Goal: Task Accomplishment & Management: Use online tool/utility

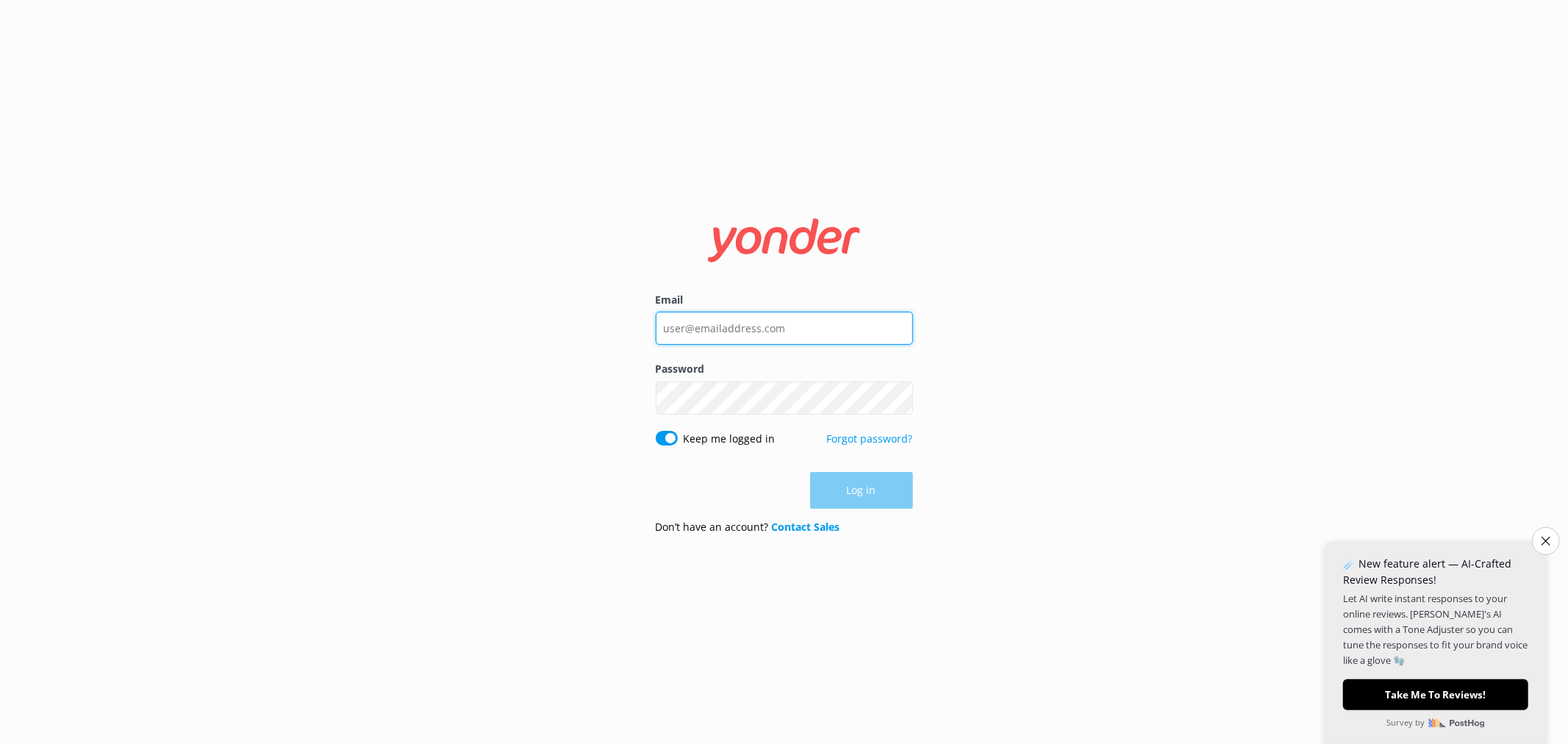
click at [781, 318] on input "Email" at bounding box center [784, 328] width 257 height 33
type input "[EMAIL_ADDRESS][DOMAIN_NAME]"
click at [842, 484] on button "Log in" at bounding box center [861, 491] width 103 height 37
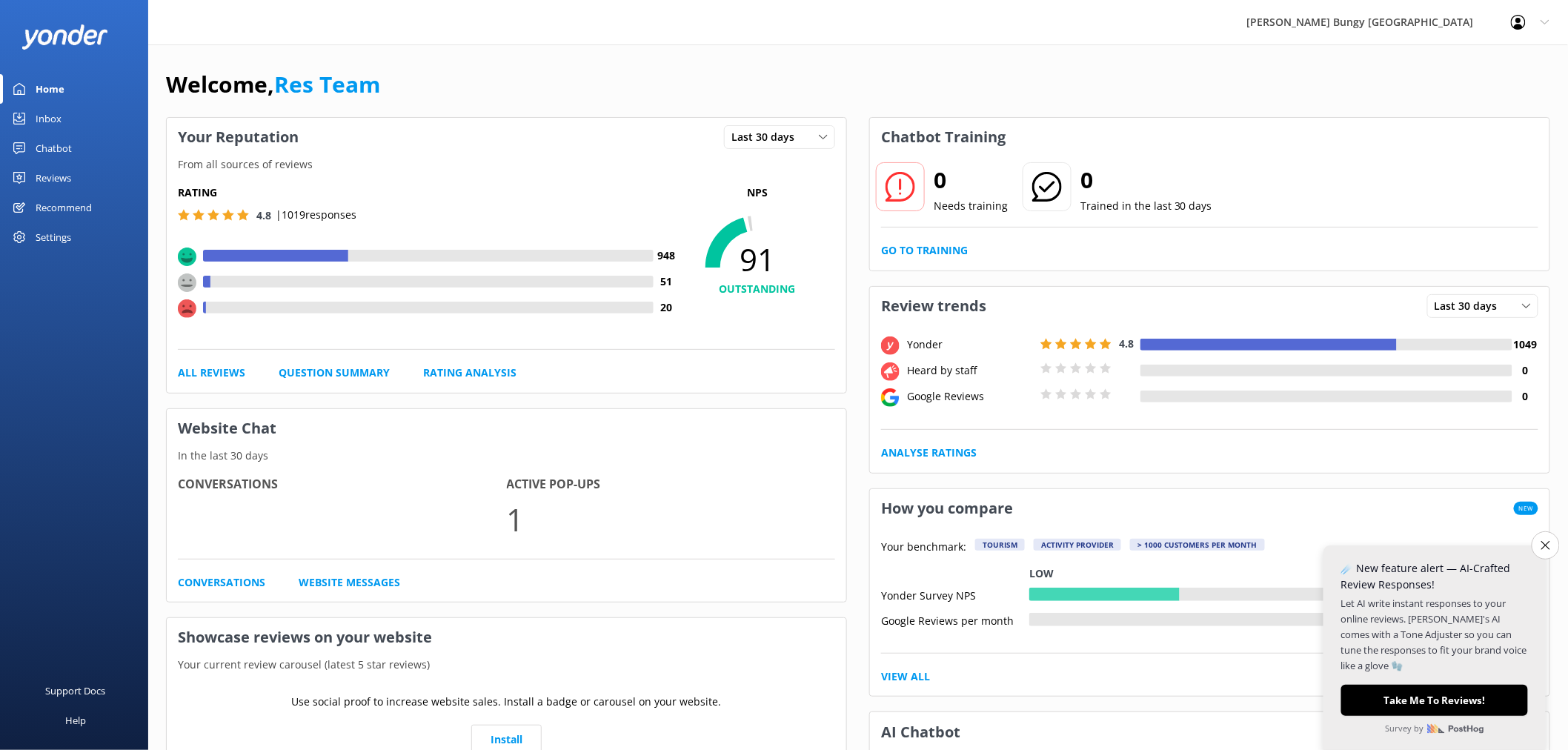
click at [80, 118] on link "Inbox" at bounding box center [74, 118] width 148 height 30
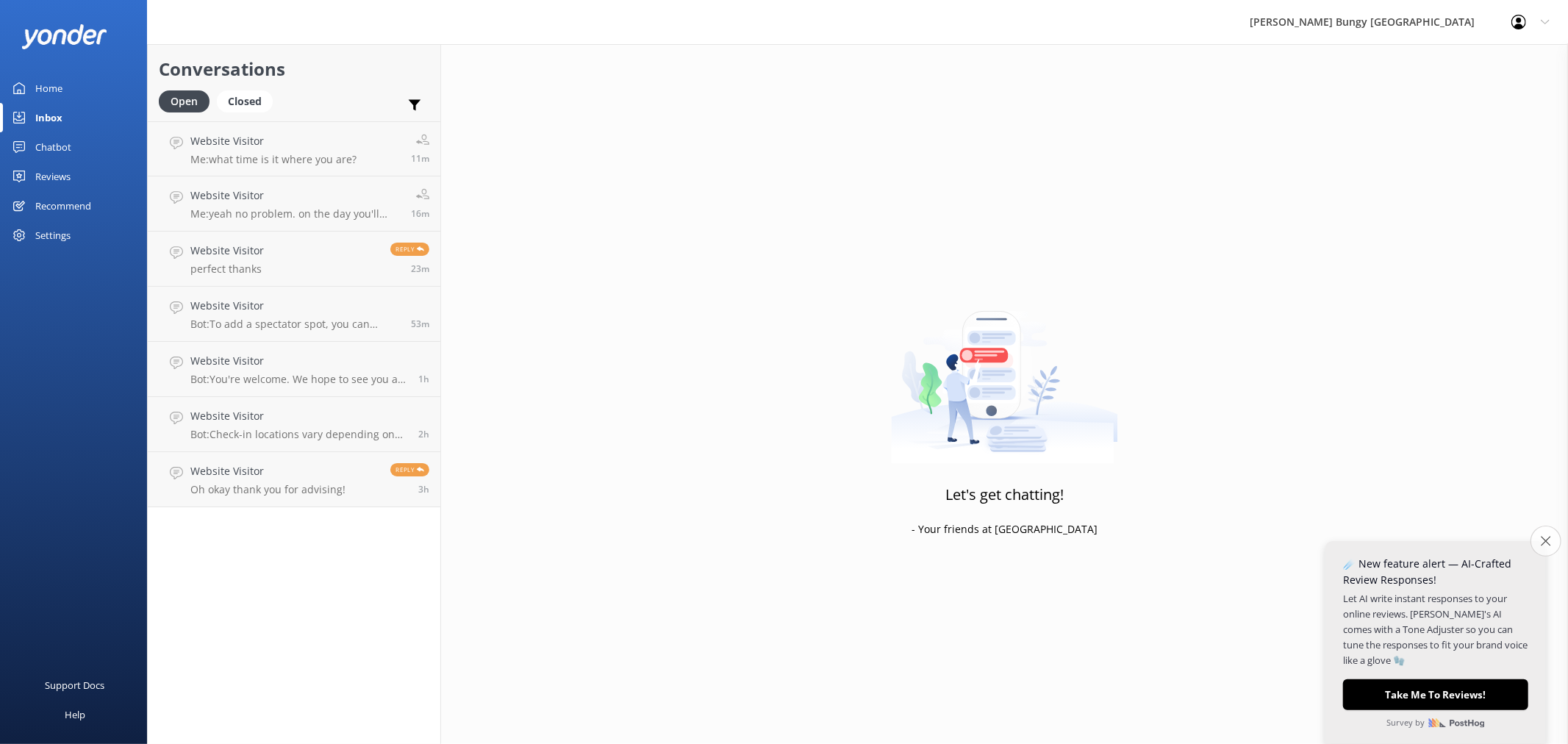
click at [1539, 541] on button "Close survey" at bounding box center [1545, 542] width 31 height 31
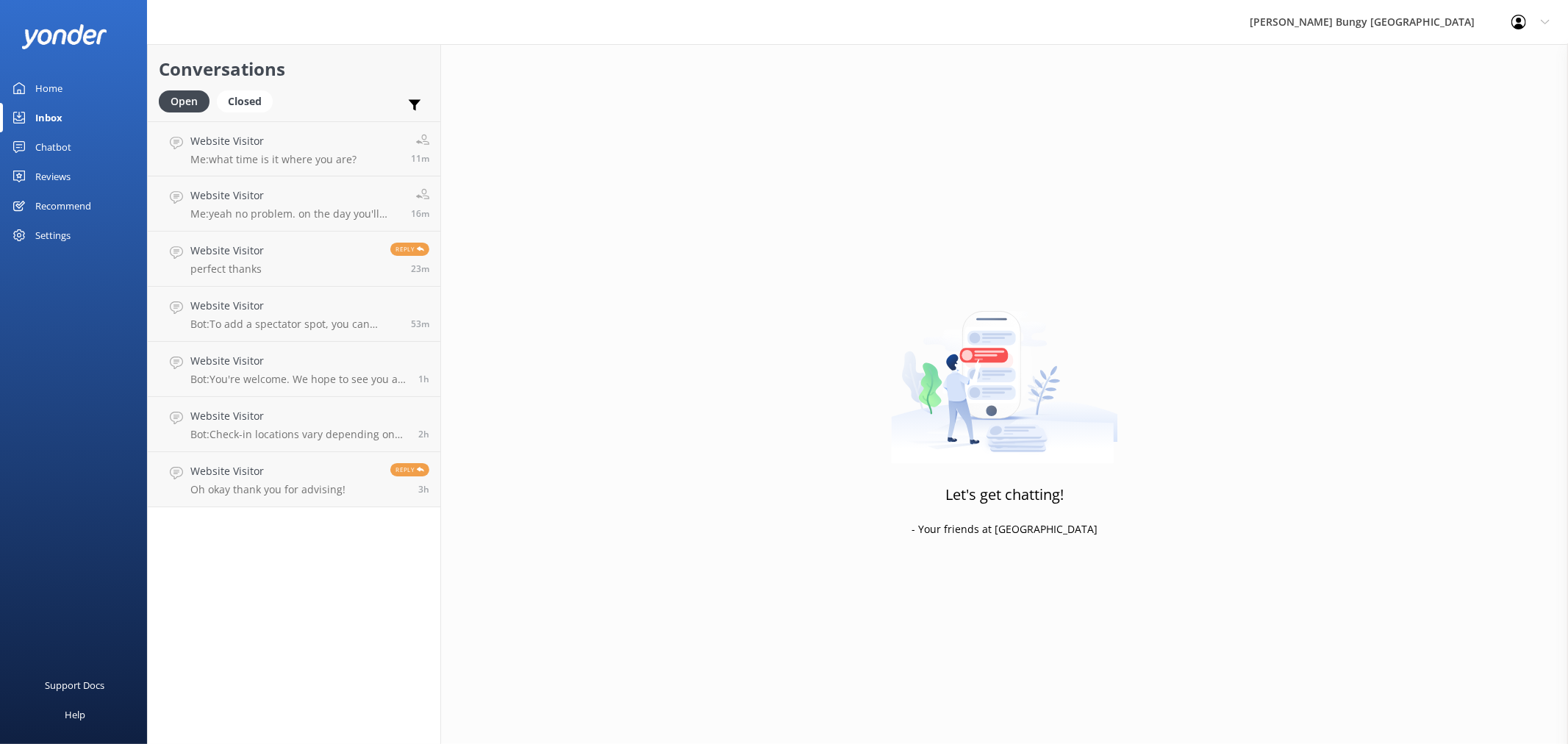
click at [98, 174] on link "Reviews" at bounding box center [73, 177] width 147 height 30
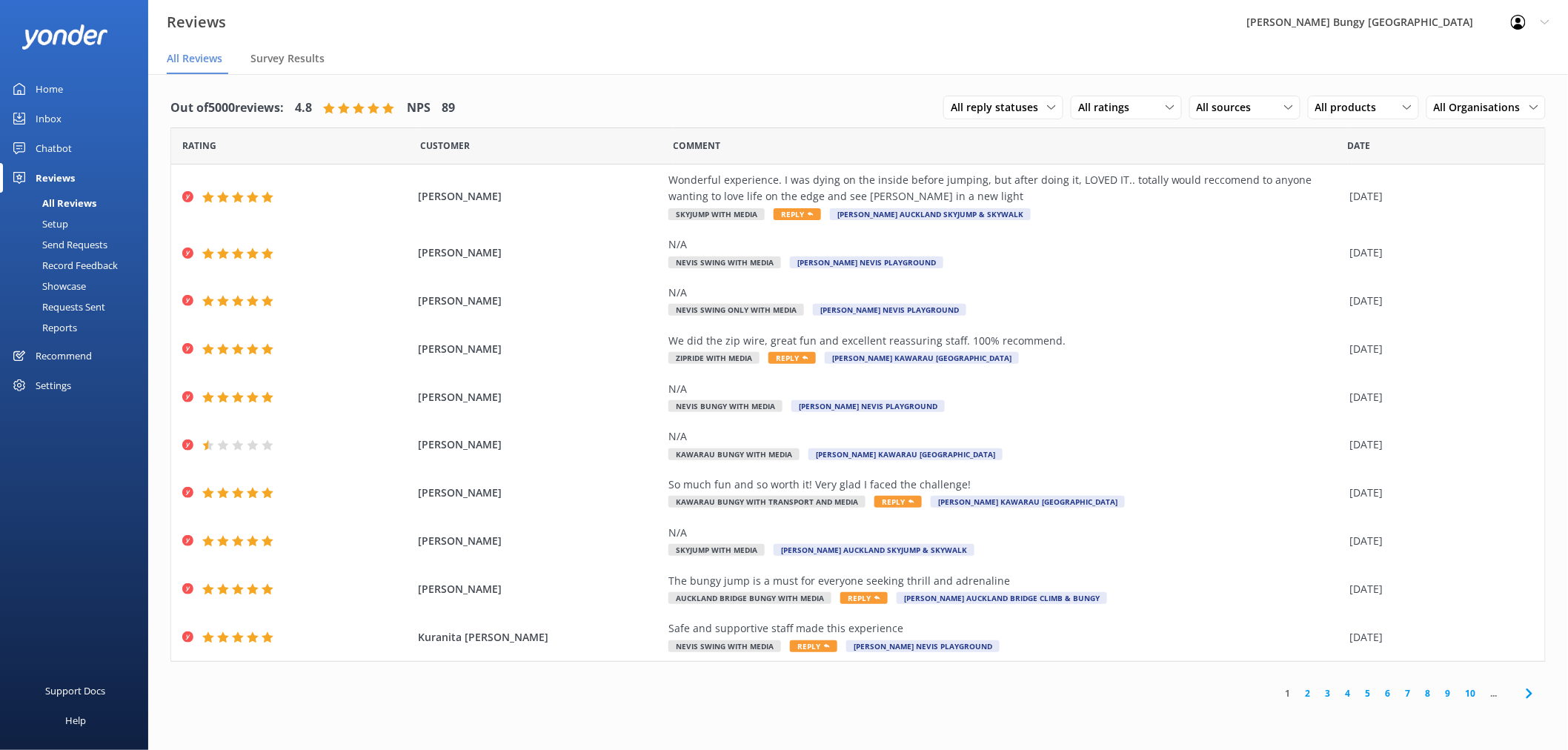
click at [93, 132] on link "Inbox" at bounding box center [74, 118] width 148 height 30
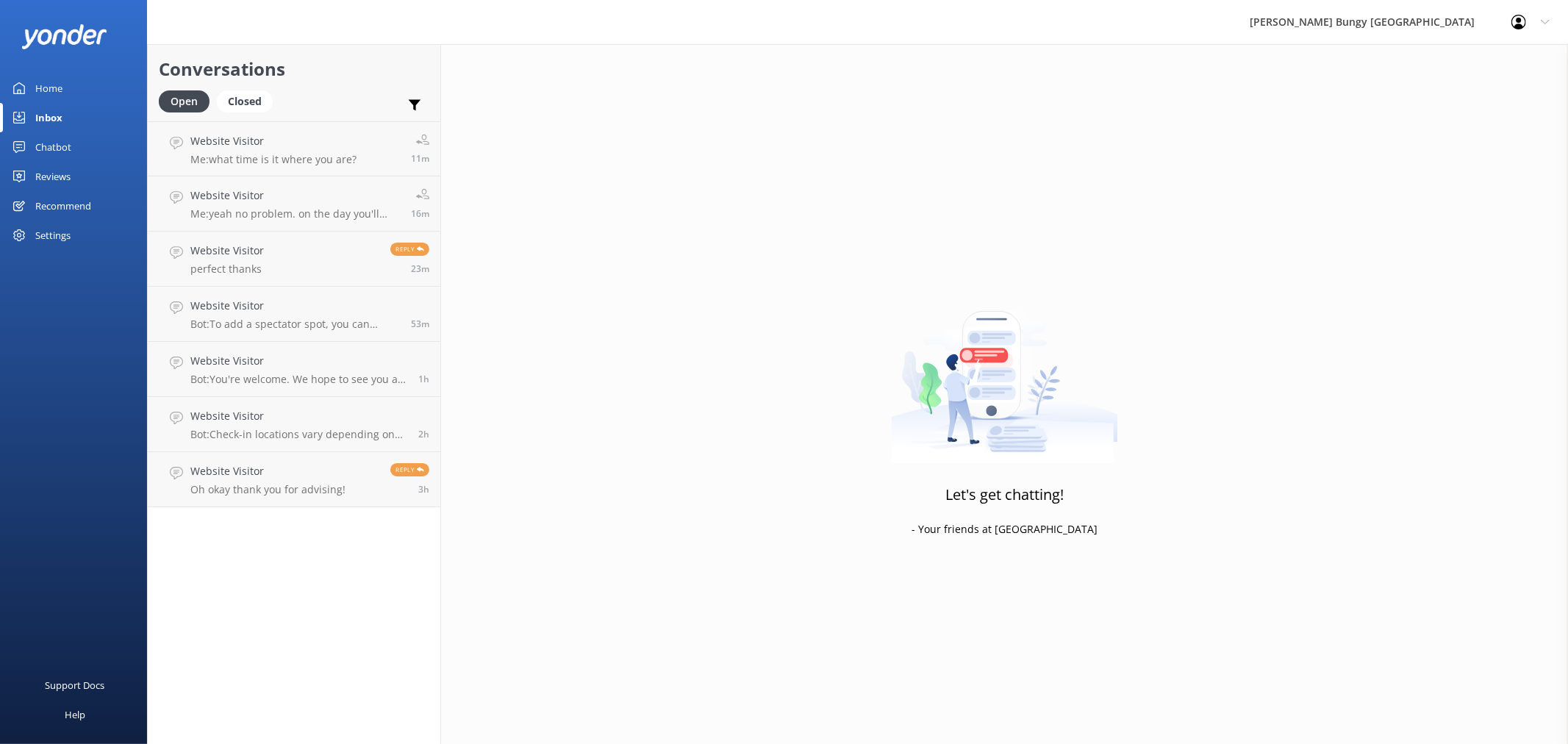
click at [82, 142] on link "Chatbot" at bounding box center [73, 147] width 147 height 30
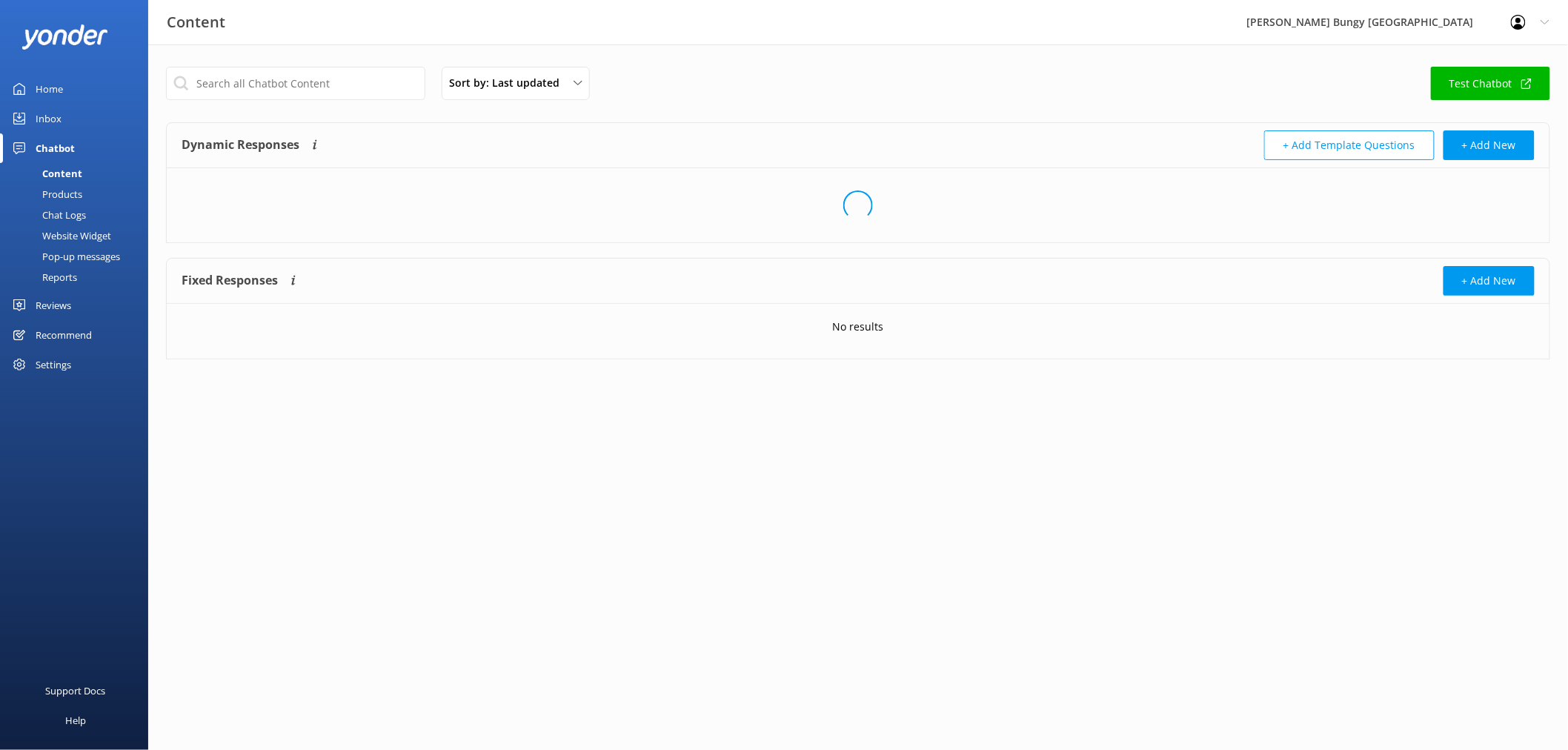
click at [94, 206] on link "Chat Logs" at bounding box center [78, 215] width 140 height 20
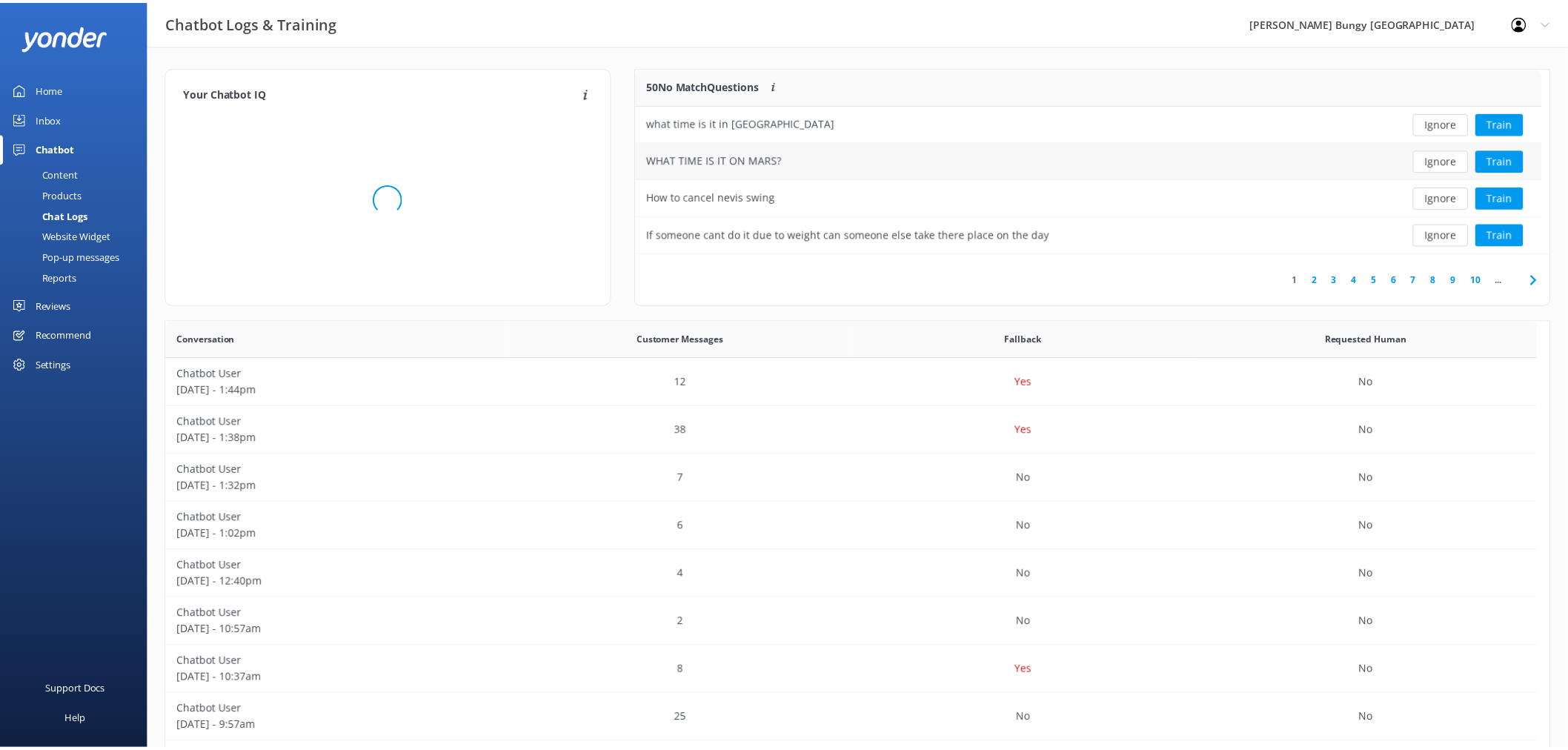
scroll to position [13, 13]
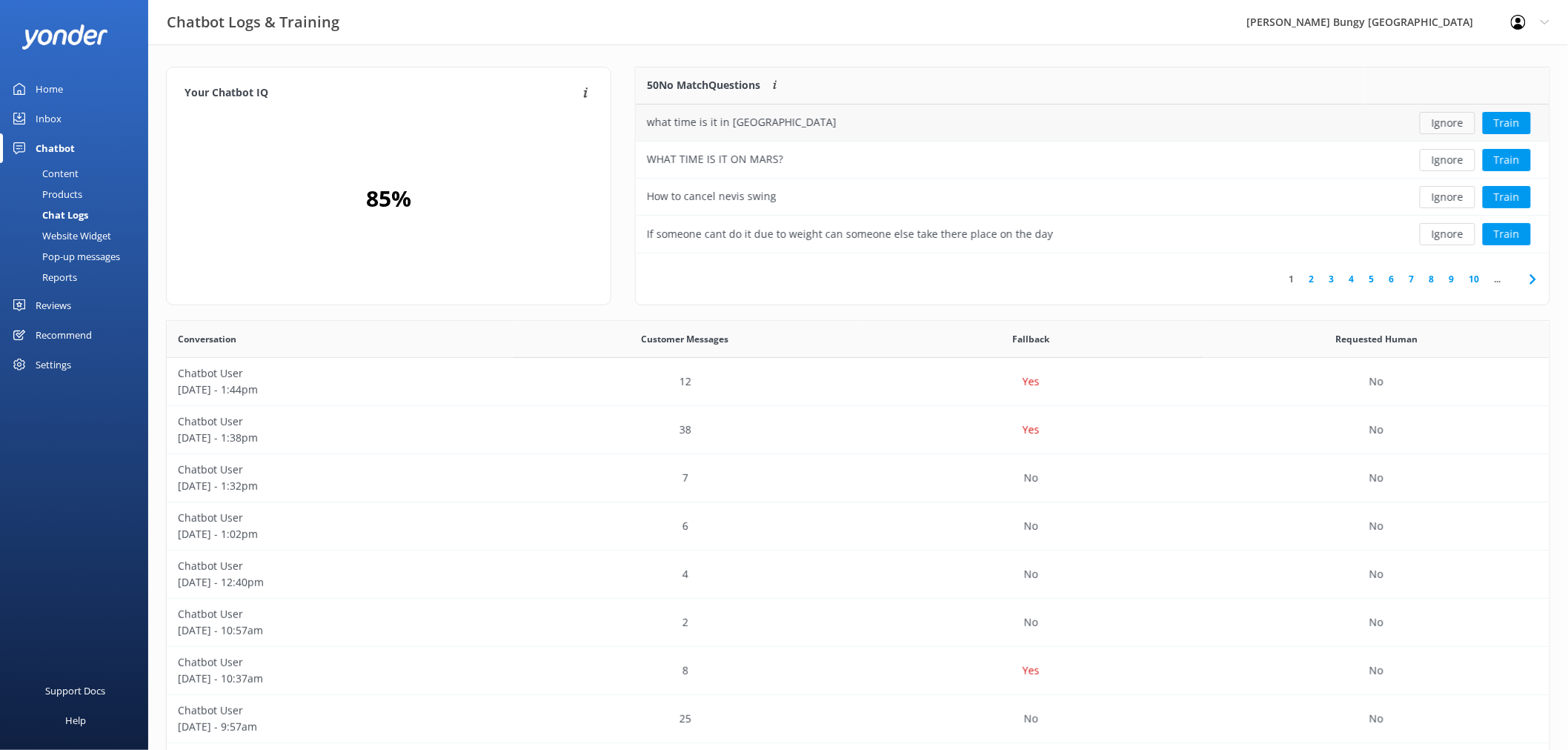
click at [1442, 125] on button "Ignore" at bounding box center [1447, 123] width 56 height 22
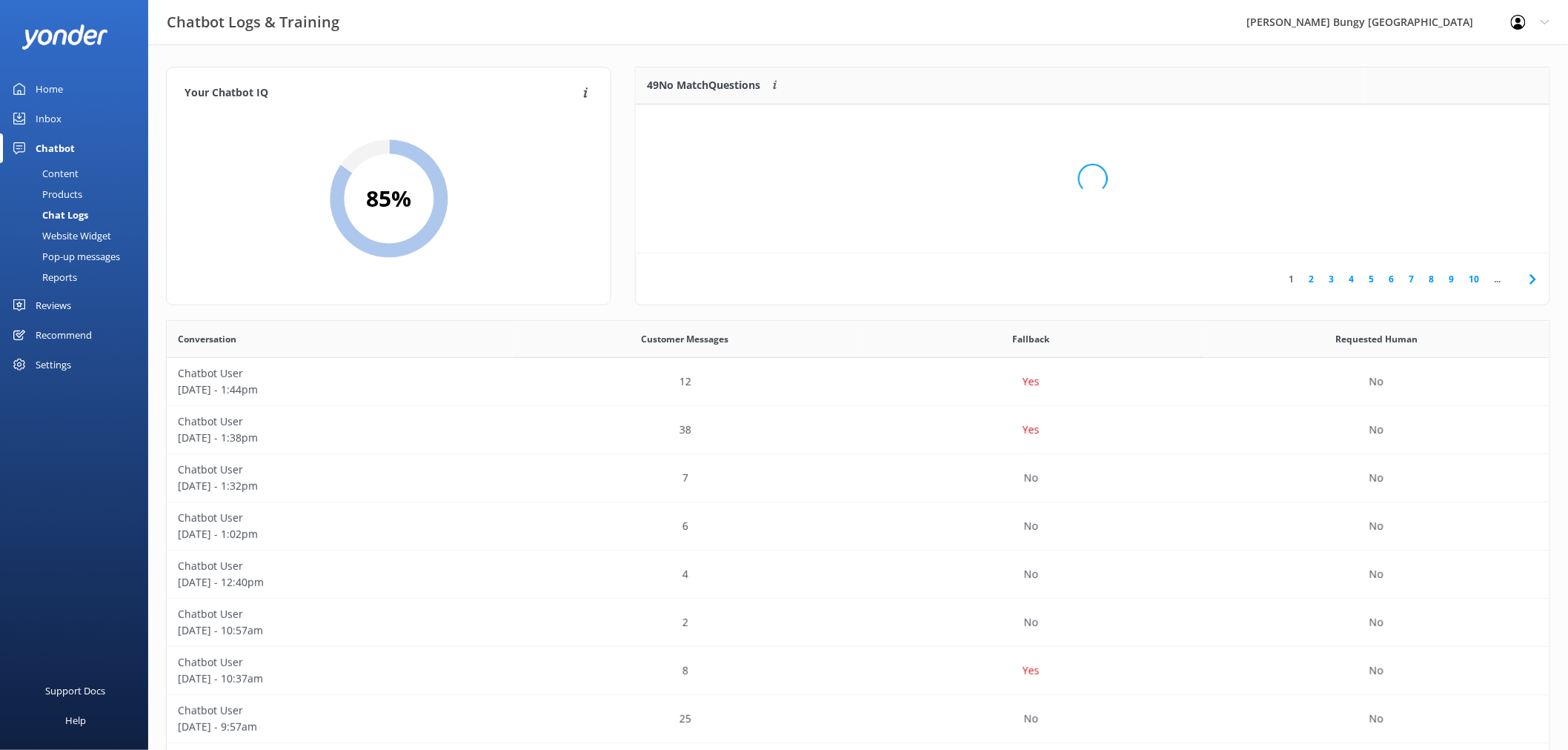
click at [1442, 125] on div "Loading.." at bounding box center [1092, 179] width 884 height 750
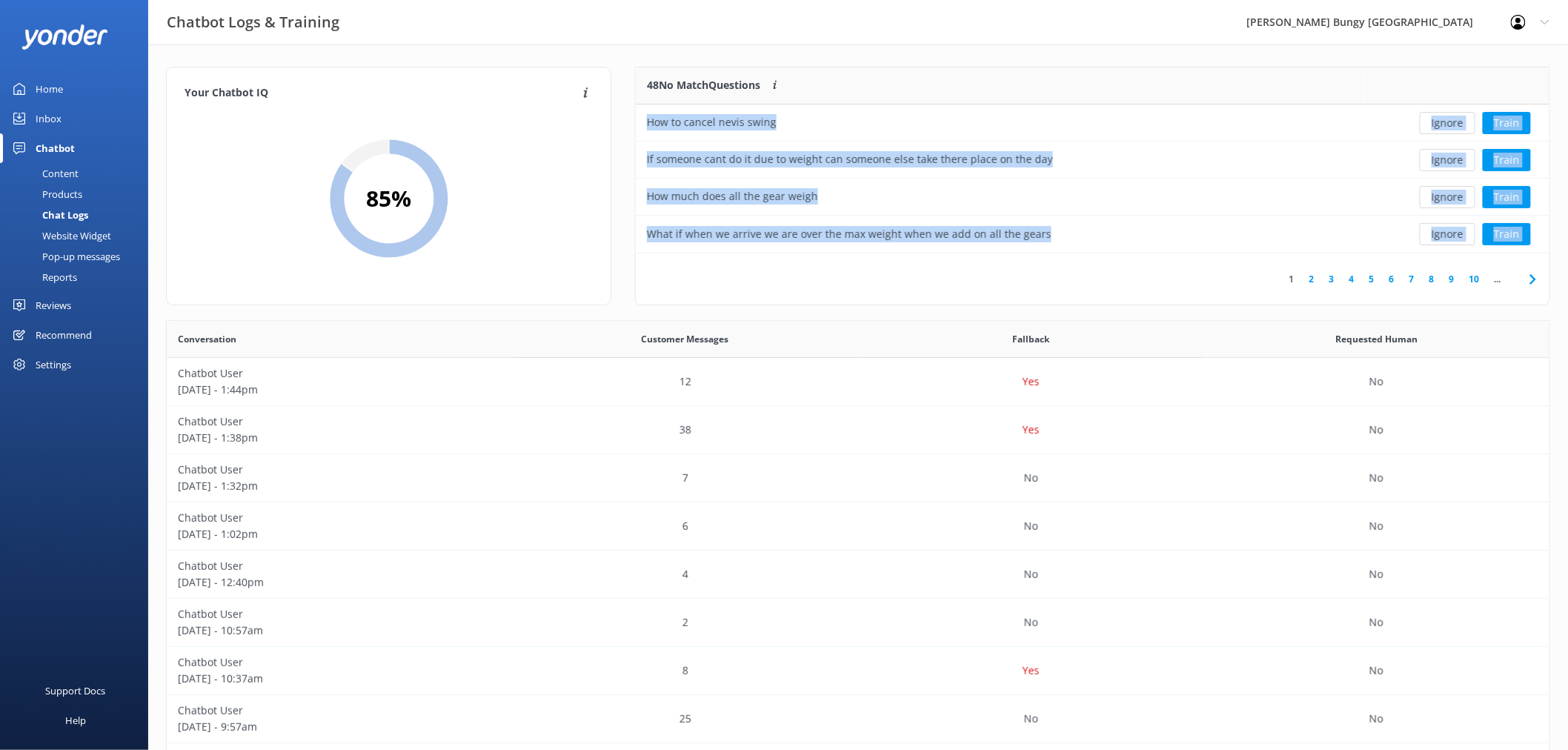
click at [1442, 125] on button "Ignore" at bounding box center [1447, 123] width 56 height 22
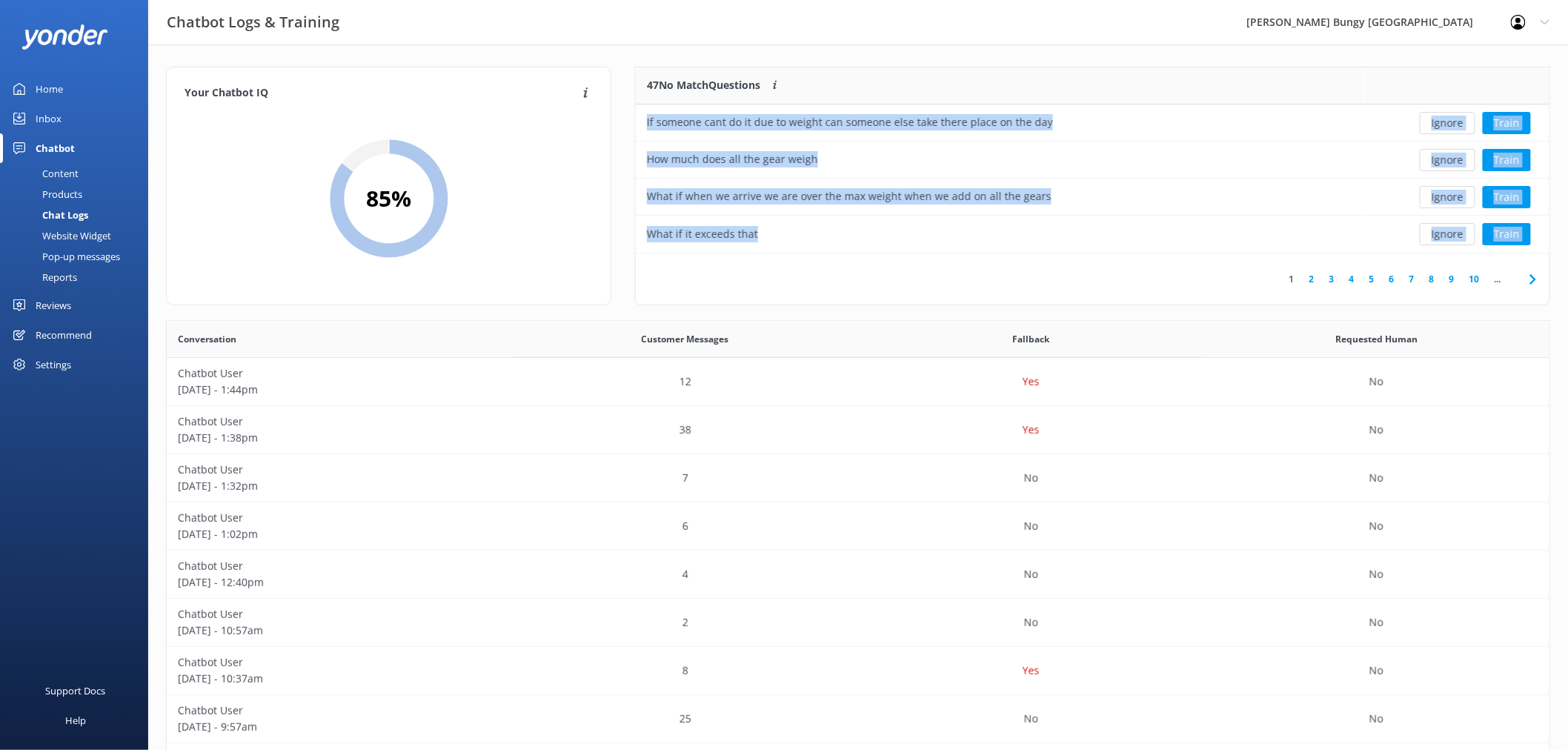
click at [1442, 125] on button "Ignore" at bounding box center [1447, 123] width 56 height 22
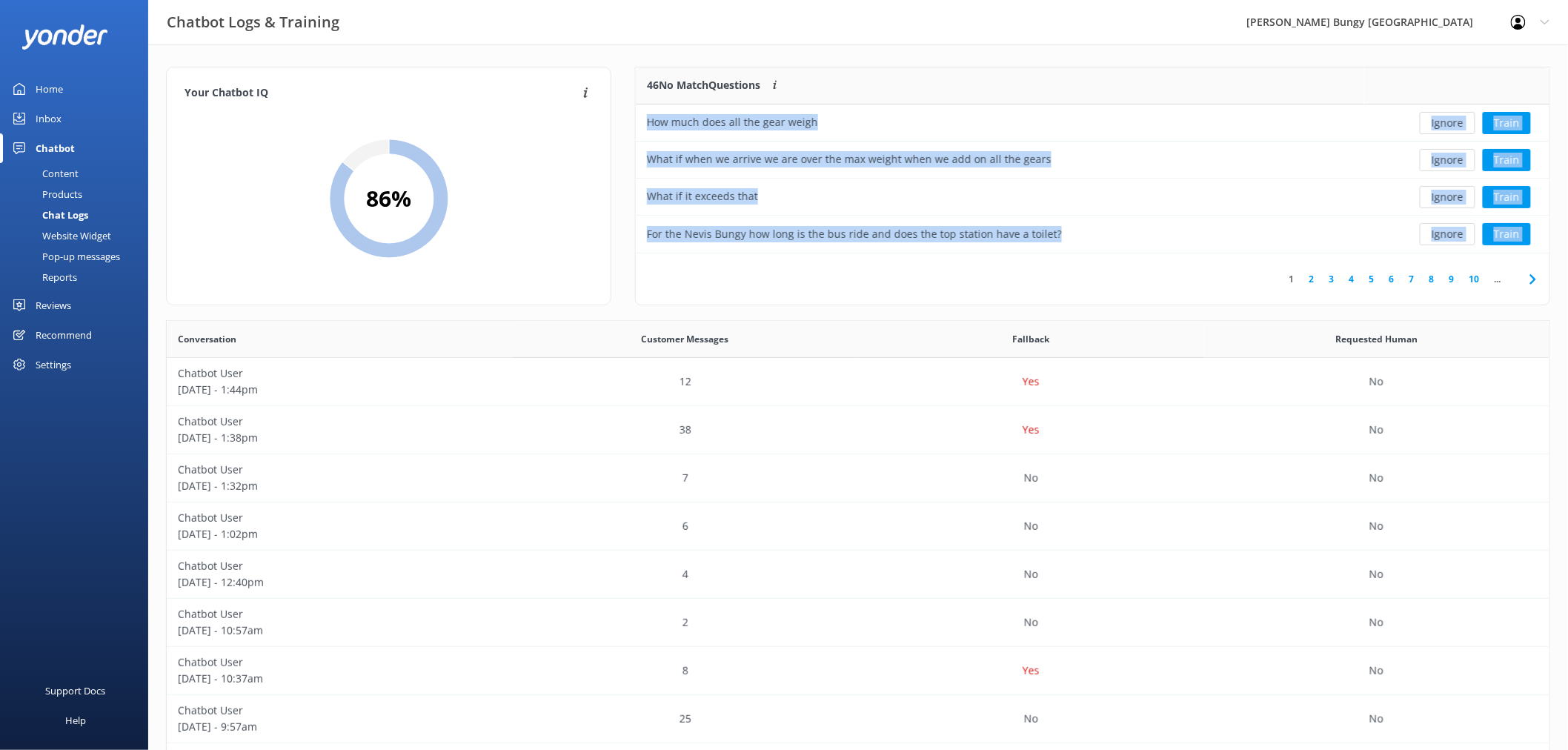
click at [1442, 125] on button "Ignore" at bounding box center [1447, 123] width 56 height 22
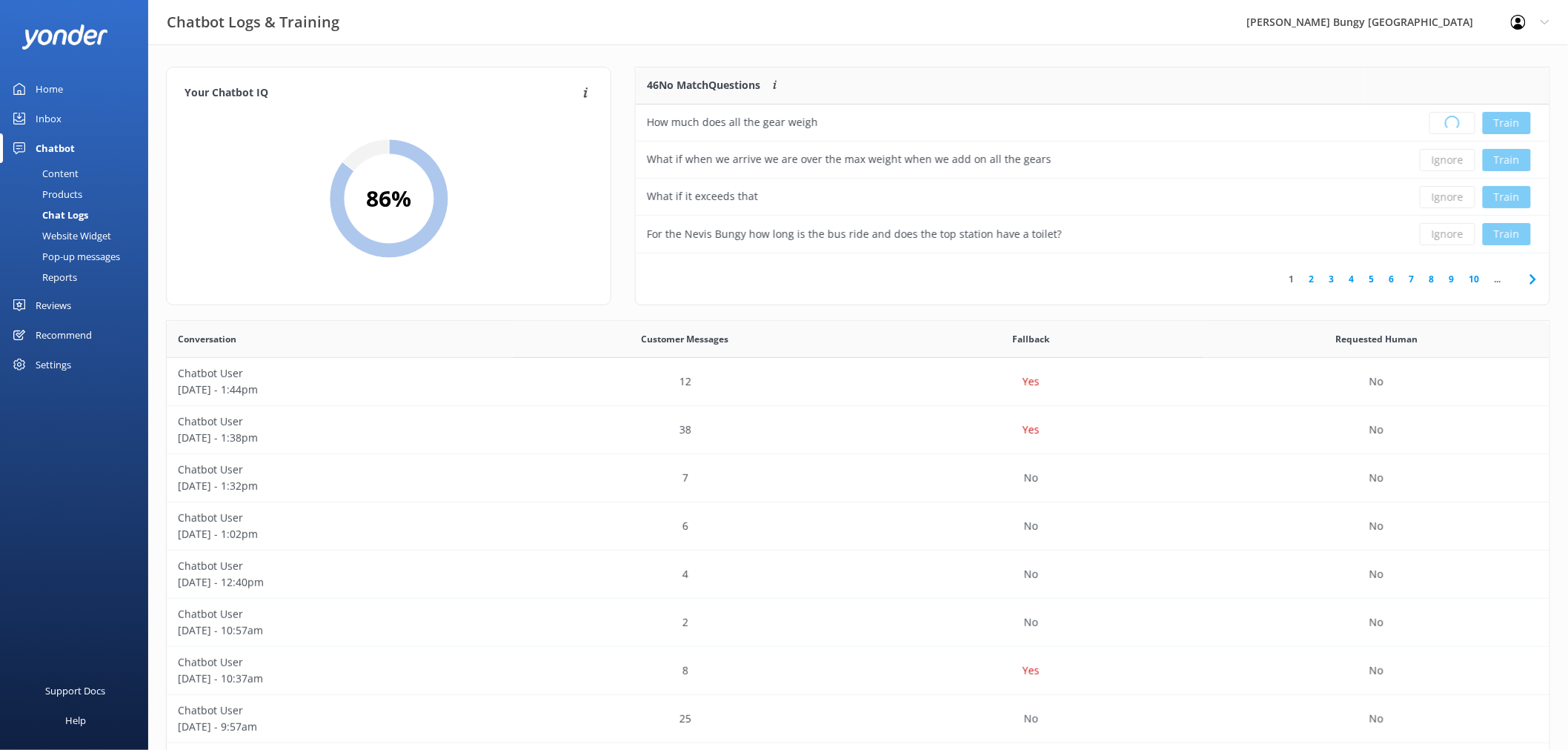
click at [1442, 125] on div "Loading.. Train" at bounding box center [1457, 123] width 163 height 22
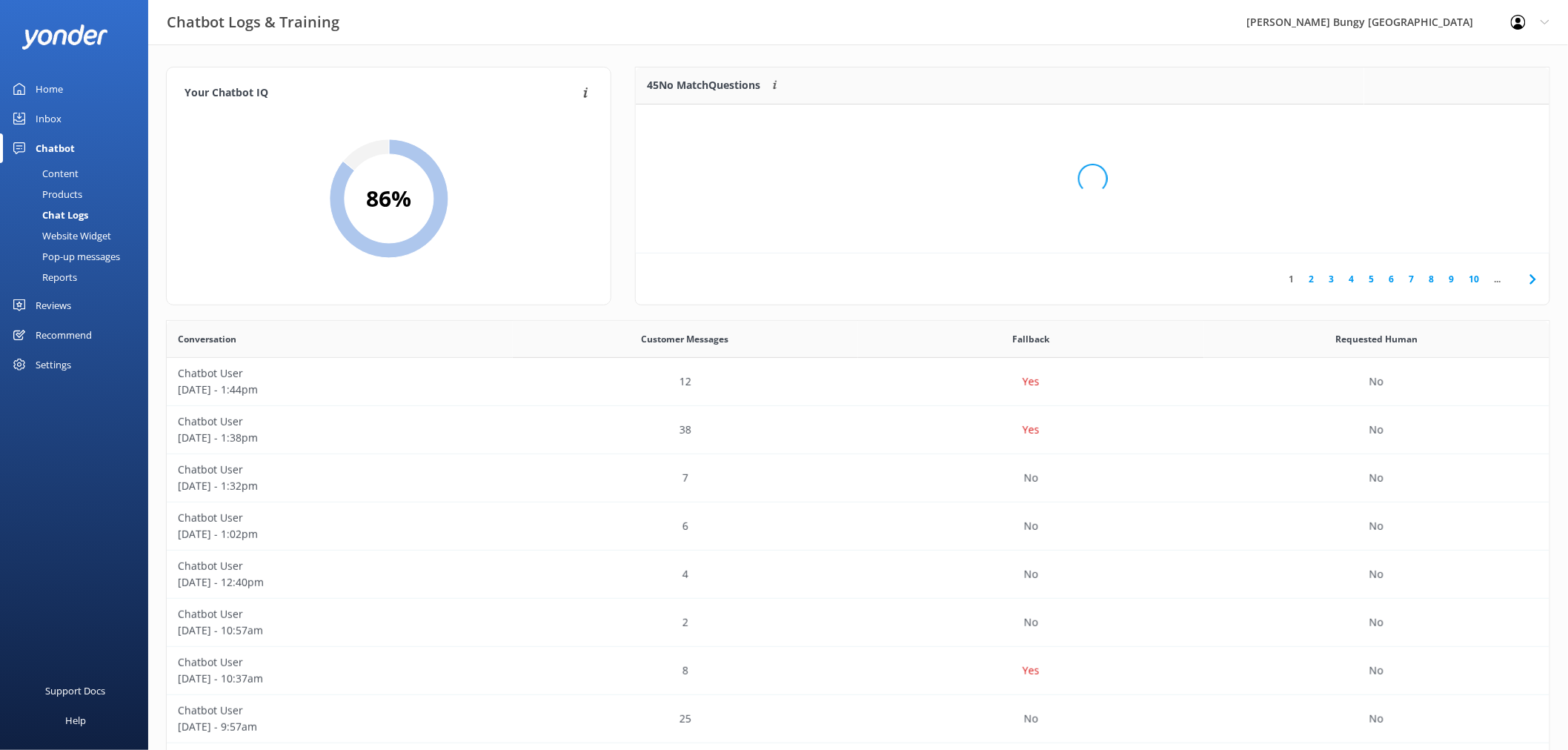
click at [1442, 125] on div "Loading.." at bounding box center [1092, 179] width 884 height 750
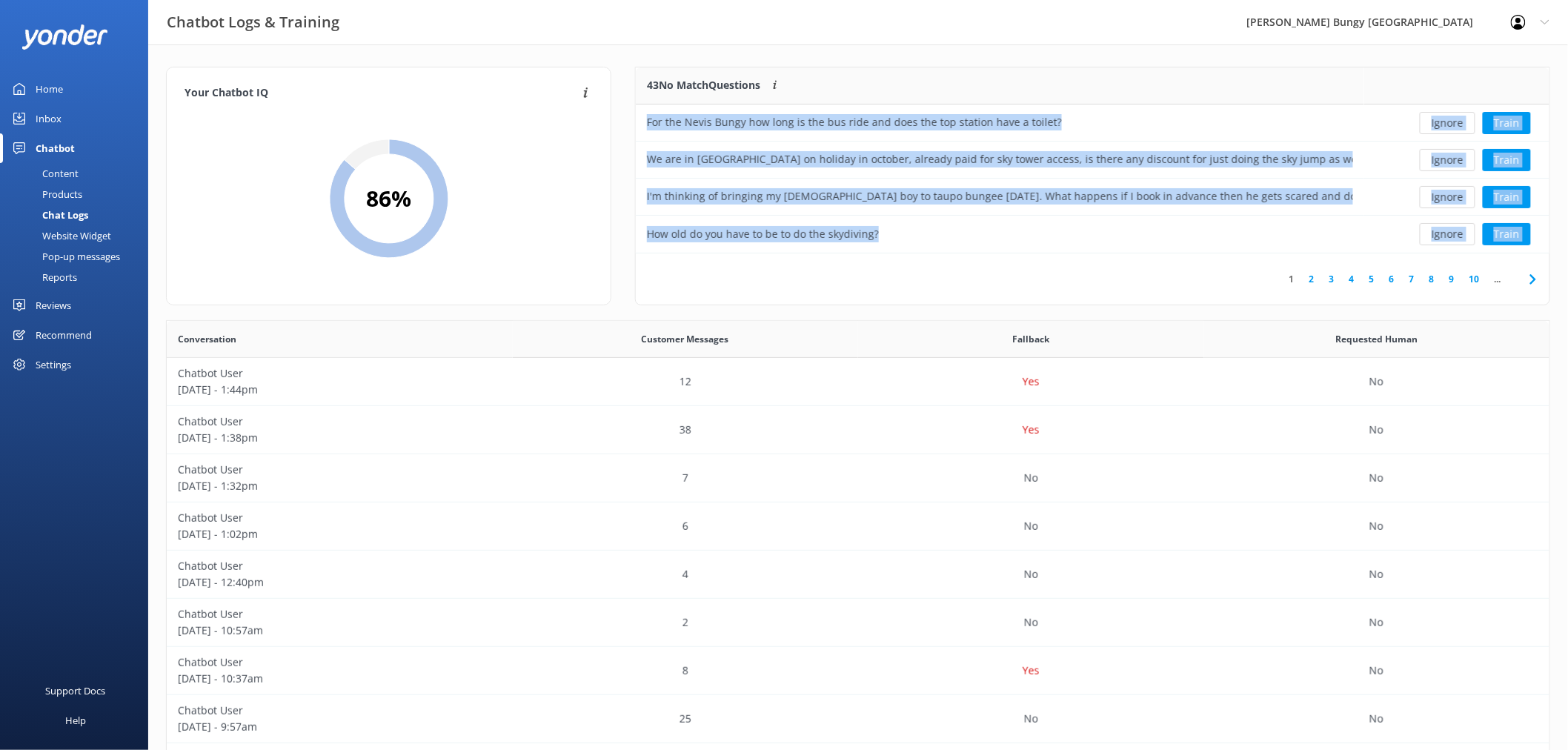
click at [1442, 125] on button "Ignore" at bounding box center [1447, 123] width 56 height 22
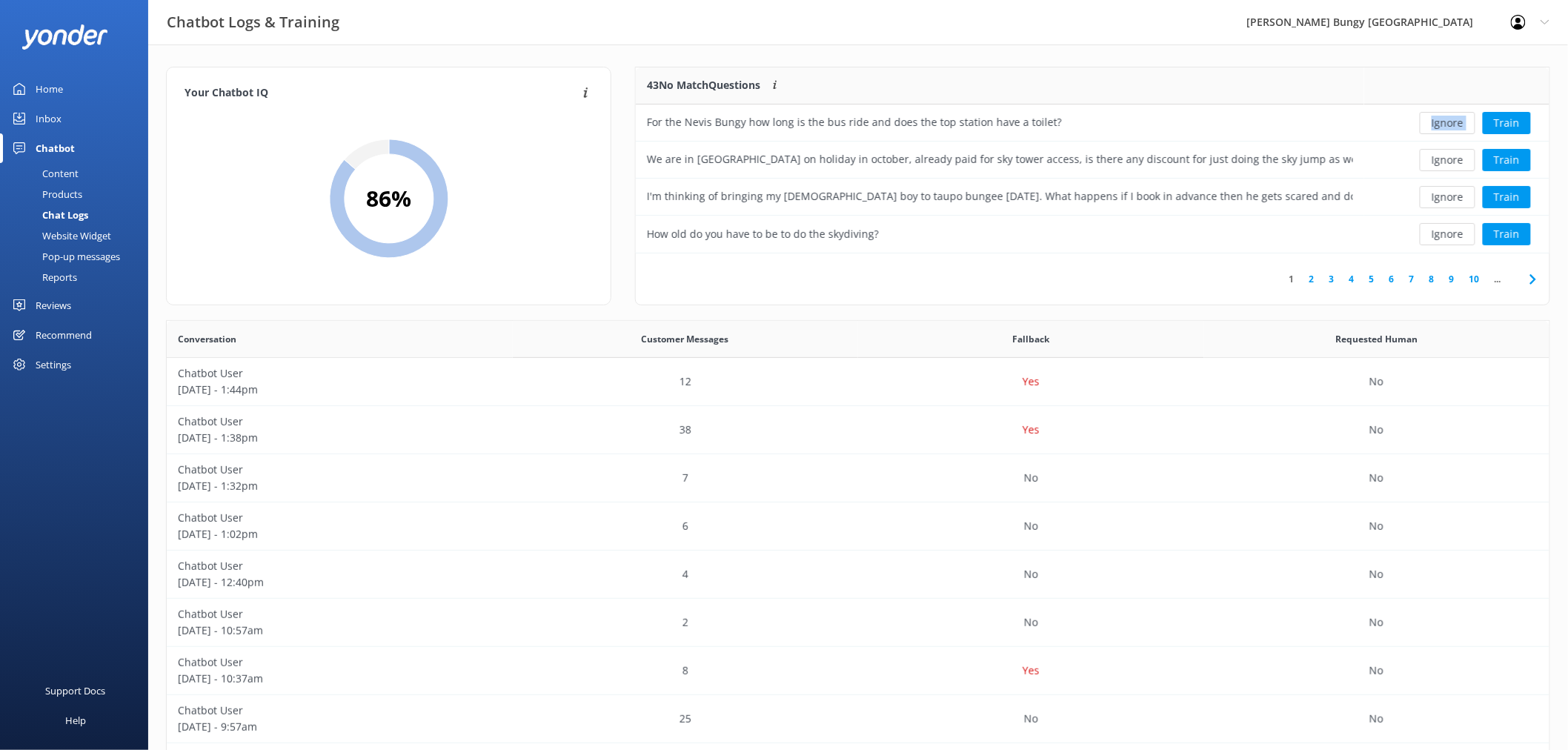
click at [1442, 125] on div "Ignore Train" at bounding box center [1457, 123] width 163 height 22
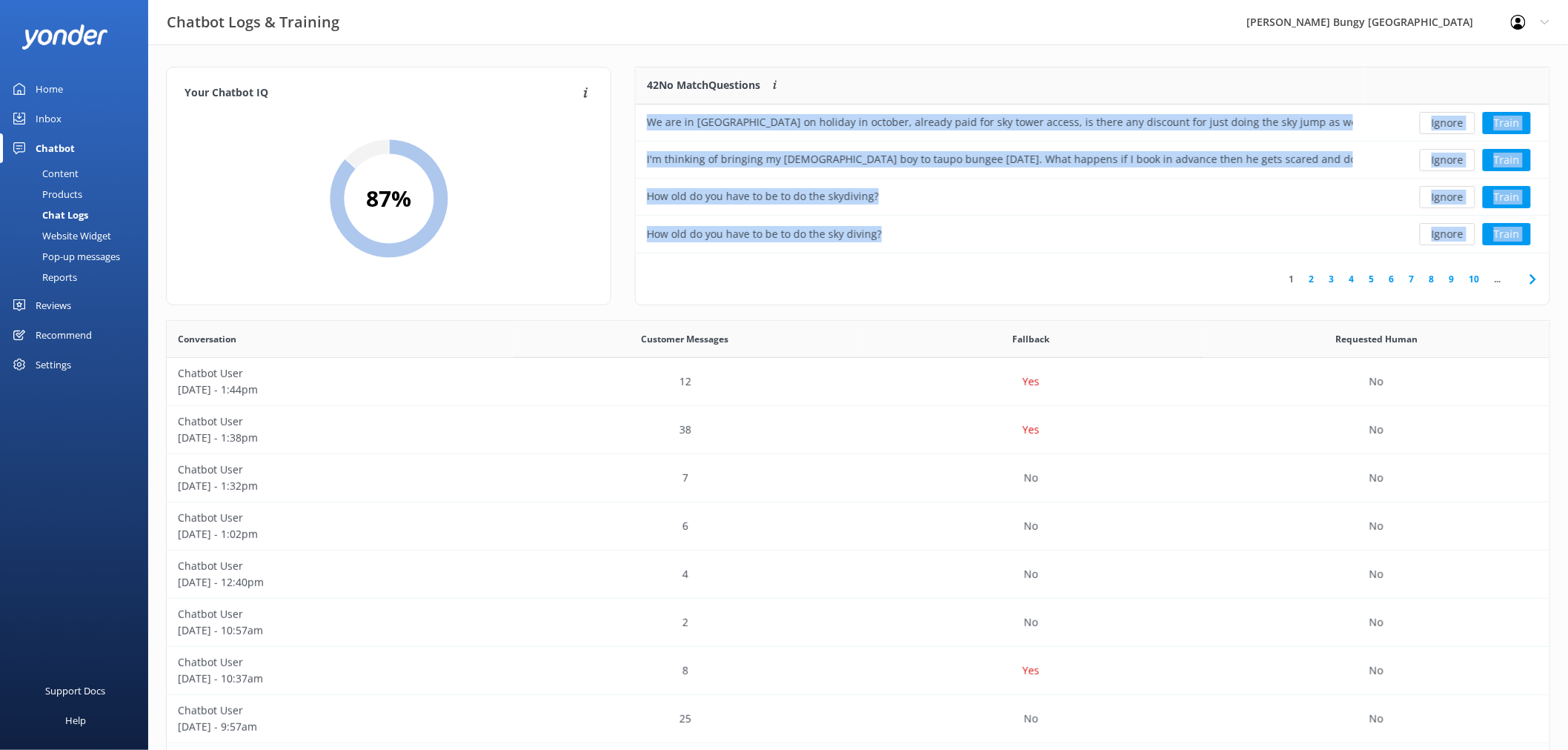
click at [1442, 125] on button "Ignore" at bounding box center [1447, 123] width 56 height 22
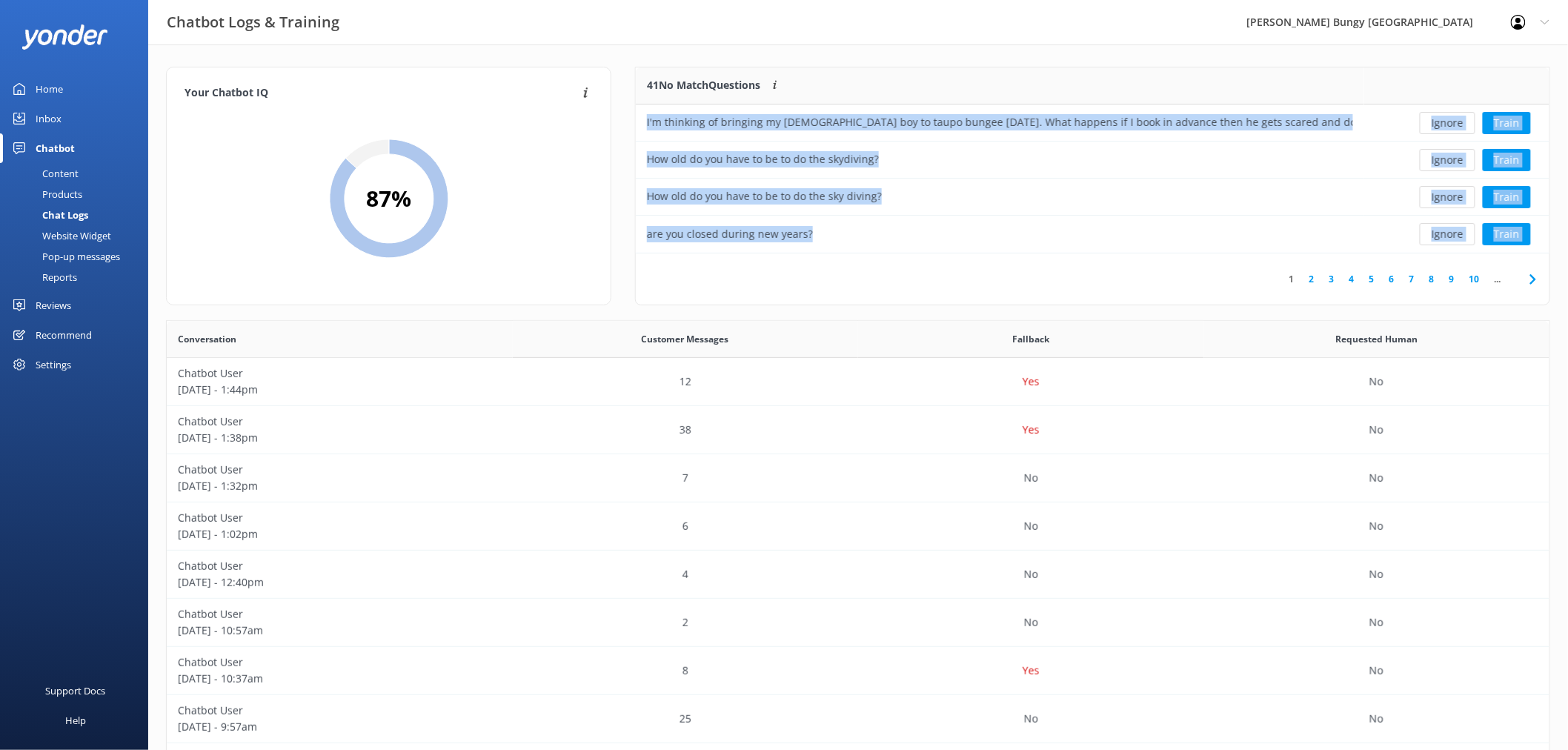
click at [1442, 125] on button "Ignore" at bounding box center [1447, 123] width 56 height 22
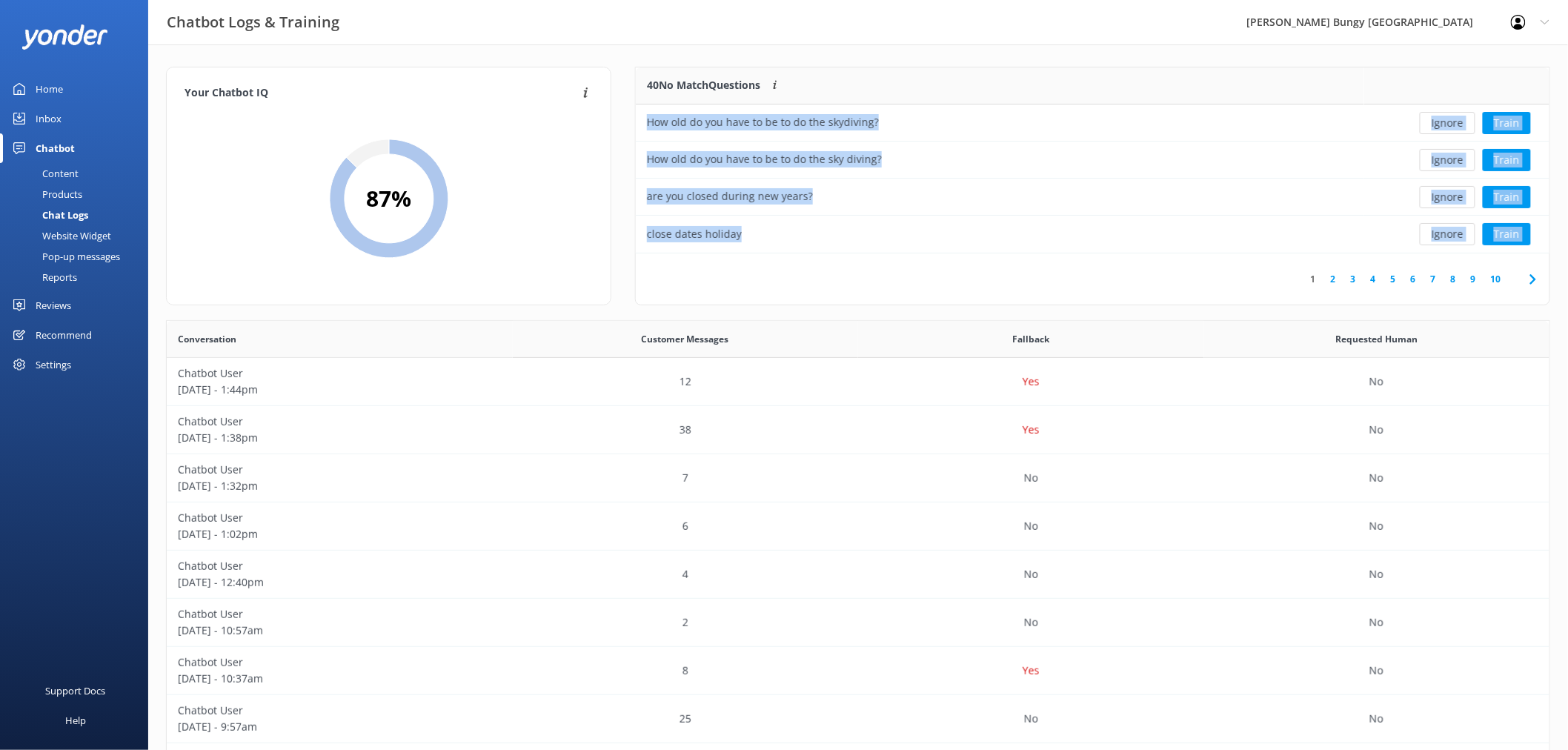
click at [1442, 125] on button "Ignore" at bounding box center [1447, 123] width 56 height 22
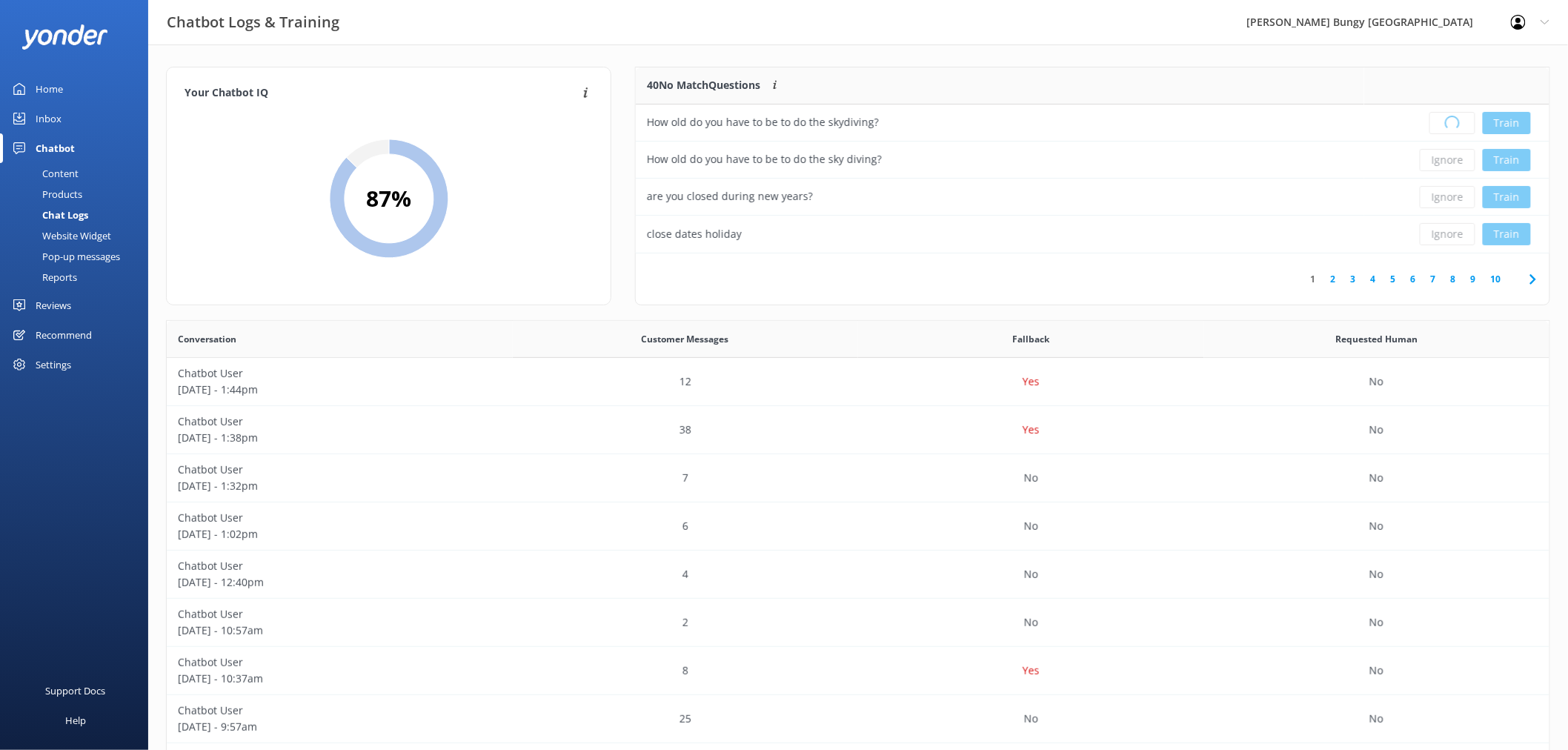
click at [1442, 125] on div "Loading.. Train" at bounding box center [1457, 123] width 163 height 22
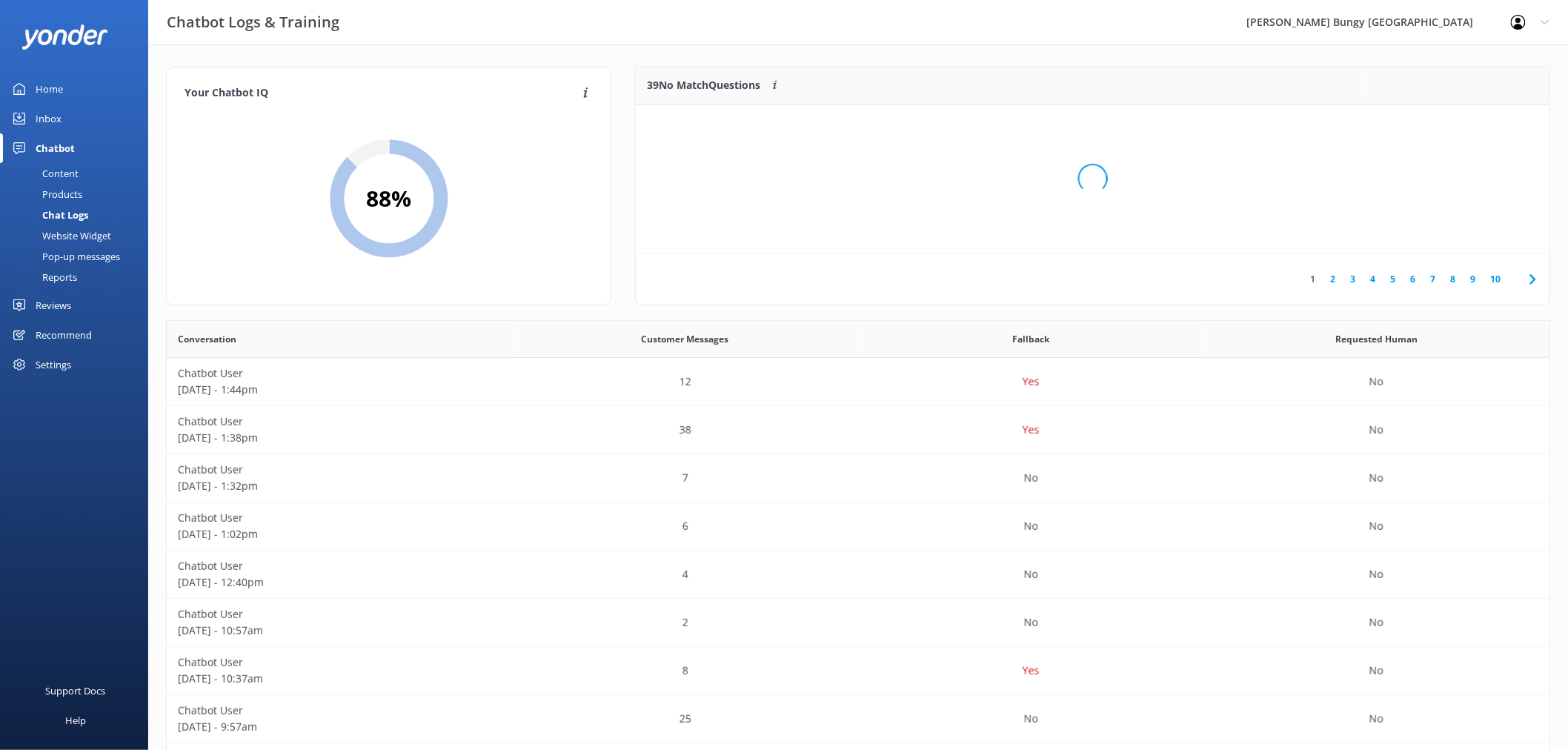
click at [1442, 125] on div "Loading.." at bounding box center [1092, 179] width 884 height 750
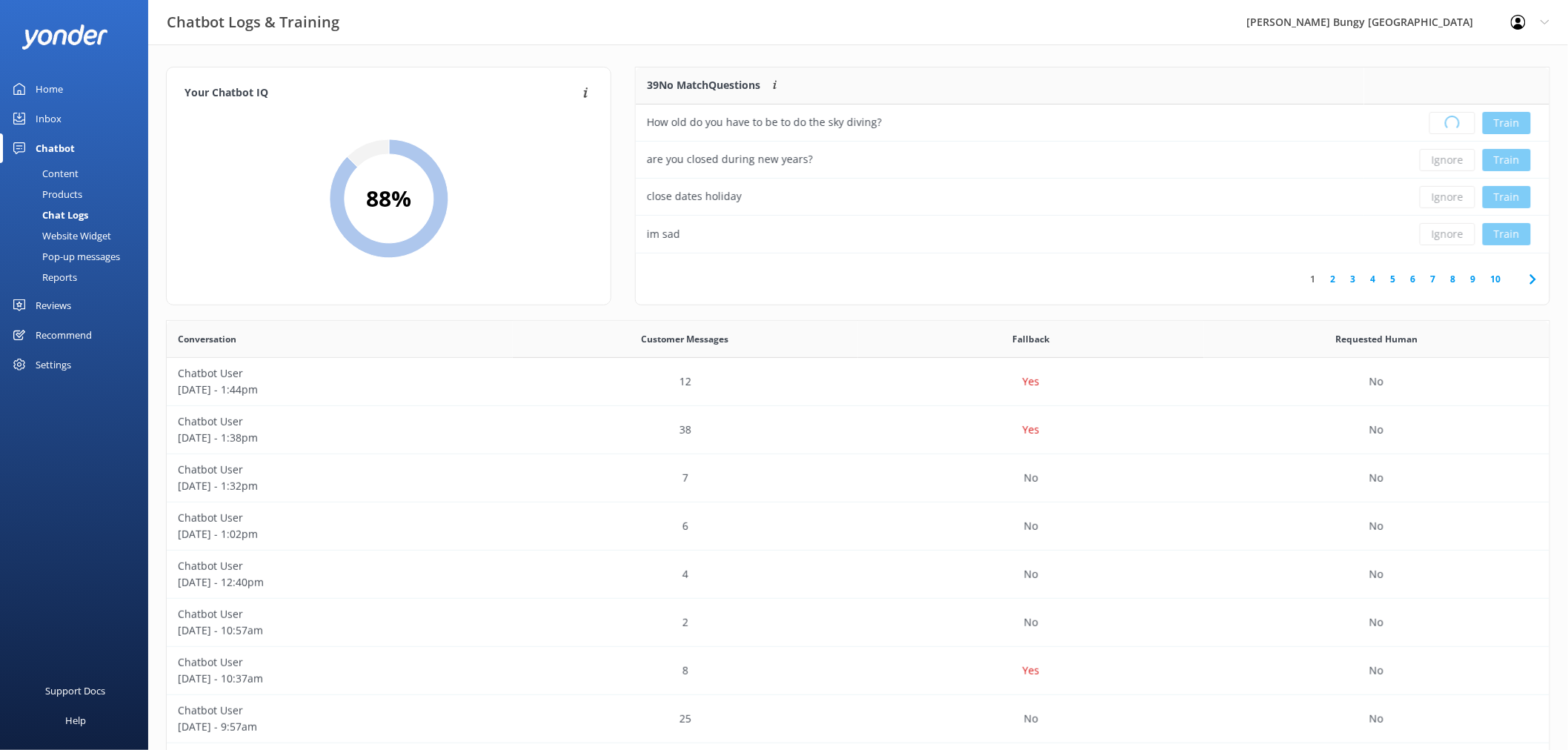
click at [1442, 125] on div "Loading.. Train" at bounding box center [1457, 123] width 163 height 22
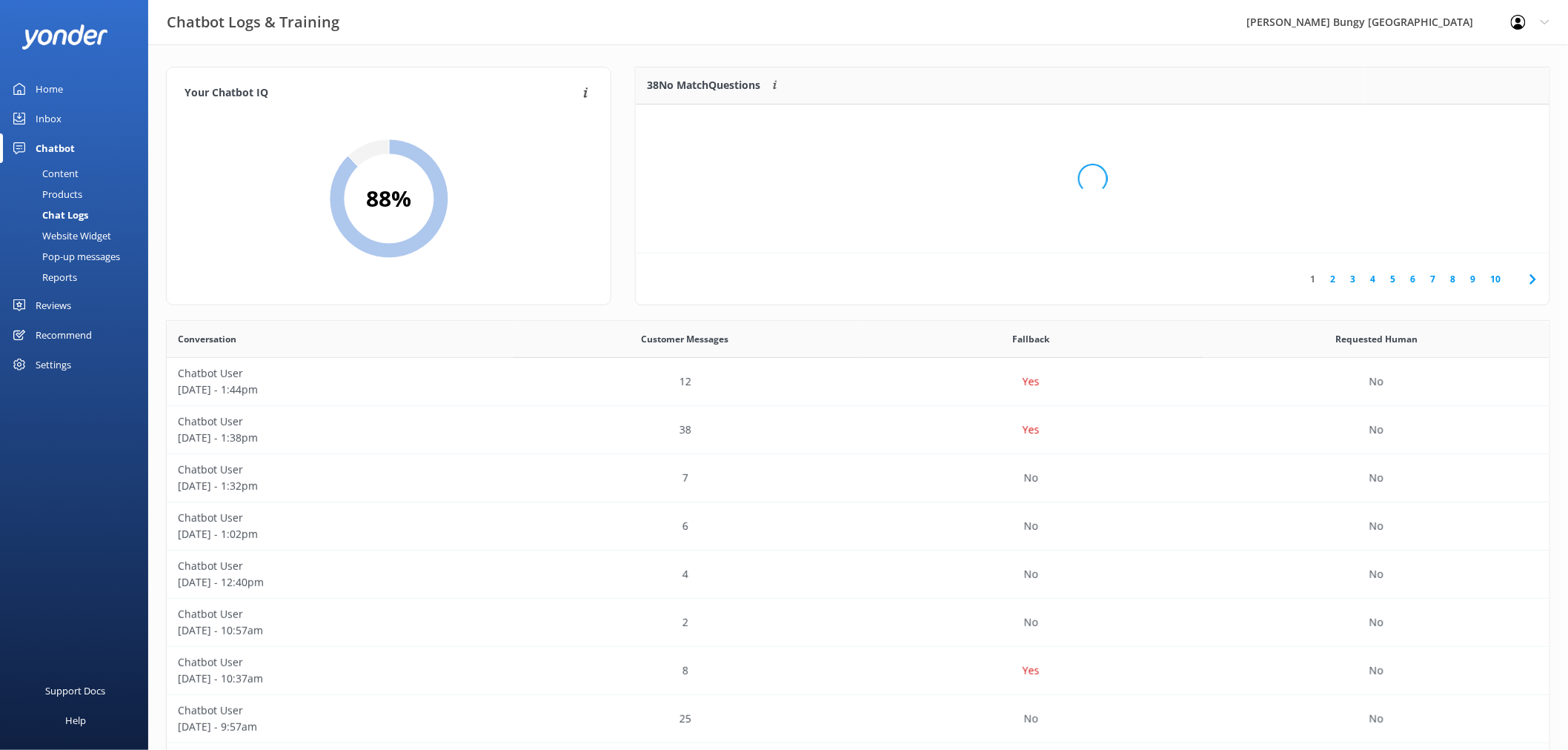
click at [1442, 125] on div "Loading.." at bounding box center [1092, 179] width 884 height 750
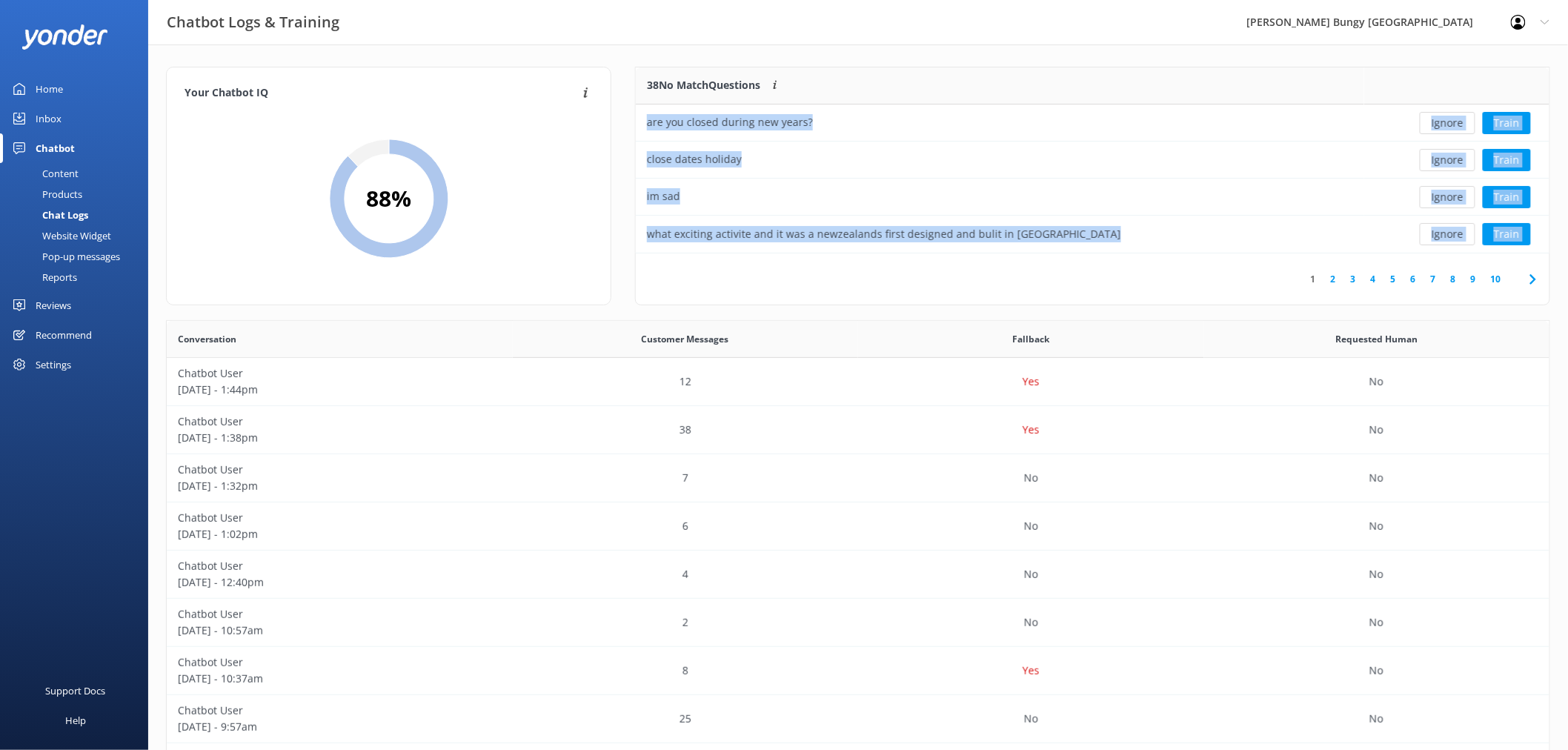
click at [1442, 125] on button "Ignore" at bounding box center [1447, 123] width 56 height 22
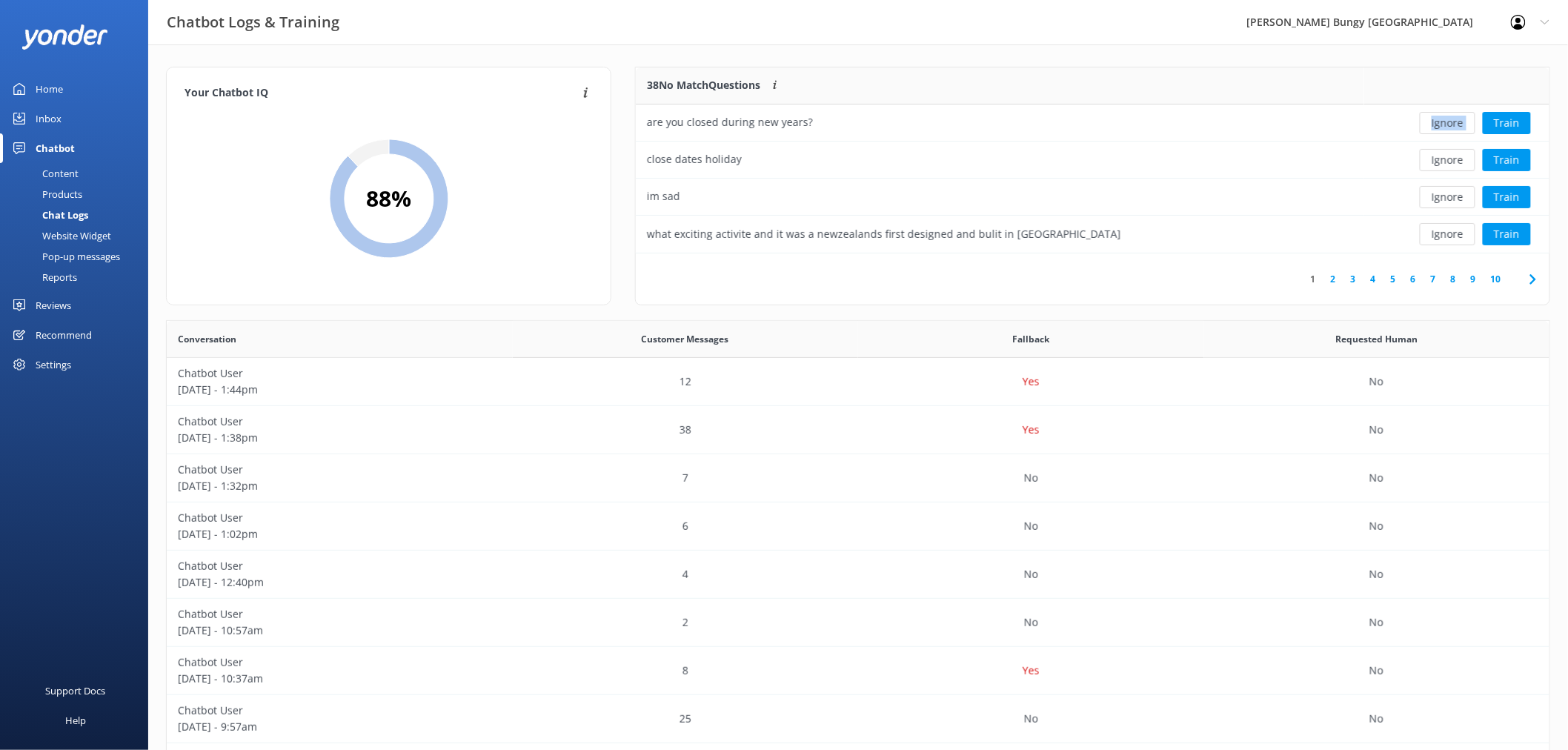
click at [1442, 125] on div "Ignore Train" at bounding box center [1457, 123] width 163 height 22
click at [1442, 125] on div "Loading.. Train" at bounding box center [1457, 123] width 163 height 22
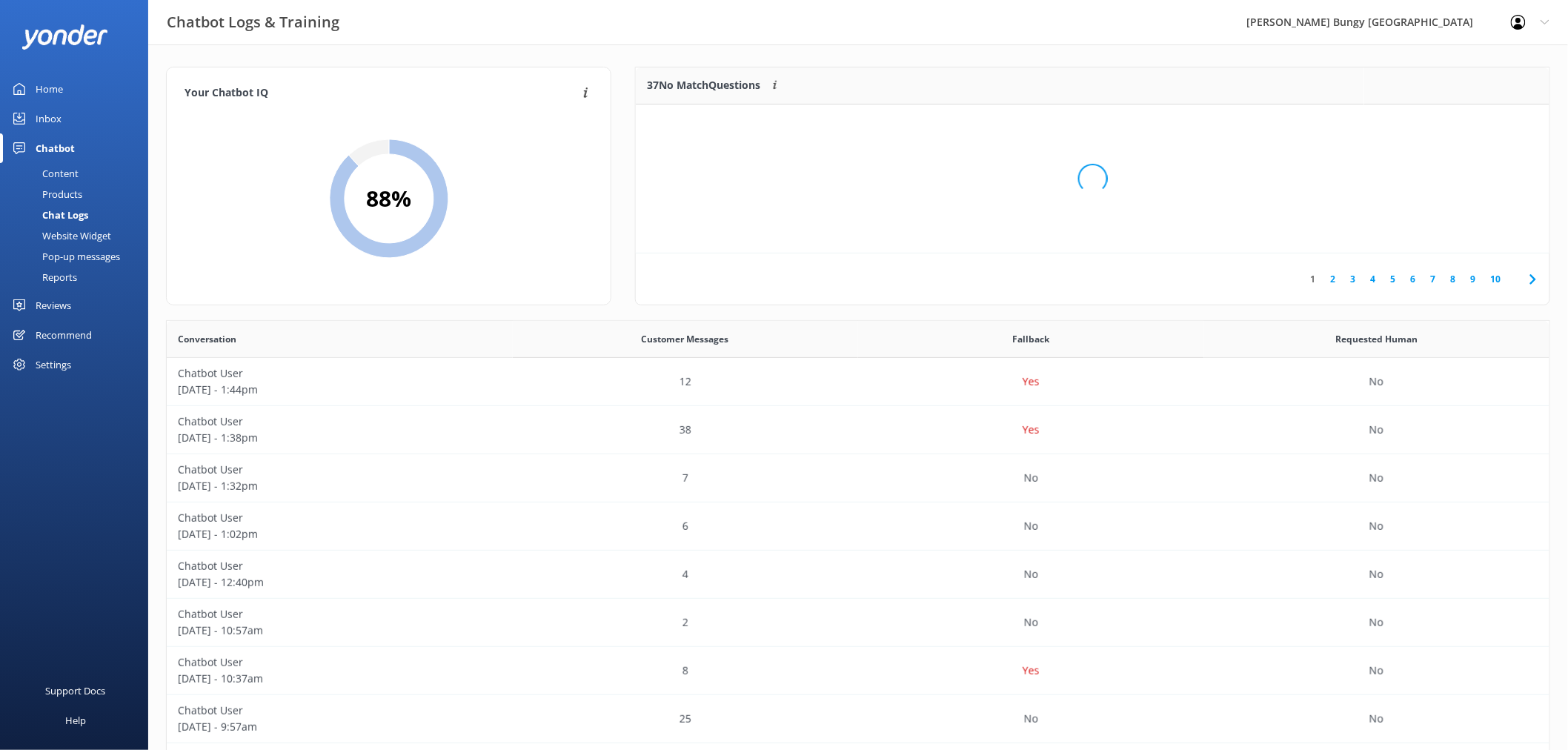
click at [1442, 125] on div "Loading.." at bounding box center [1092, 179] width 884 height 750
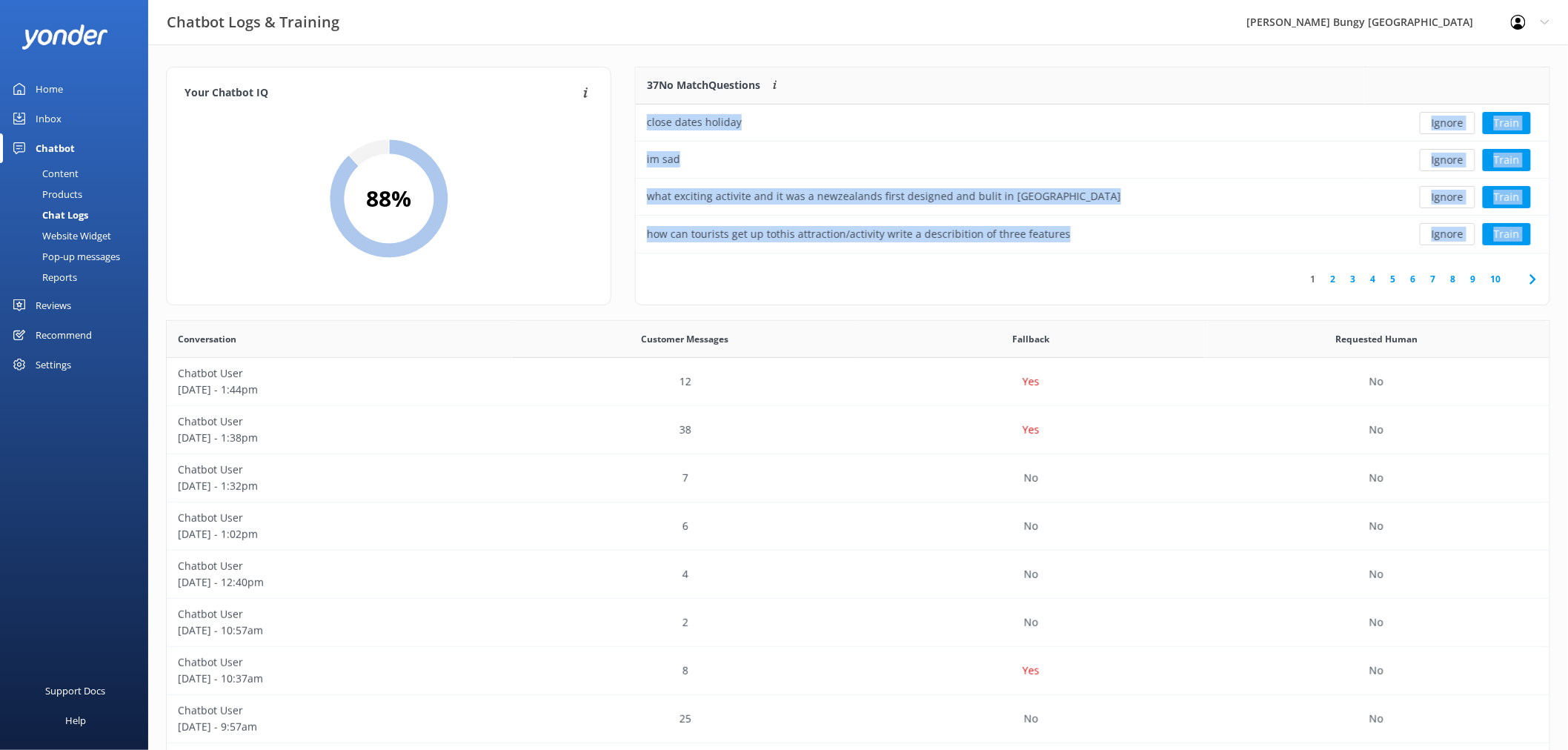
click at [1442, 125] on button "Ignore" at bounding box center [1447, 123] width 56 height 22
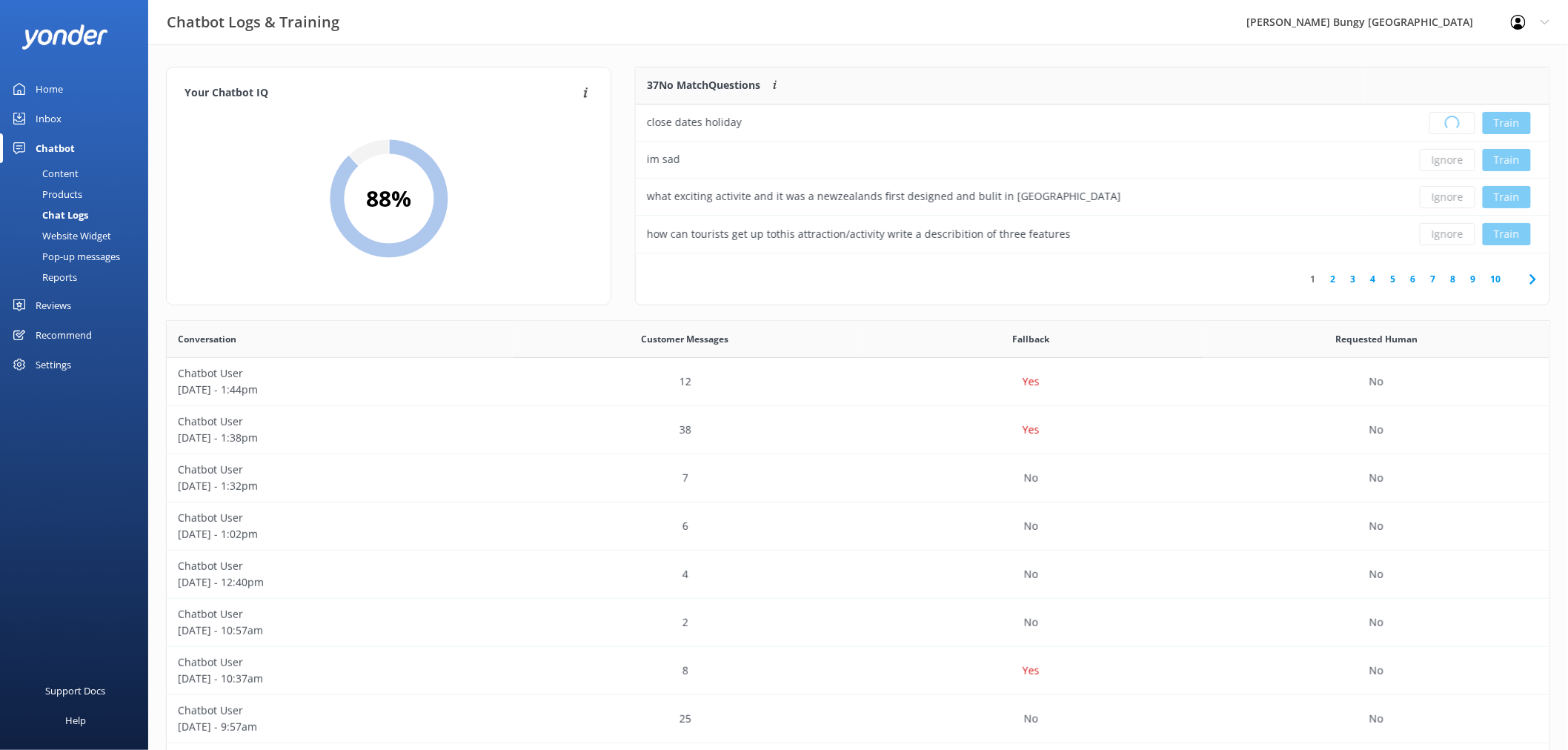
click at [1442, 125] on div "Loading.. Train" at bounding box center [1457, 123] width 163 height 22
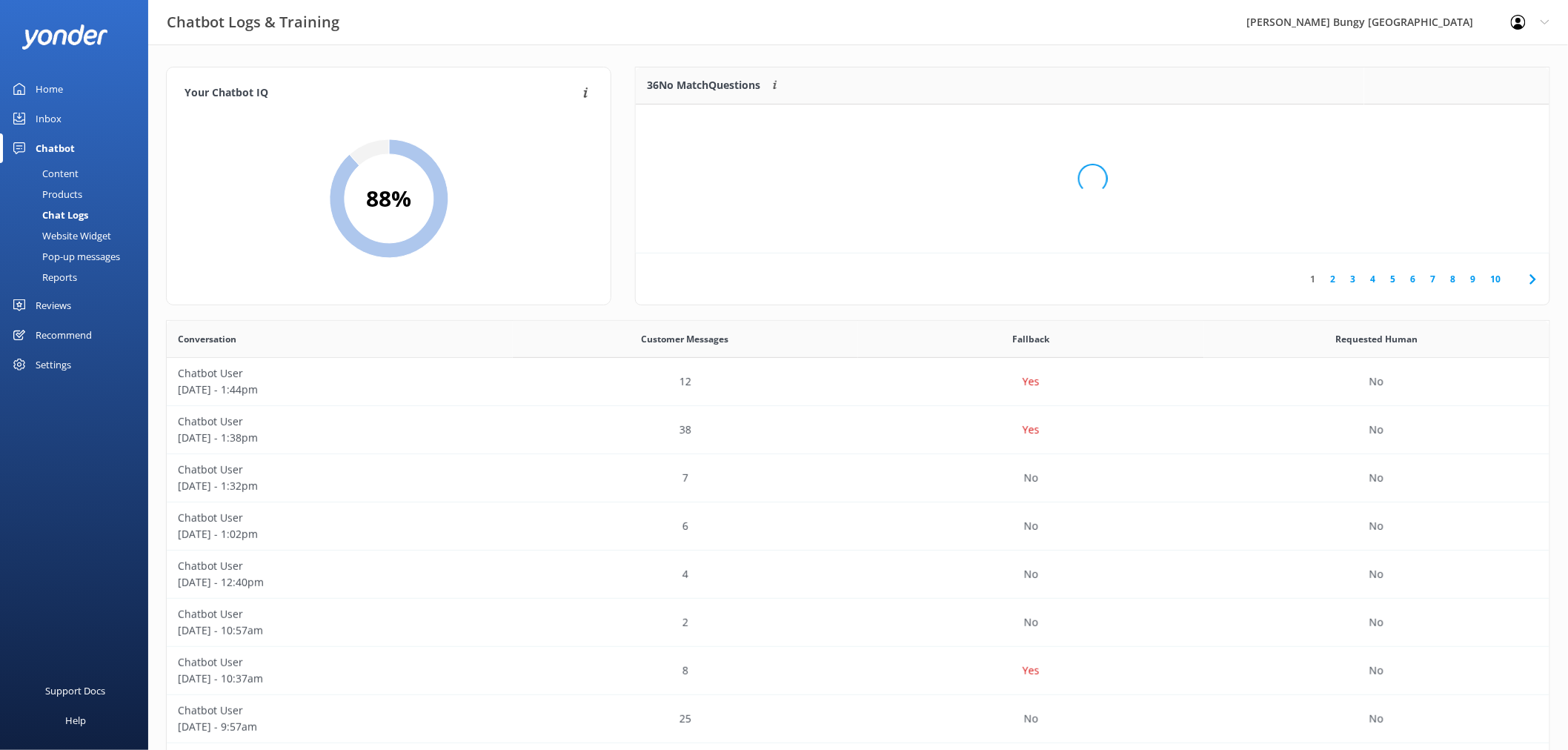
click at [1442, 125] on div "Loading.." at bounding box center [1092, 179] width 884 height 750
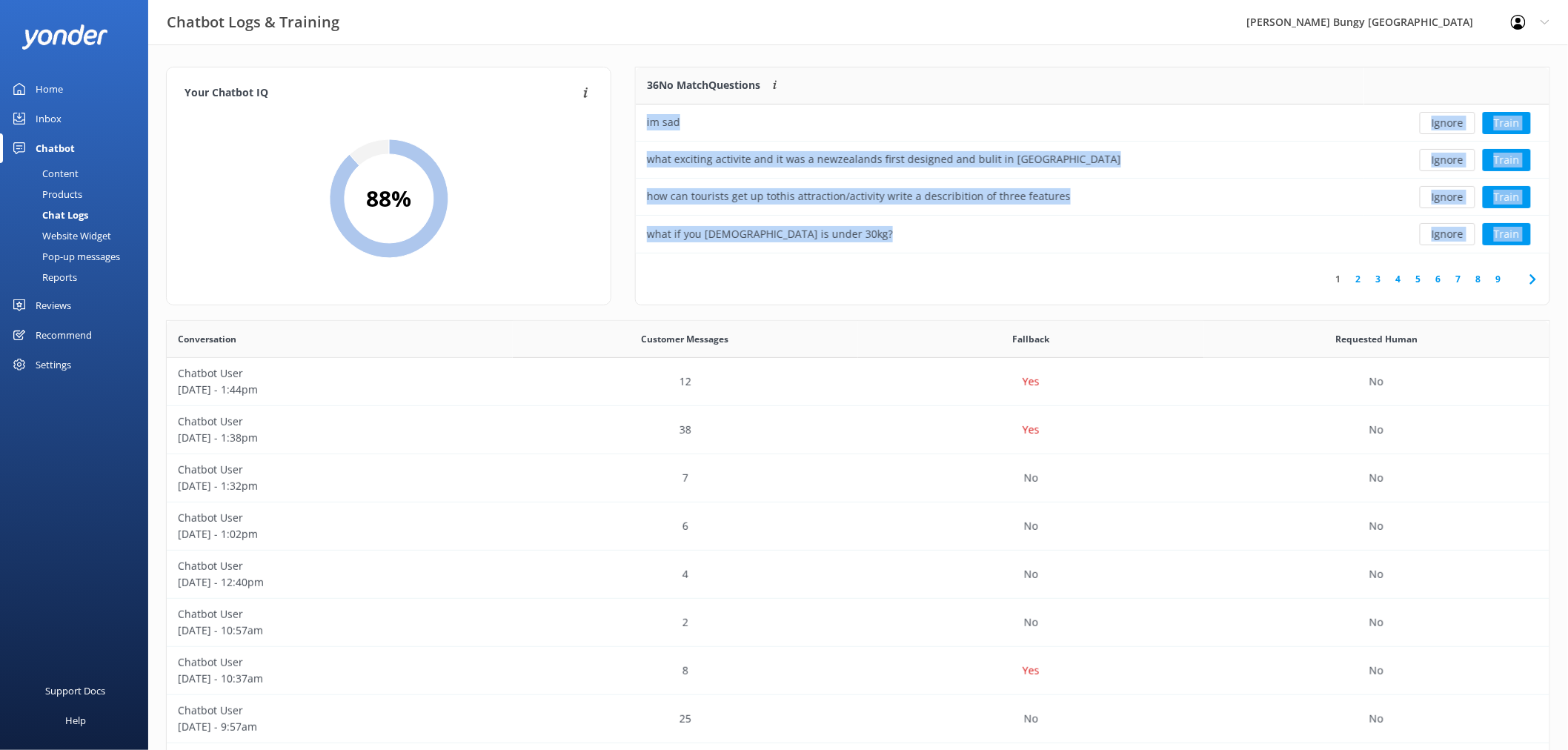
click at [1442, 125] on button "Ignore" at bounding box center [1447, 123] width 56 height 22
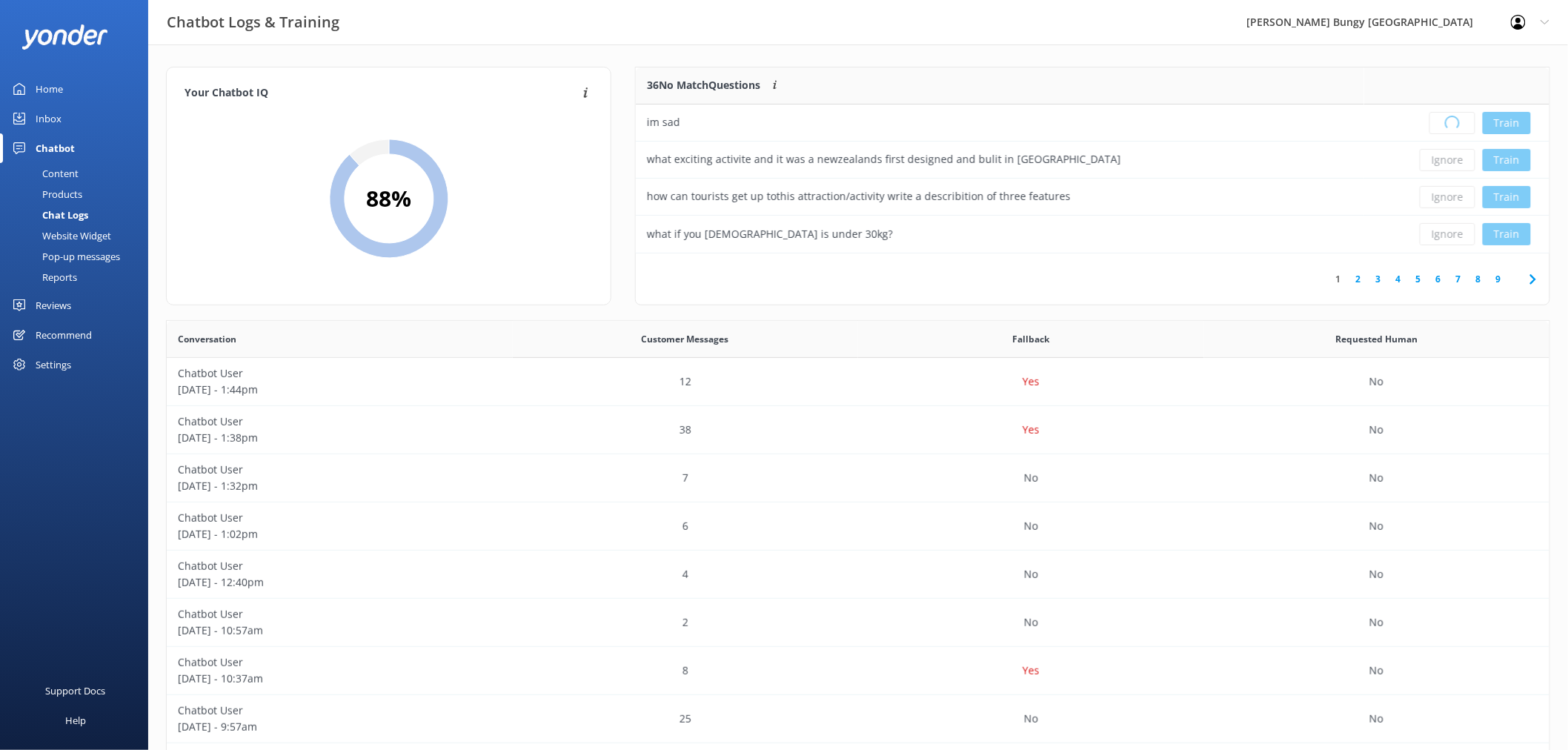
click at [1442, 125] on div "Loading.. Train" at bounding box center [1457, 123] width 163 height 22
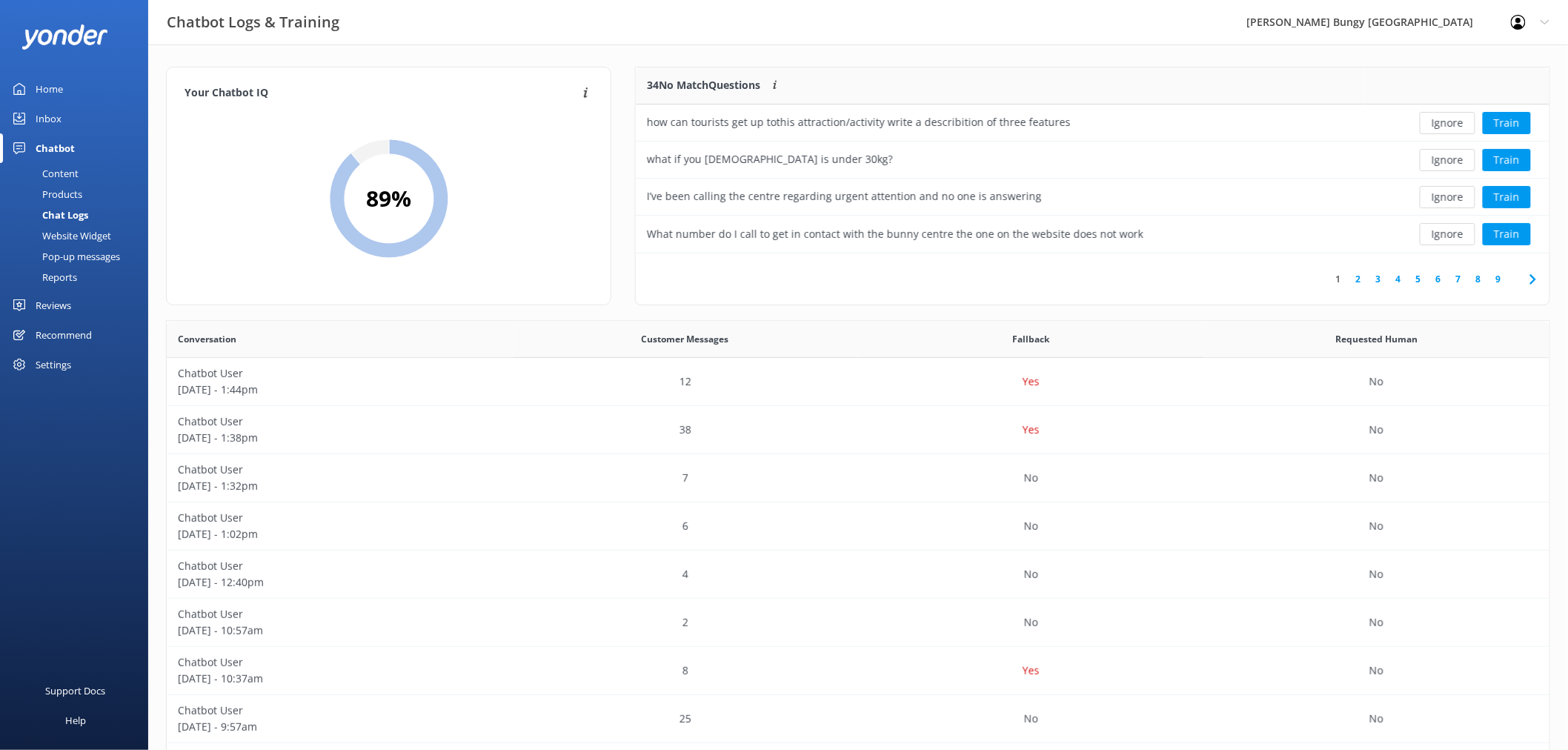
click at [1442, 125] on button "Ignore" at bounding box center [1447, 123] width 56 height 22
click at [1442, 125] on div "Loading.. Train" at bounding box center [1457, 123] width 163 height 22
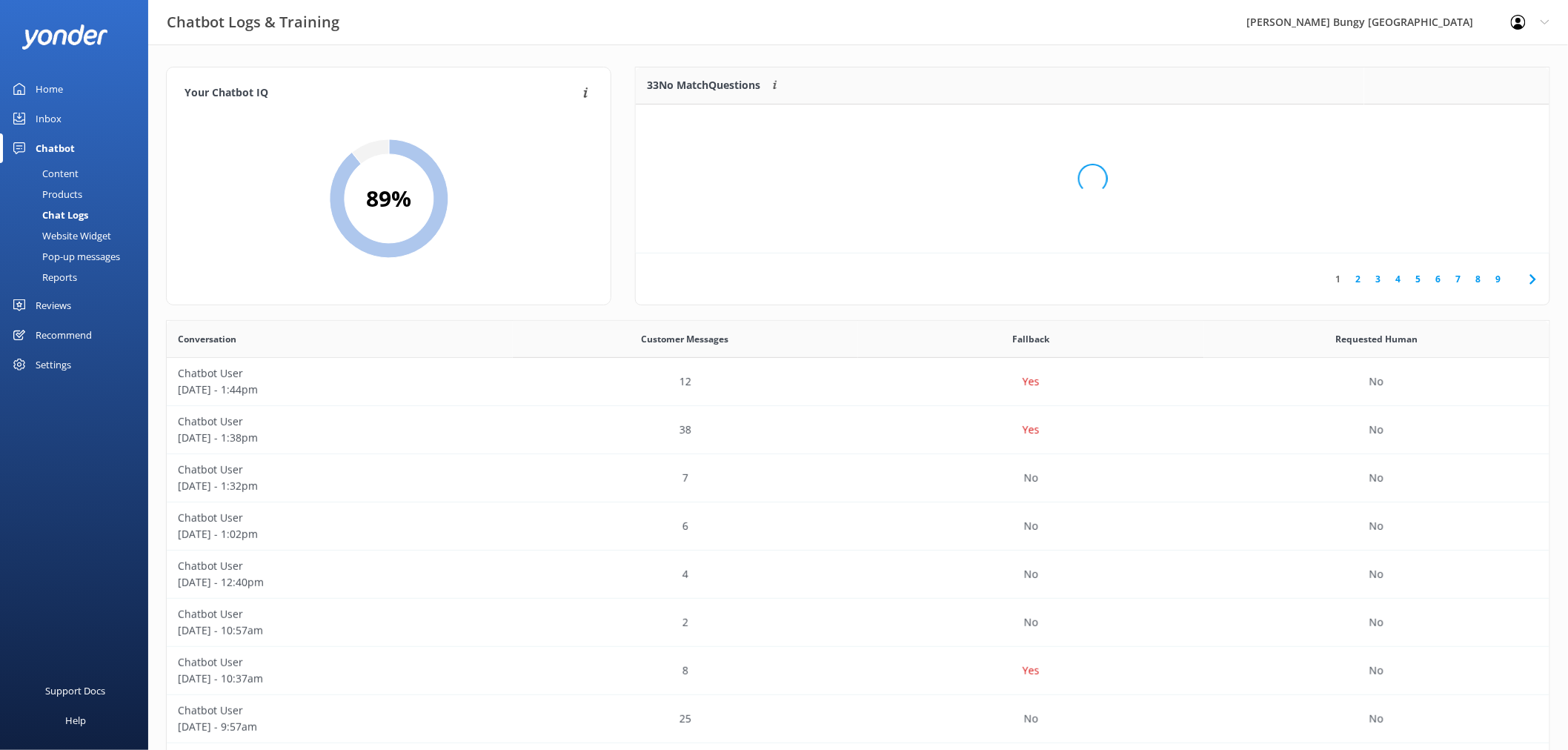
click at [1442, 125] on div "Loading.." at bounding box center [1092, 179] width 884 height 750
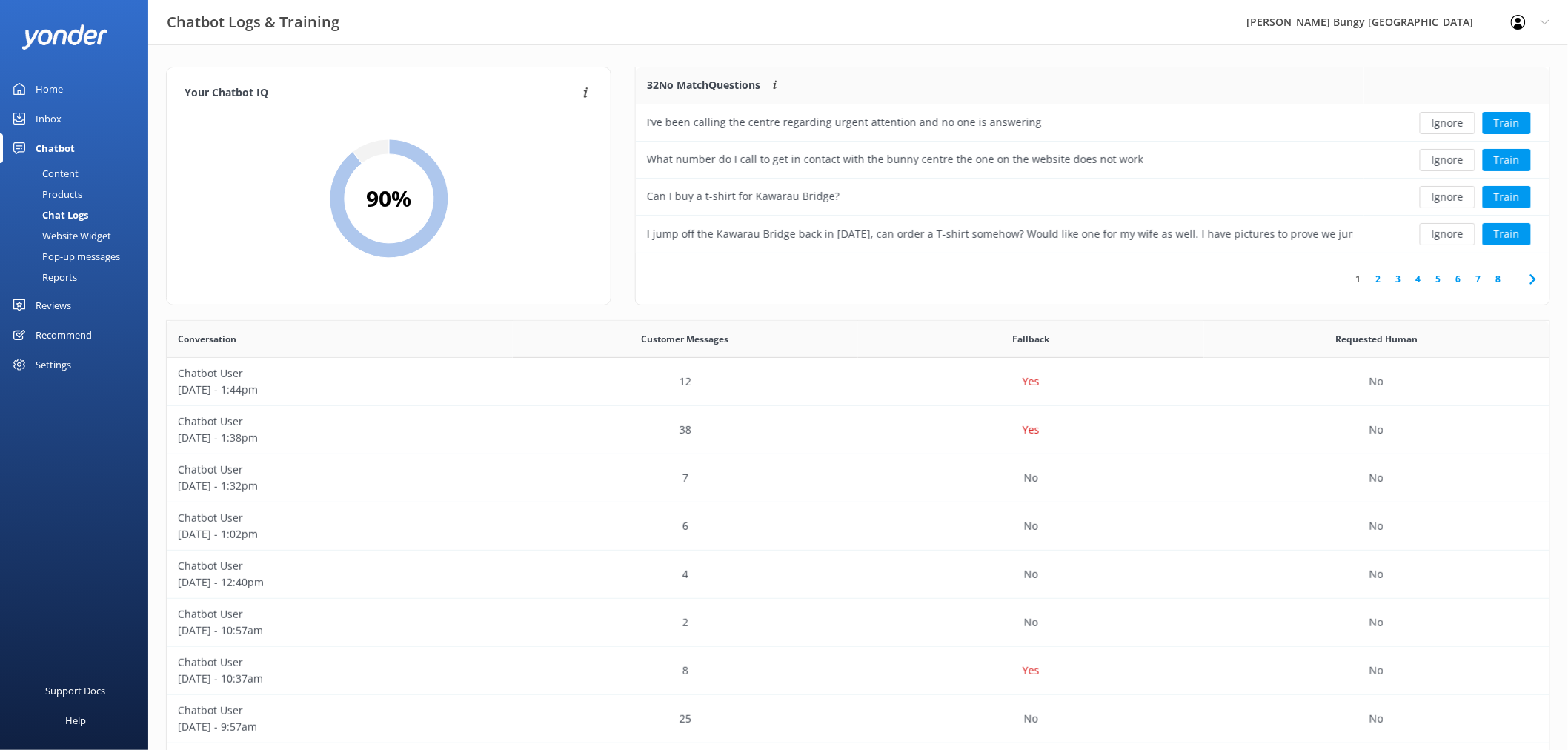
click at [1442, 125] on button "Ignore" at bounding box center [1447, 123] width 56 height 22
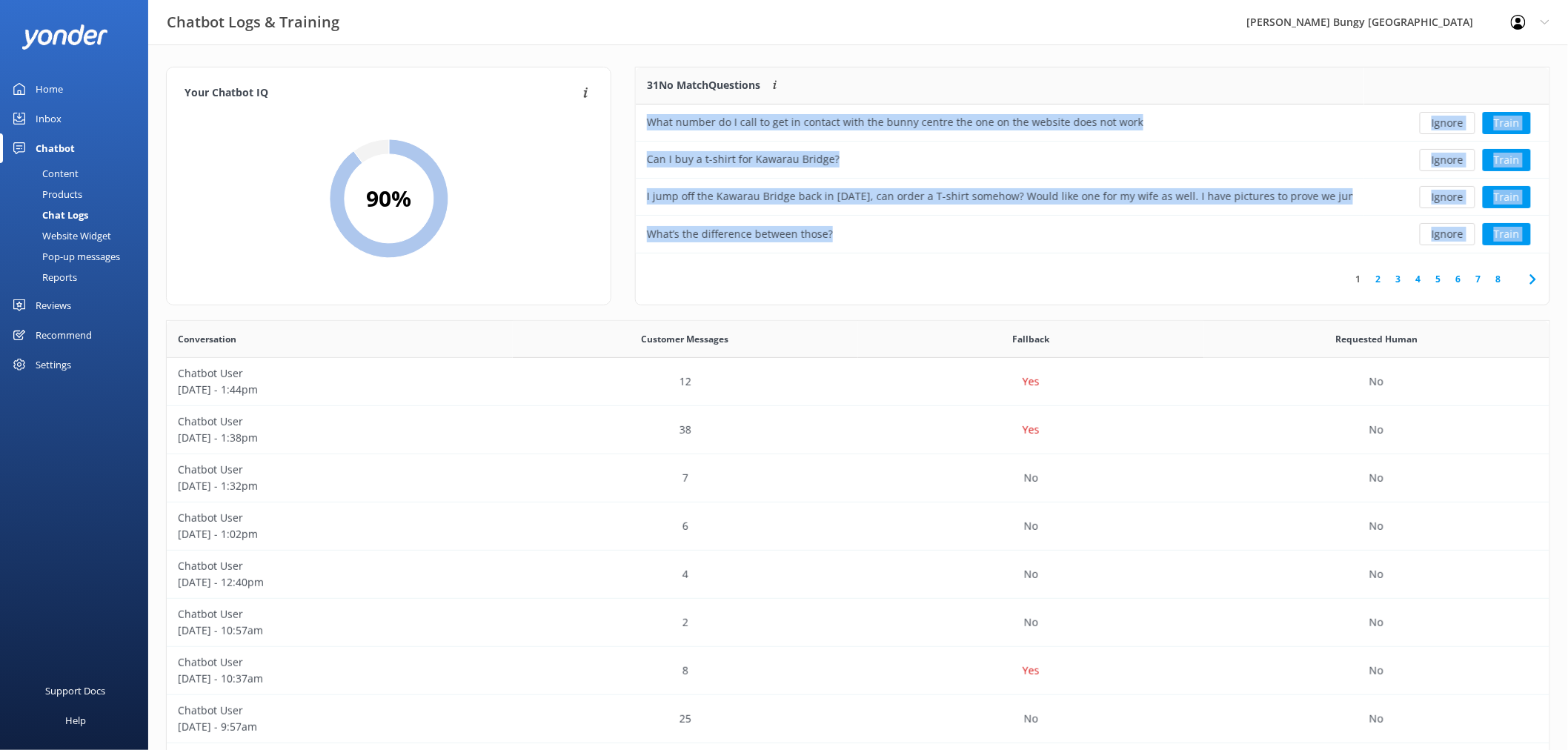
click at [1442, 125] on button "Ignore" at bounding box center [1447, 123] width 56 height 22
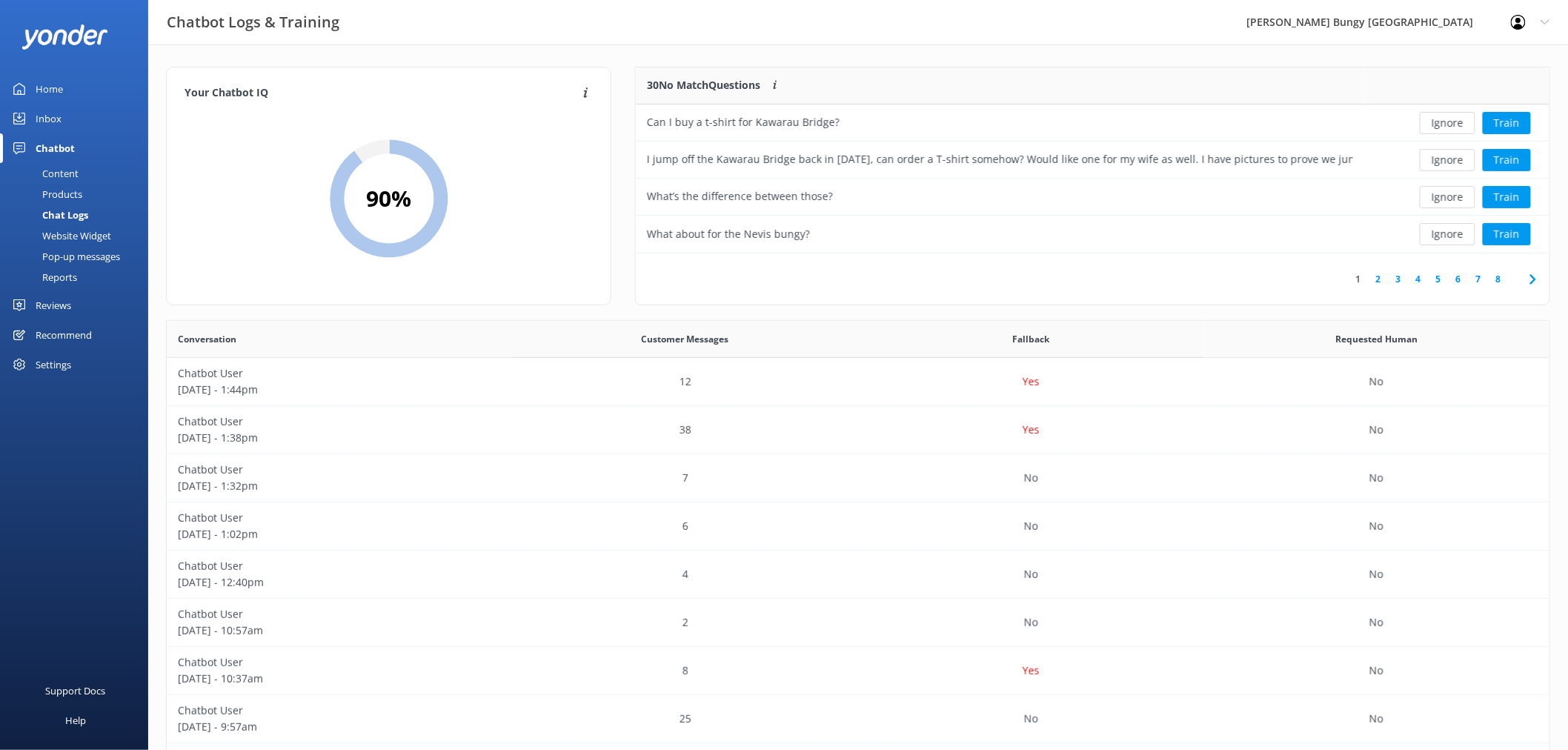
click at [1442, 125] on button "Ignore" at bounding box center [1447, 123] width 56 height 22
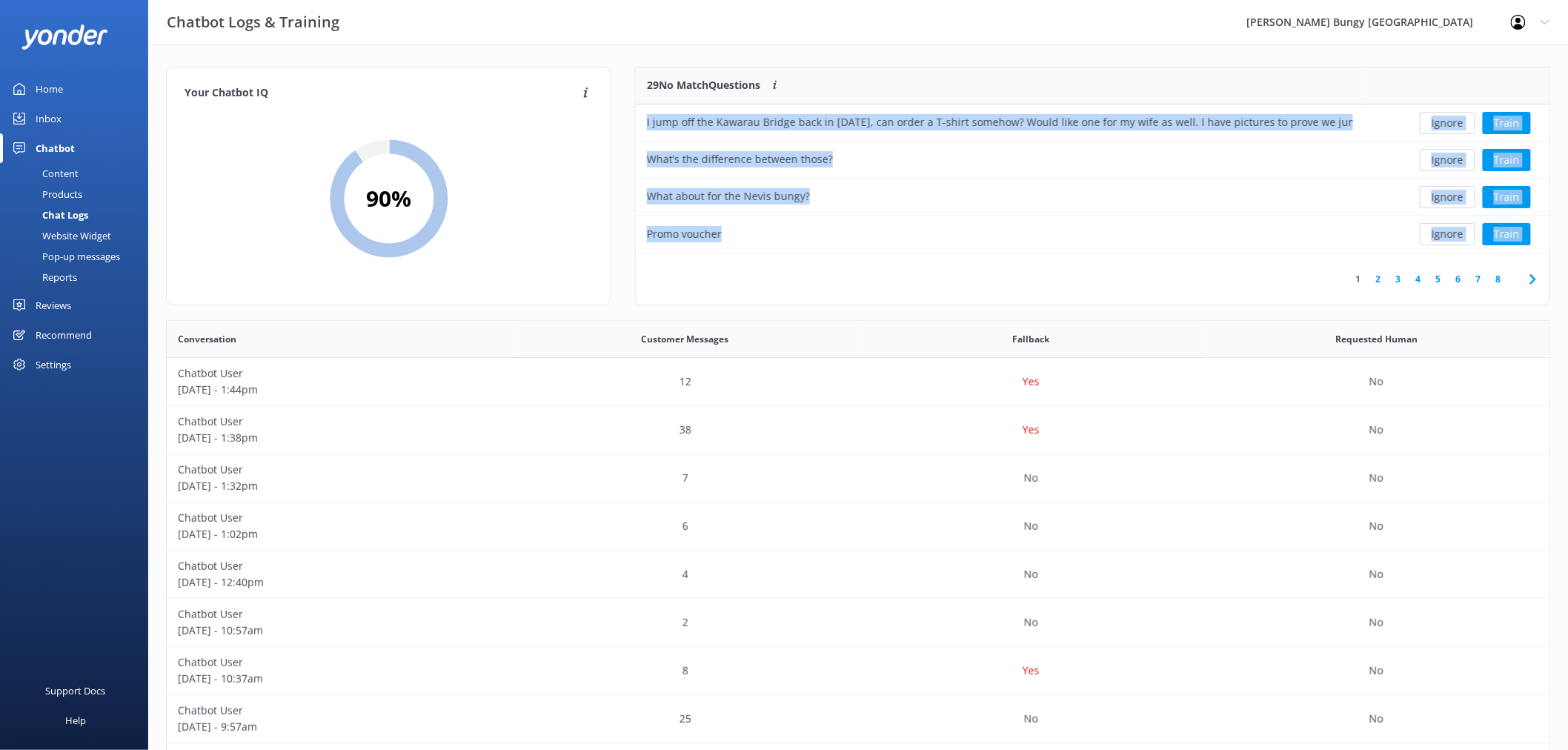
click at [1442, 125] on button "Ignore" at bounding box center [1447, 123] width 56 height 22
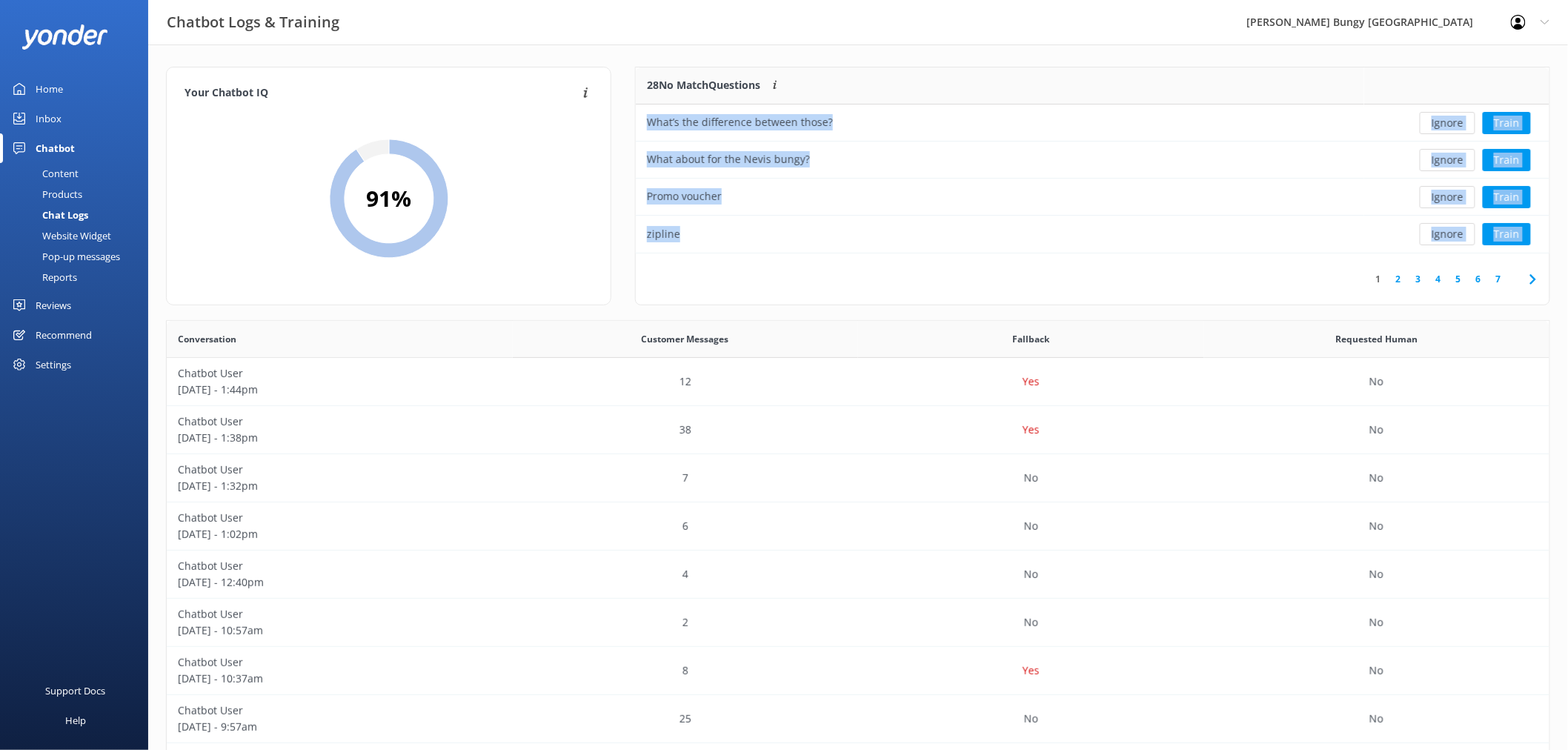
click at [1442, 125] on button "Ignore" at bounding box center [1447, 123] width 56 height 22
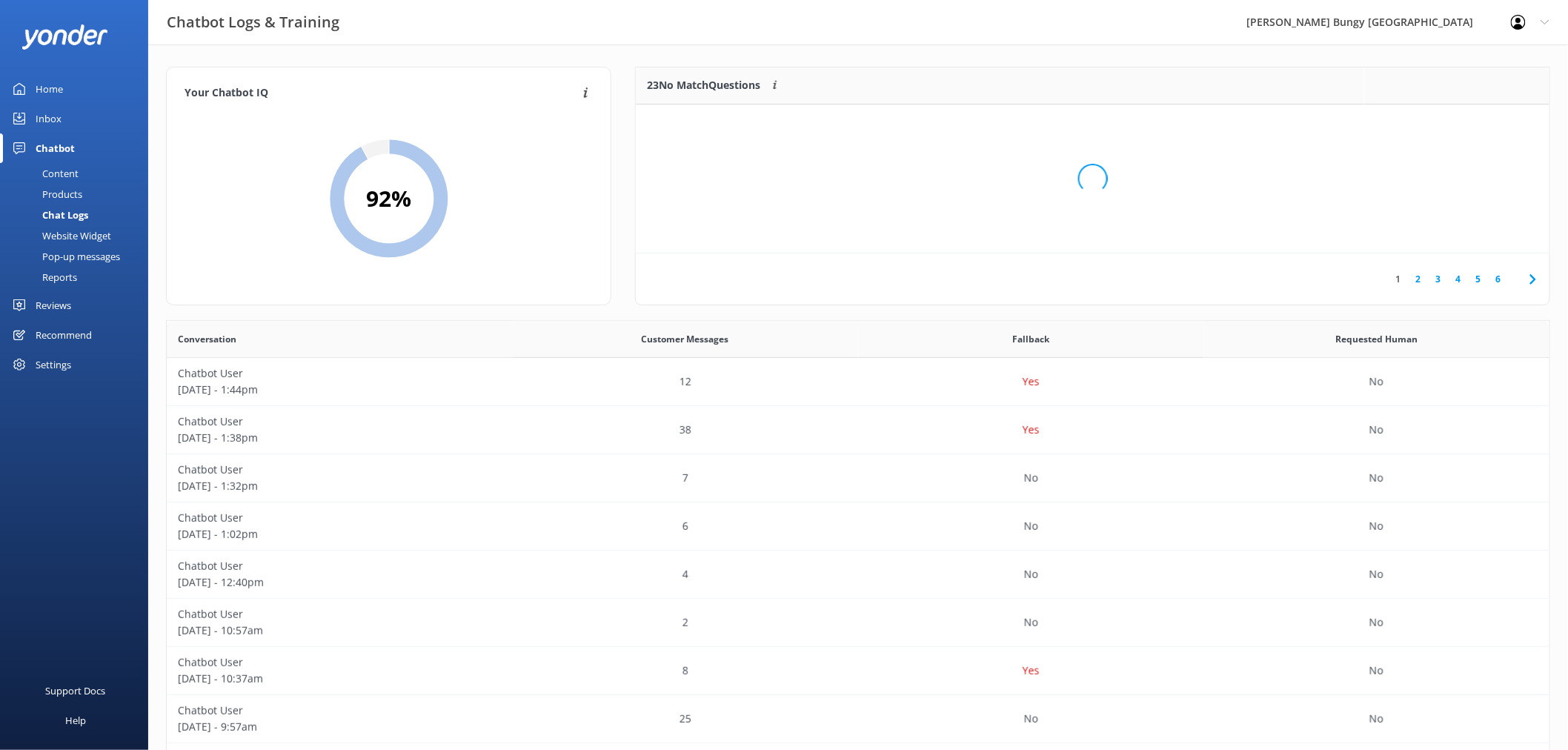
click at [1442, 125] on div "Loading.." at bounding box center [1092, 179] width 884 height 750
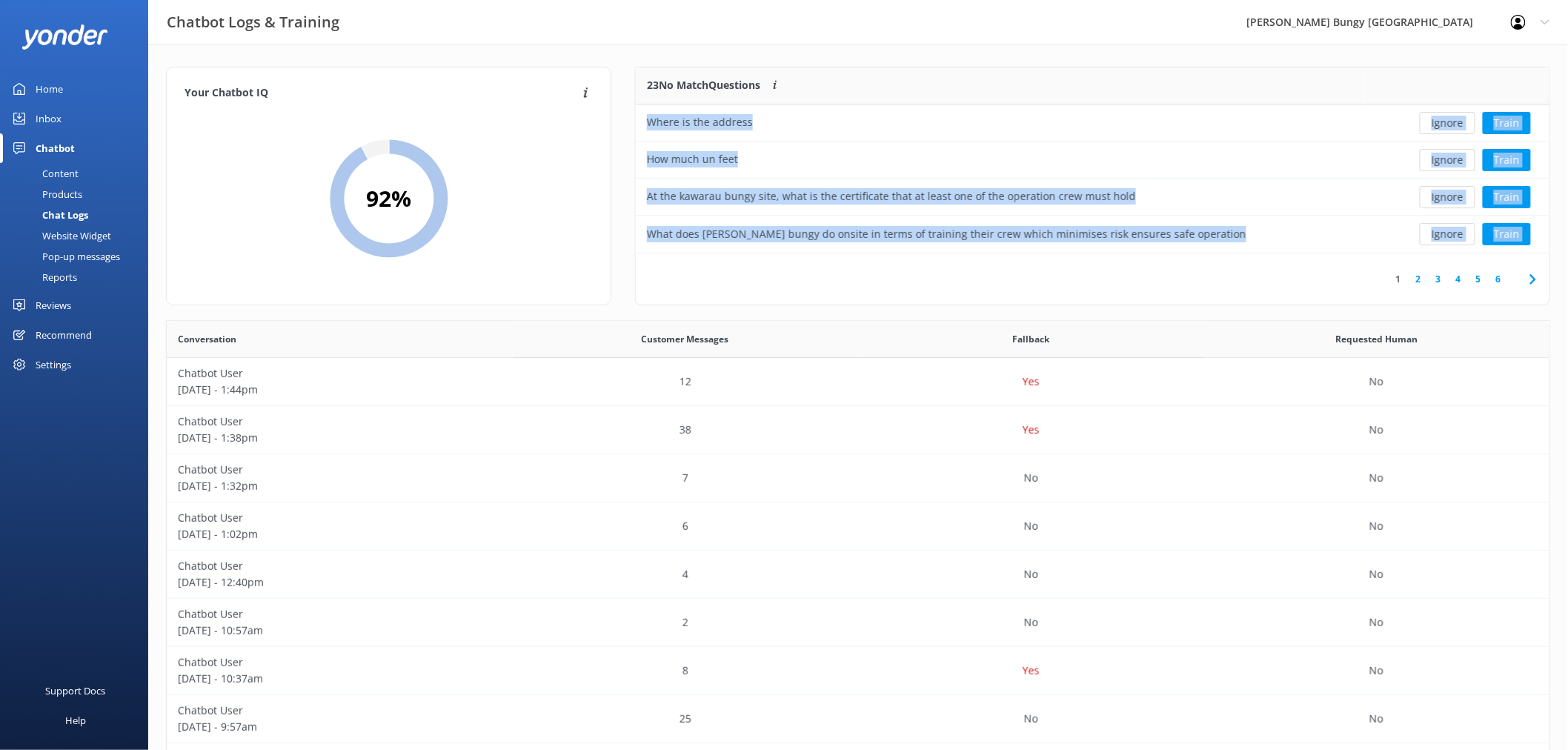
click at [1442, 125] on button "Ignore" at bounding box center [1447, 123] width 56 height 22
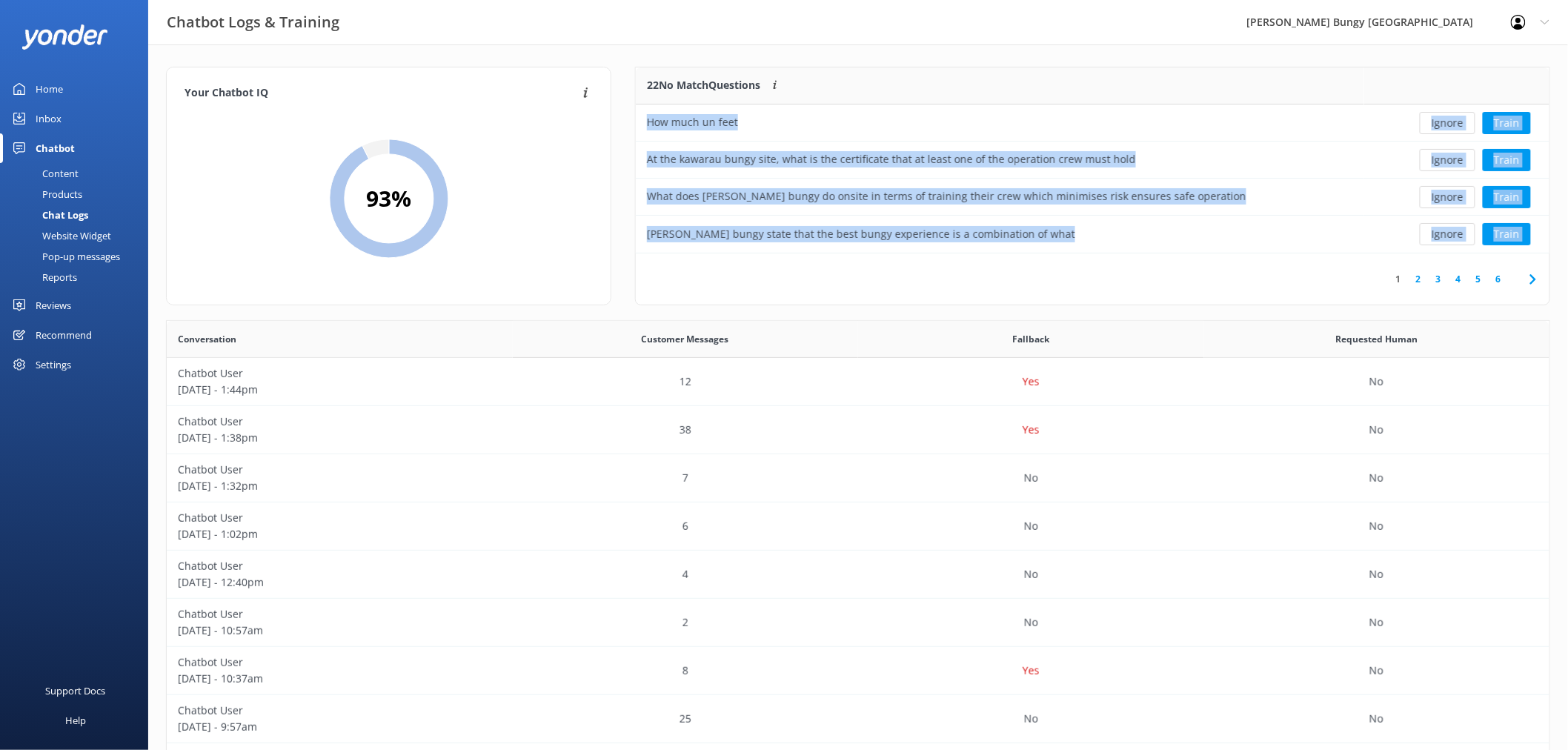
click at [1442, 125] on button "Ignore" at bounding box center [1447, 123] width 56 height 22
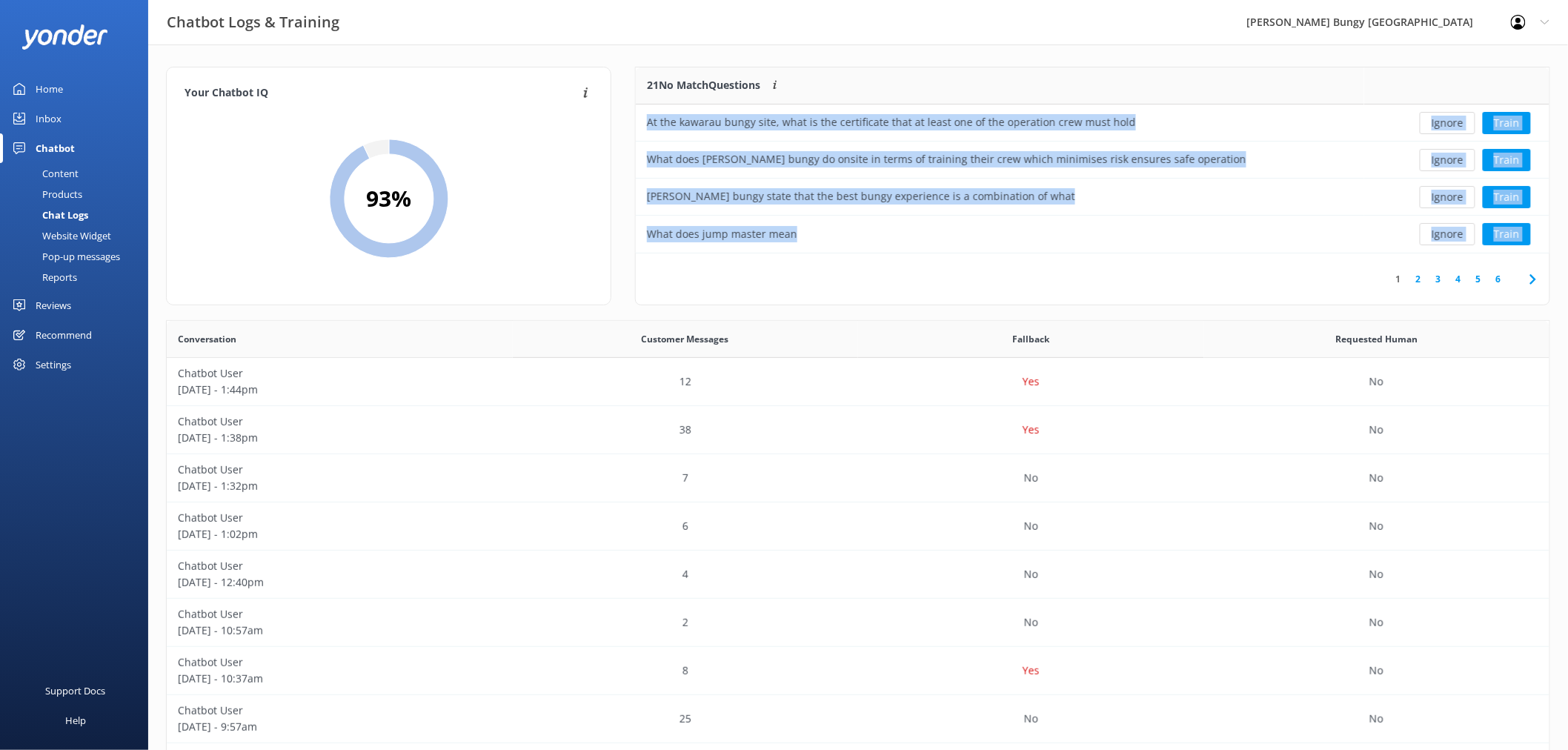
click at [1442, 125] on button "Ignore" at bounding box center [1447, 123] width 56 height 22
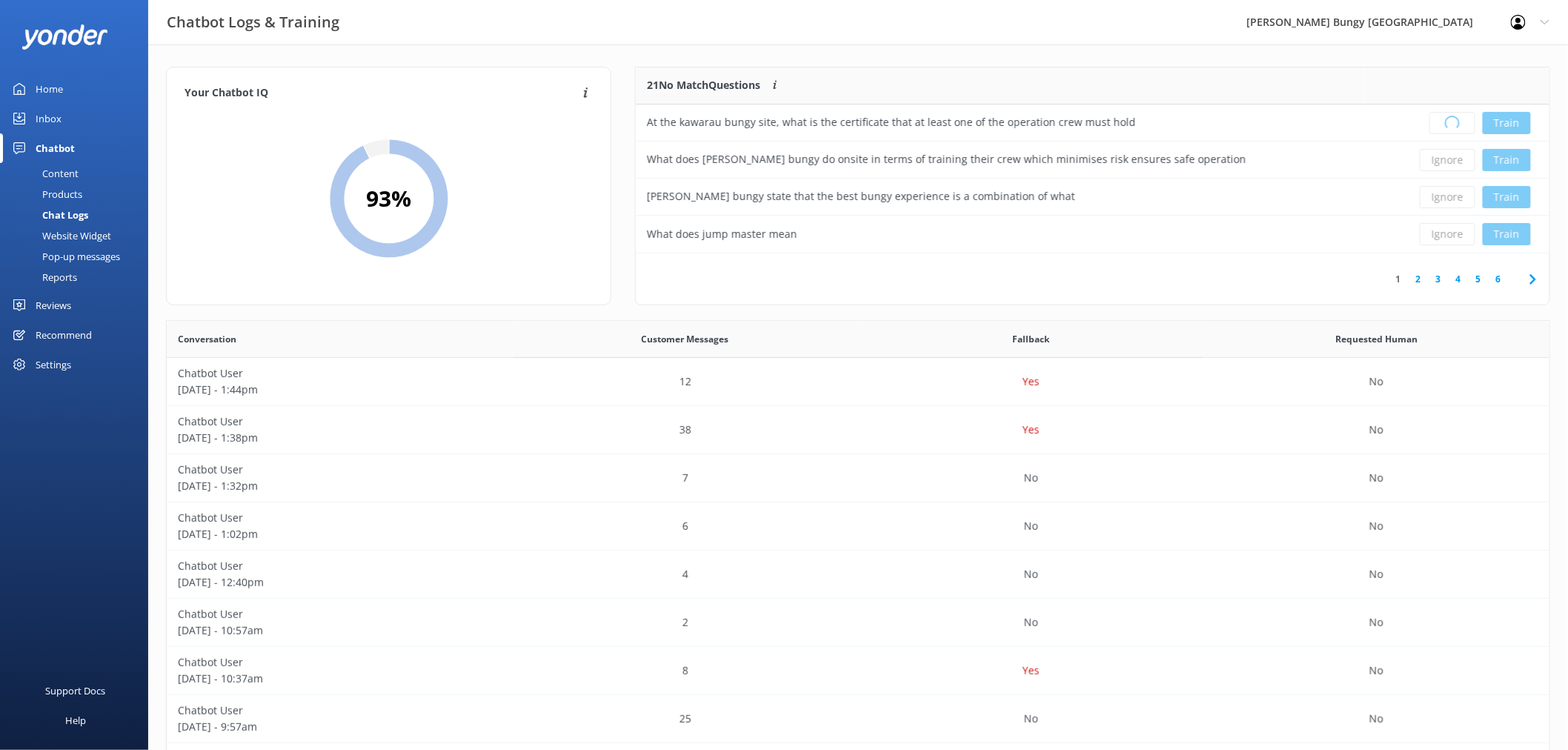
click at [1442, 125] on div "Loading.. Train" at bounding box center [1457, 123] width 163 height 22
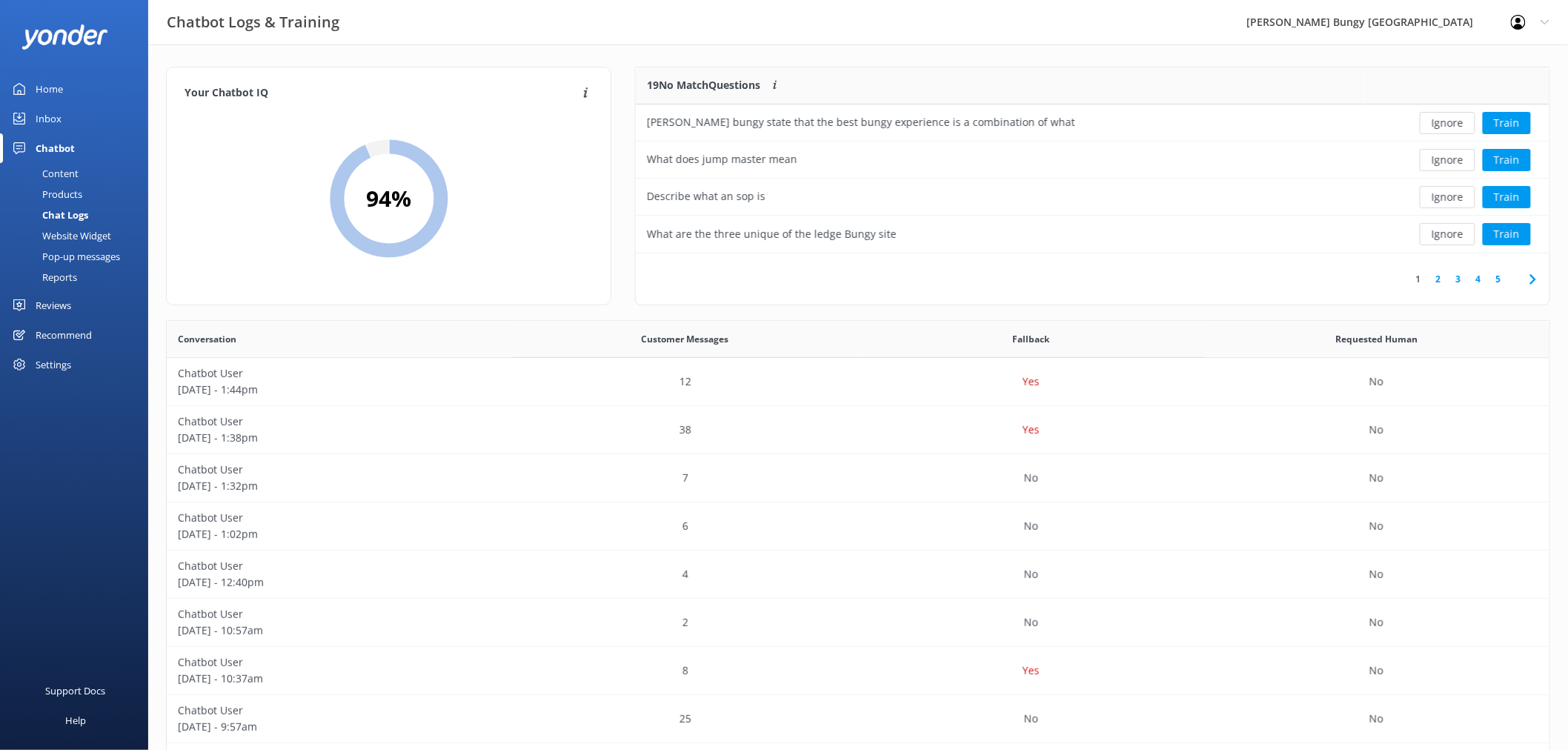
click at [1442, 131] on button "Ignore" at bounding box center [1447, 123] width 56 height 22
click at [1442, 131] on div "Loading.. Train" at bounding box center [1457, 123] width 163 height 22
click at [1437, 129] on div "Loading.. Train" at bounding box center [1457, 123] width 163 height 22
click at [1432, 128] on button "Ignore" at bounding box center [1447, 123] width 56 height 22
click at [1433, 128] on button "Ignore" at bounding box center [1447, 123] width 56 height 22
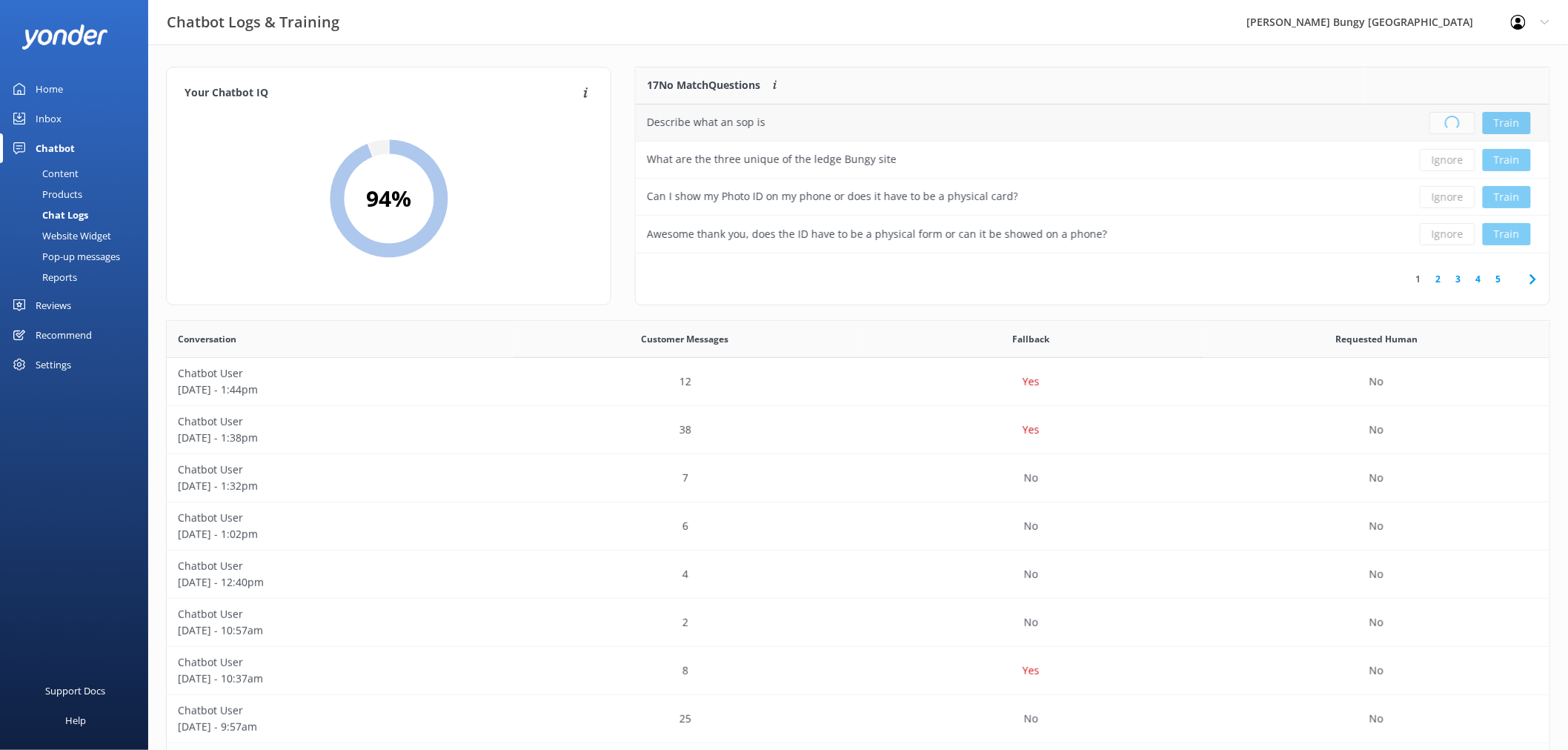
click at [1436, 127] on div "Loading.. Train" at bounding box center [1457, 123] width 163 height 22
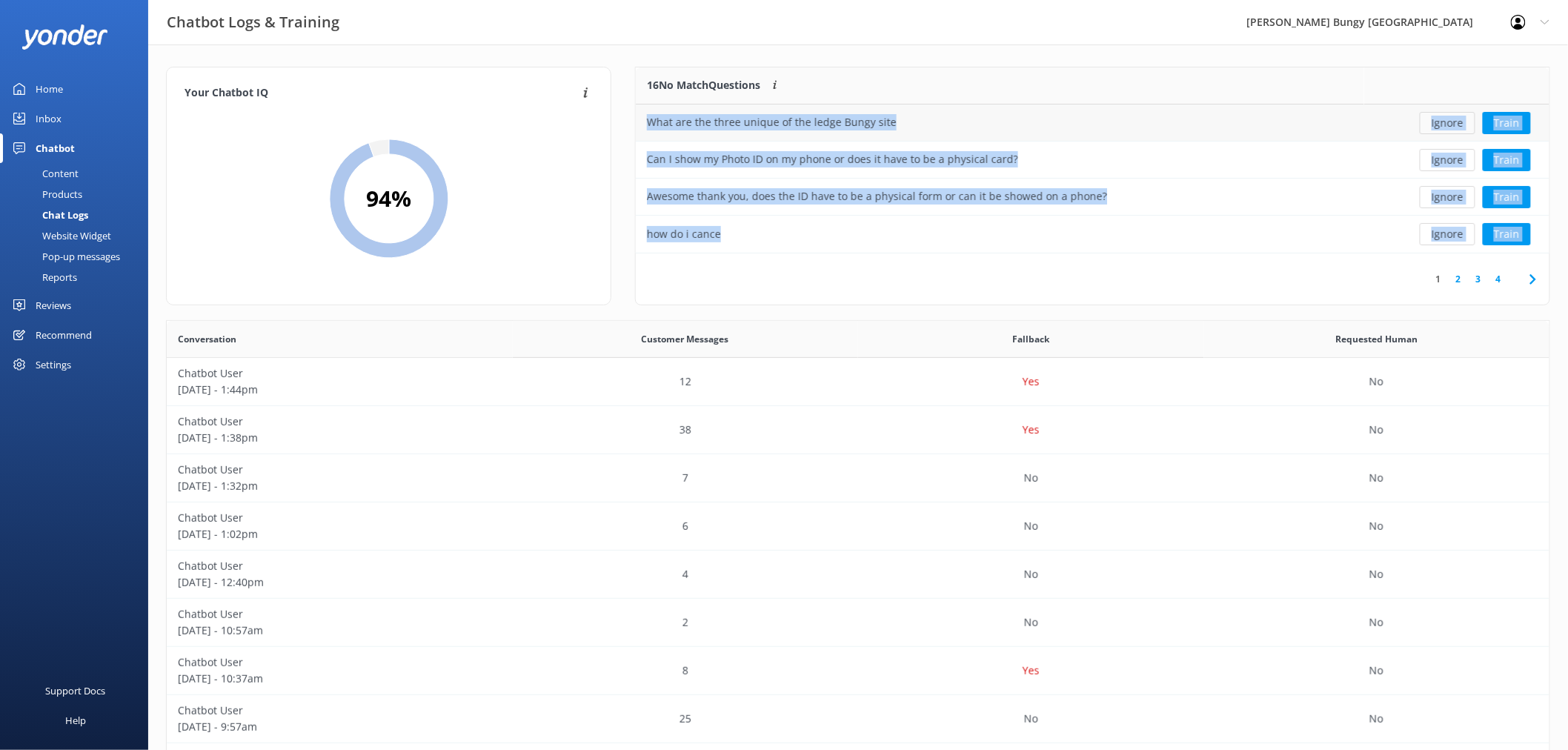
click at [1445, 127] on button "Ignore" at bounding box center [1447, 123] width 56 height 22
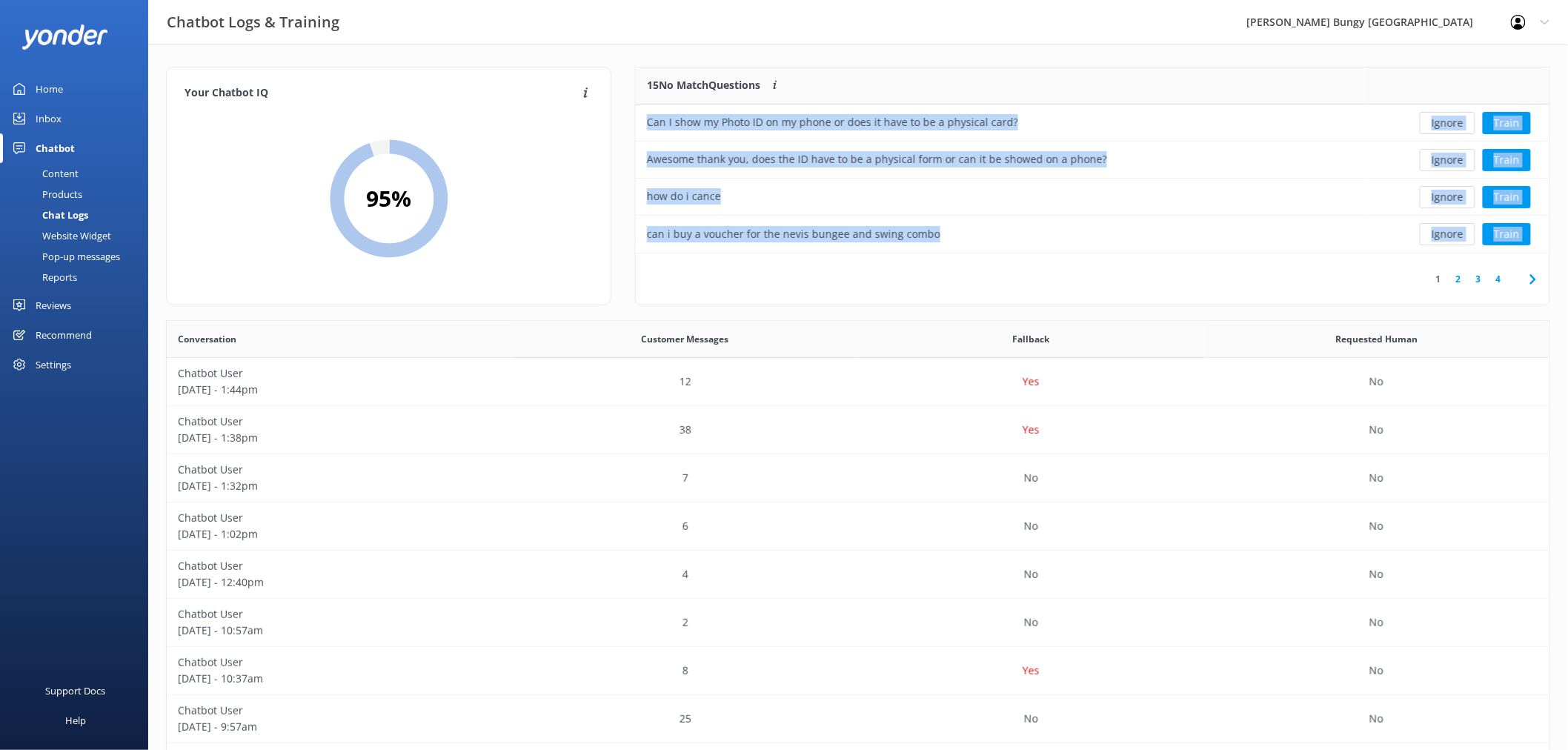
click at [1445, 127] on button "Ignore" at bounding box center [1447, 123] width 56 height 22
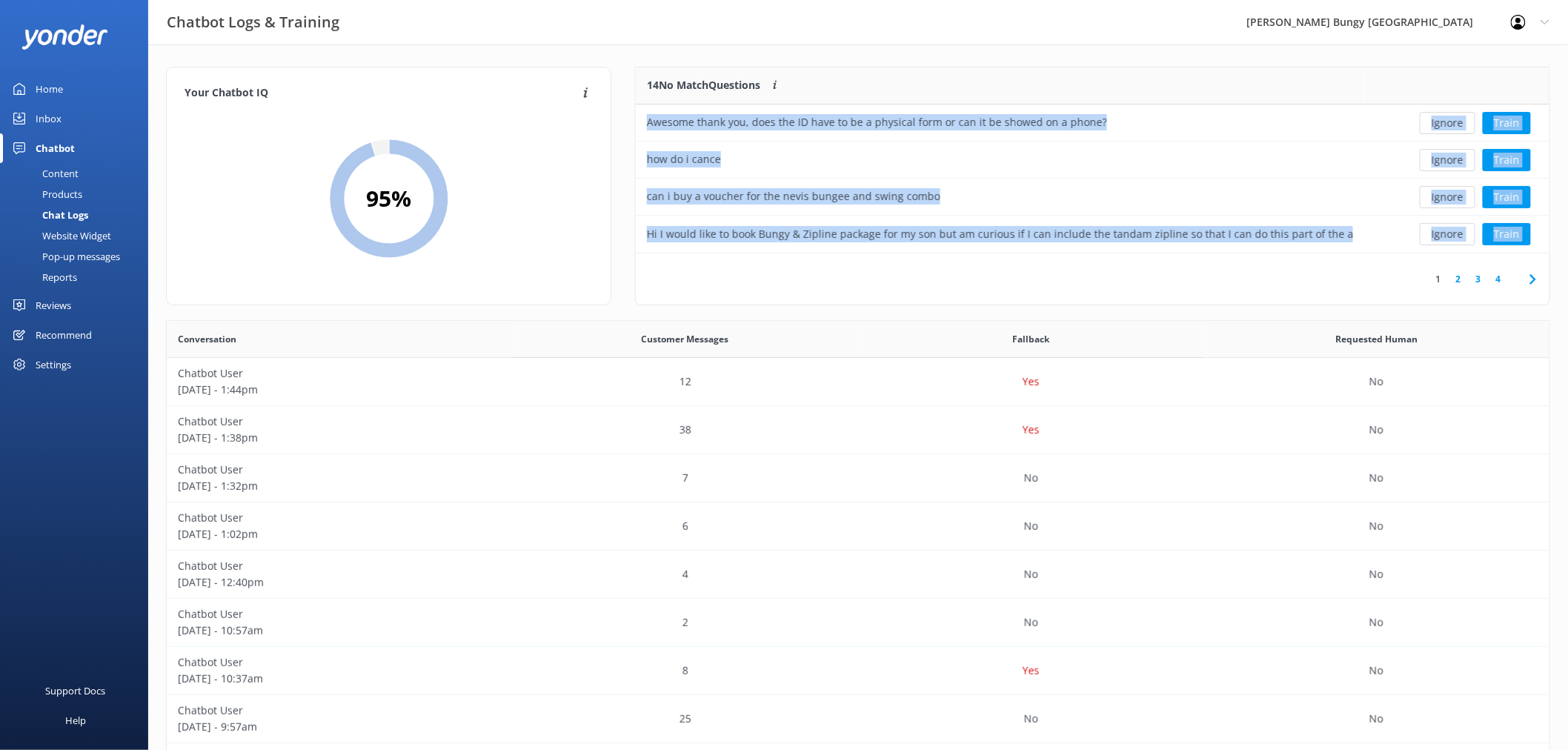
click at [1445, 127] on button "Ignore" at bounding box center [1447, 123] width 56 height 22
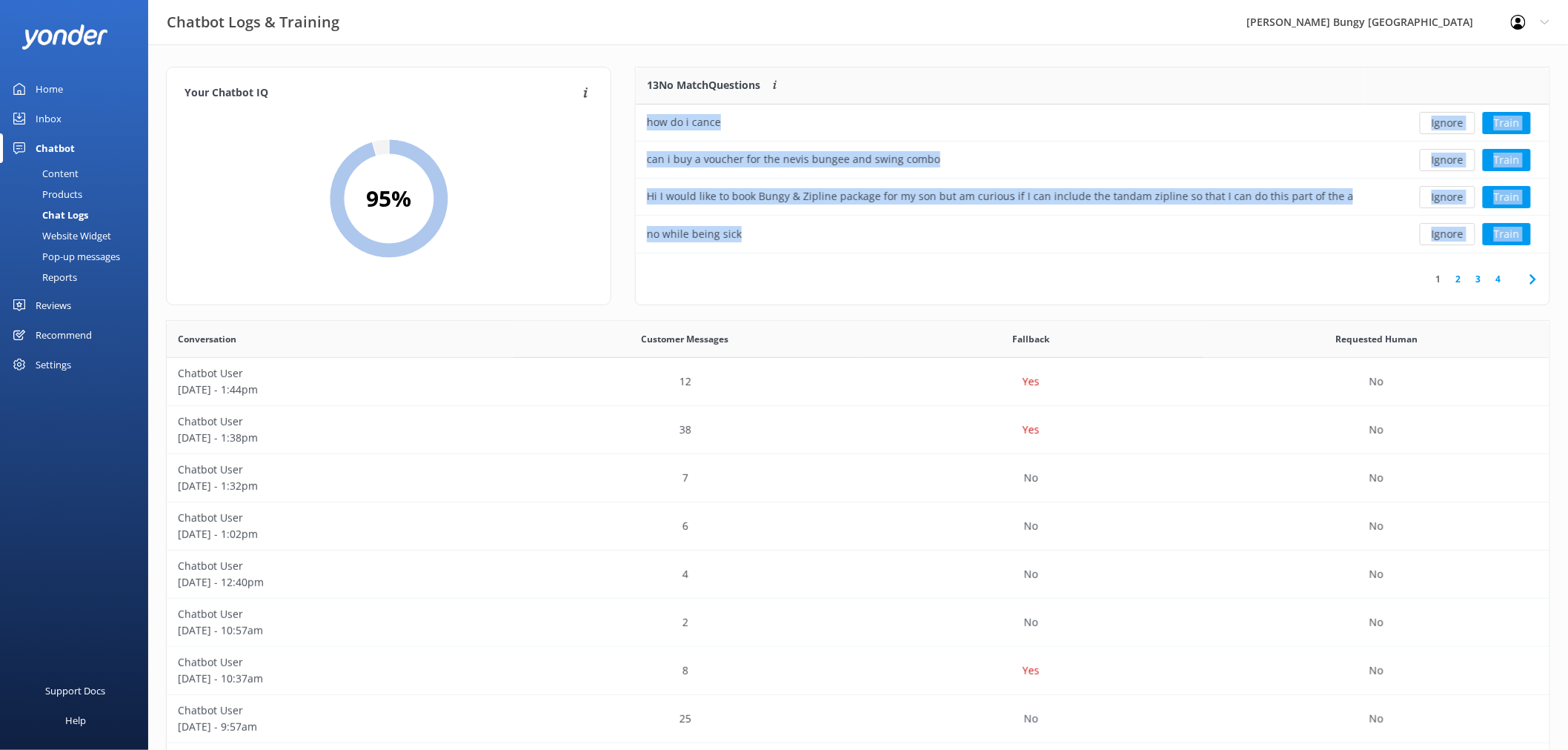
click at [1445, 127] on button "Ignore" at bounding box center [1447, 123] width 56 height 22
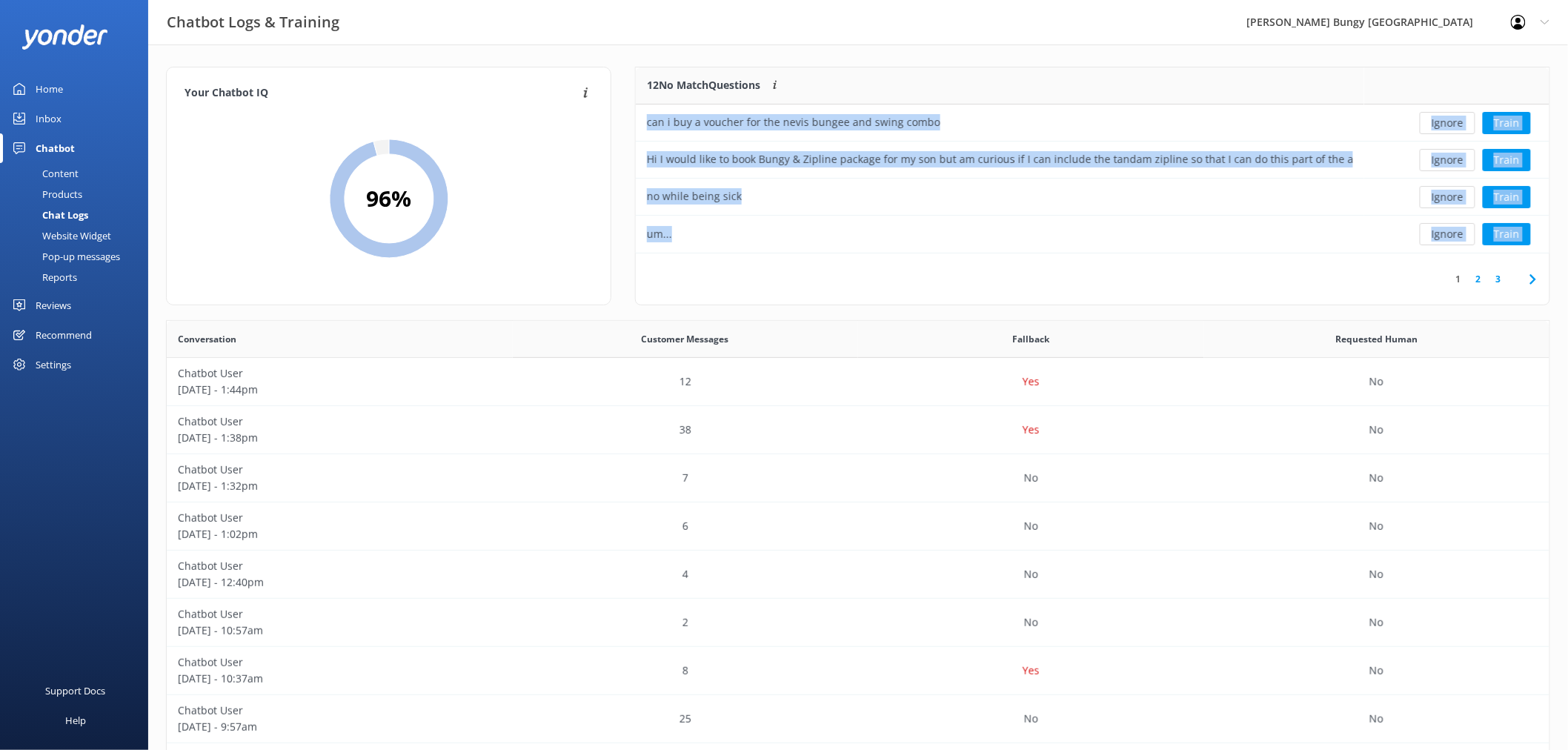
click at [1445, 127] on button "Ignore" at bounding box center [1447, 123] width 56 height 22
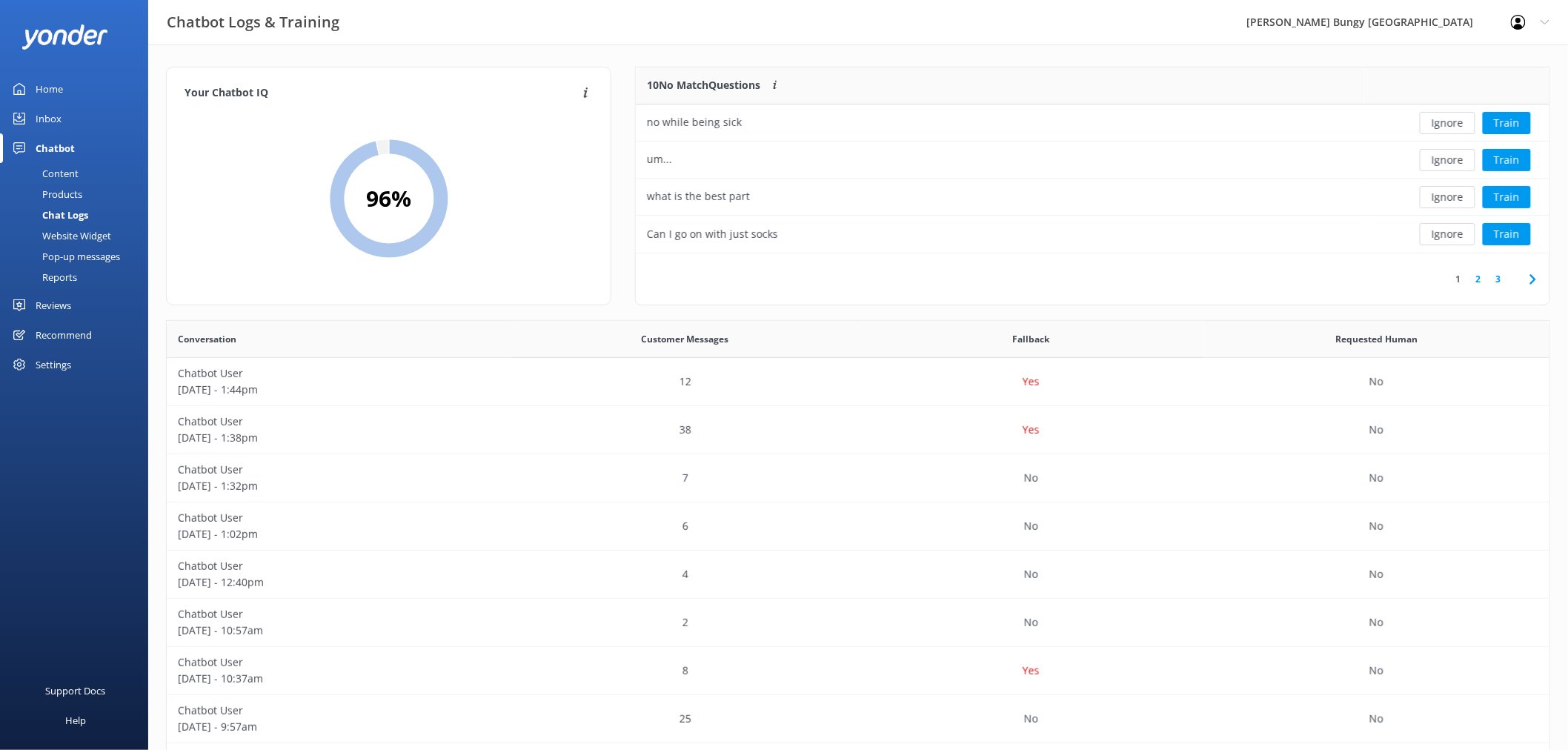
click at [1445, 127] on button "Ignore" at bounding box center [1447, 123] width 56 height 22
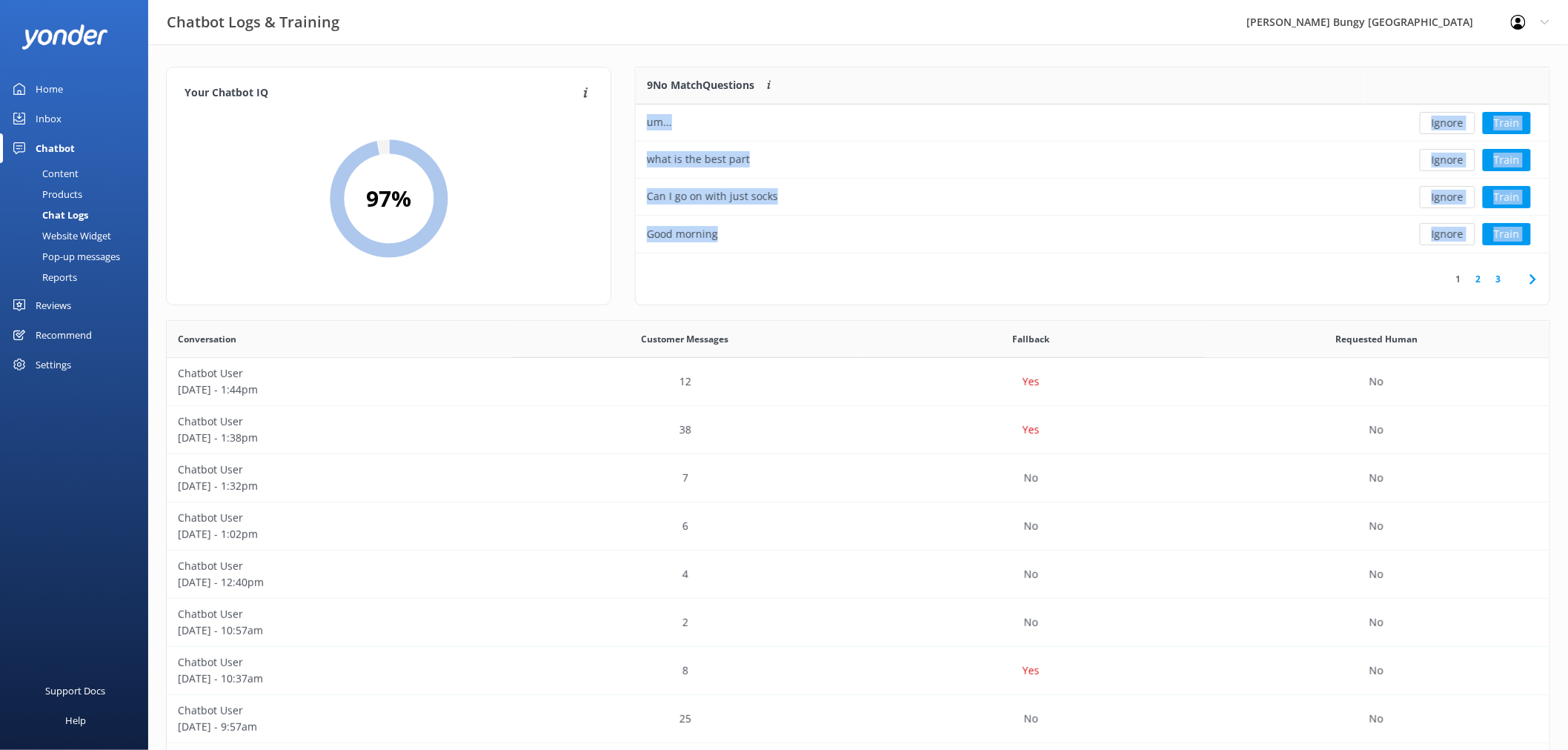
click at [1445, 127] on button "Ignore" at bounding box center [1447, 123] width 56 height 22
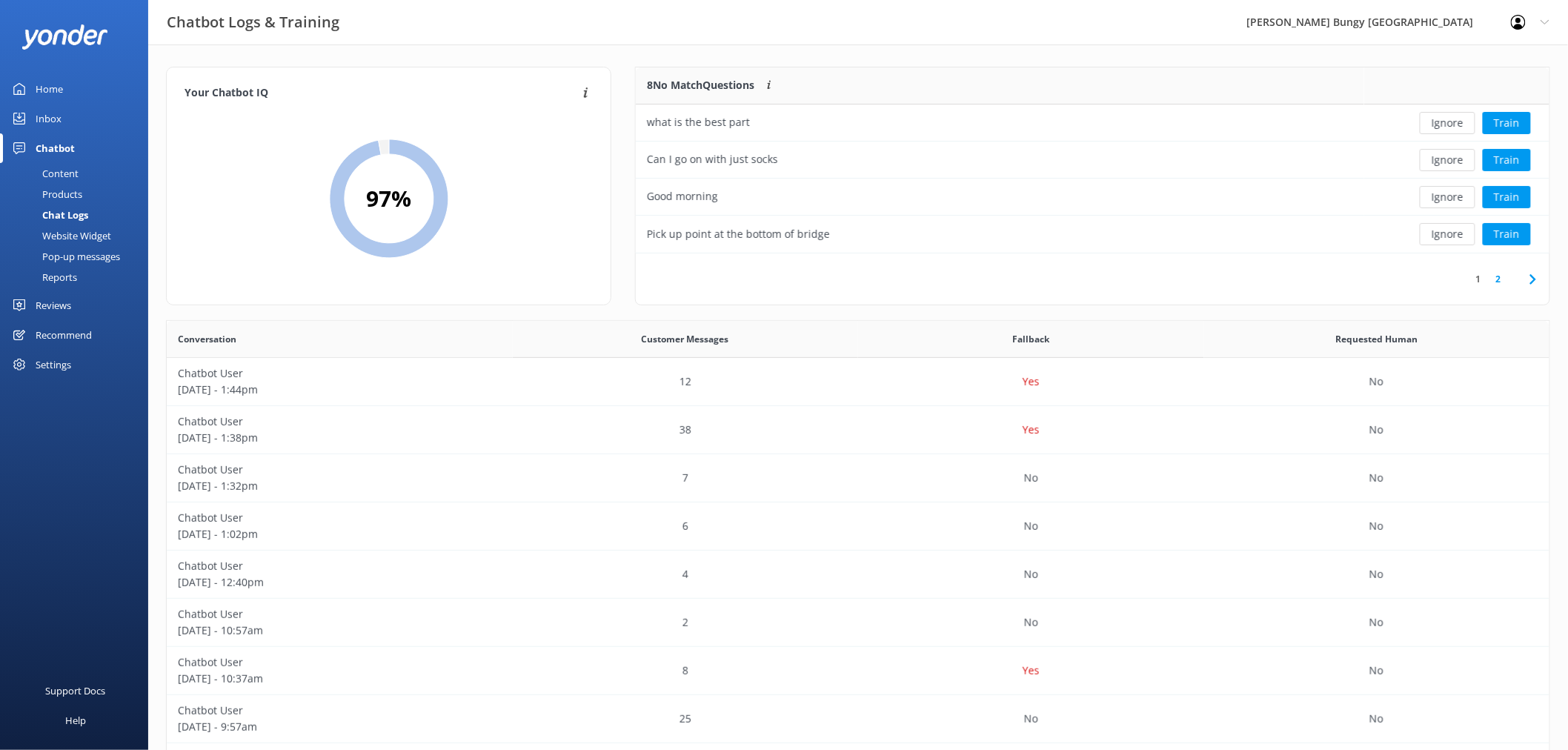
click at [1445, 127] on button "Ignore" at bounding box center [1447, 123] width 56 height 22
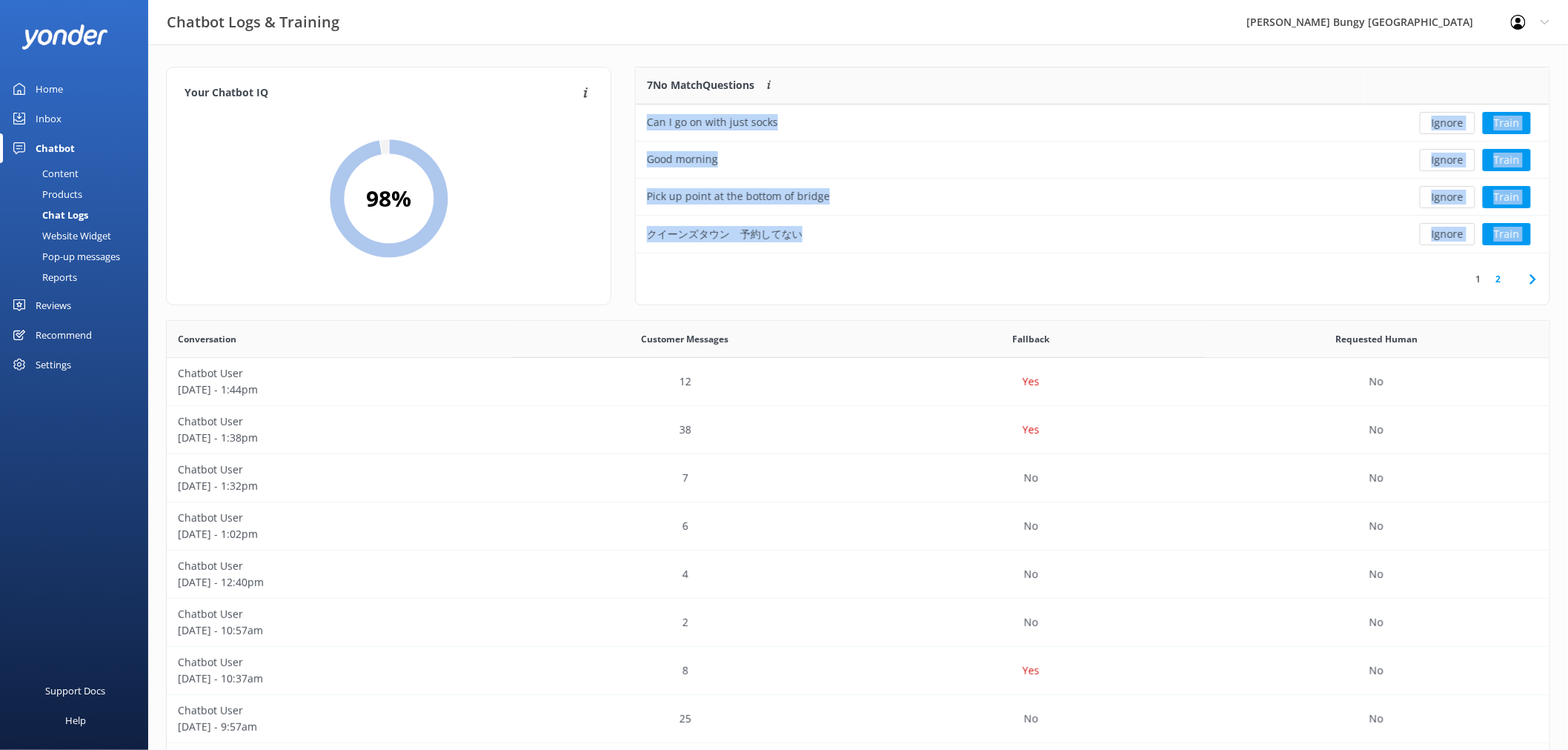
click at [1445, 125] on button "Ignore" at bounding box center [1447, 123] width 56 height 22
click at [1445, 124] on button "Ignore" at bounding box center [1447, 123] width 56 height 22
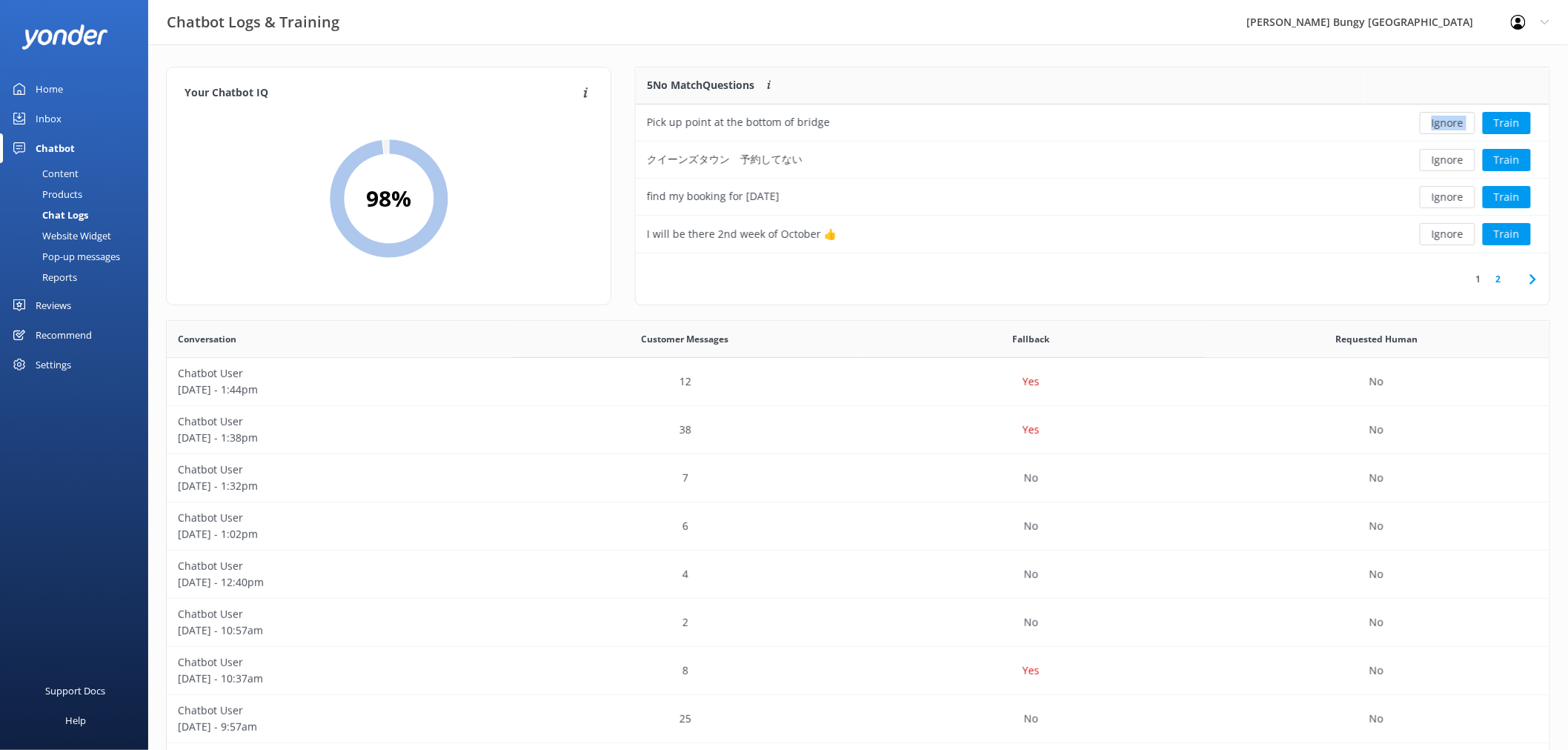
click at [1445, 124] on div "Ignore Train" at bounding box center [1457, 123] width 163 height 22
click at [1445, 124] on div "Loading.. Train" at bounding box center [1457, 123] width 163 height 22
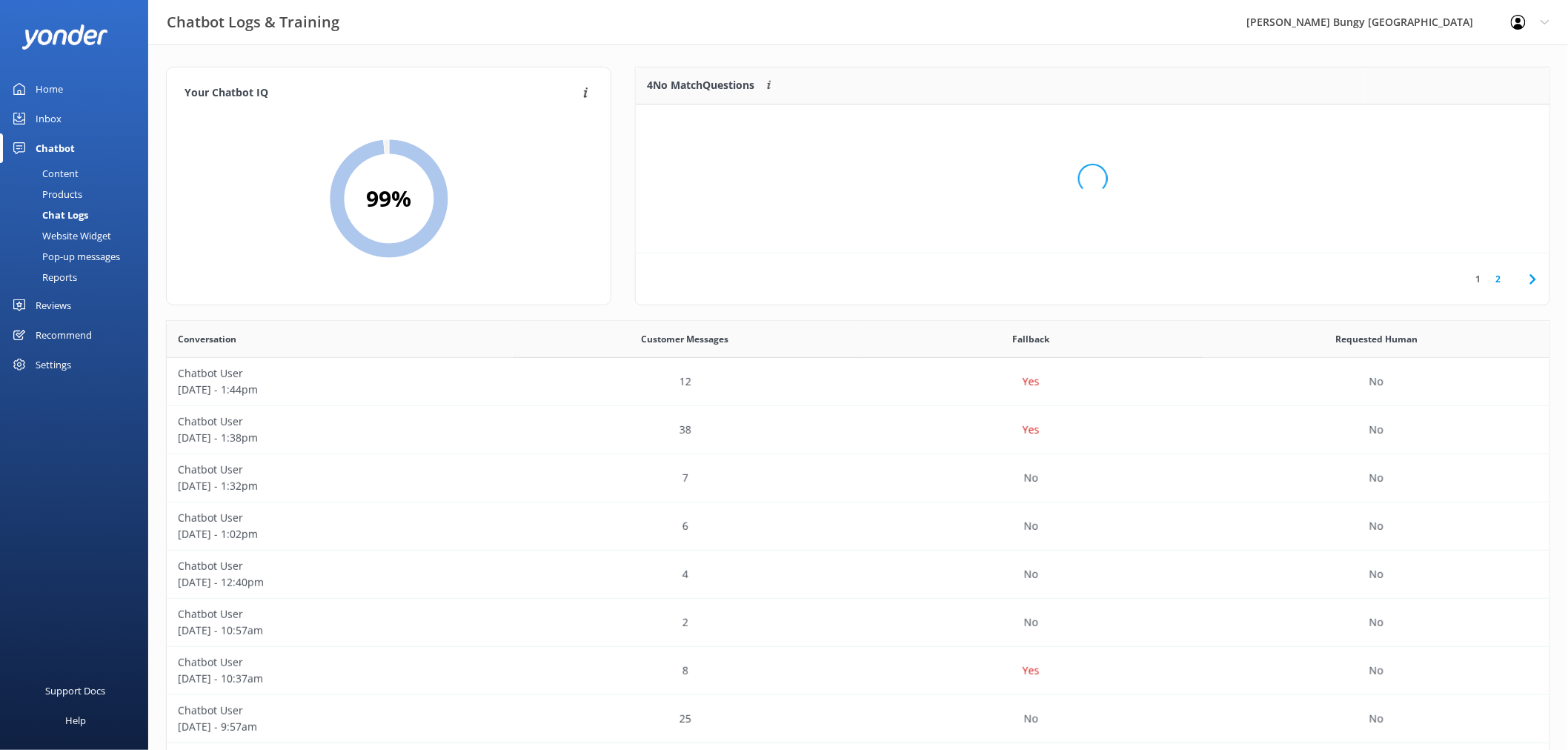
click at [1445, 124] on div "Loading.." at bounding box center [1092, 179] width 884 height 750
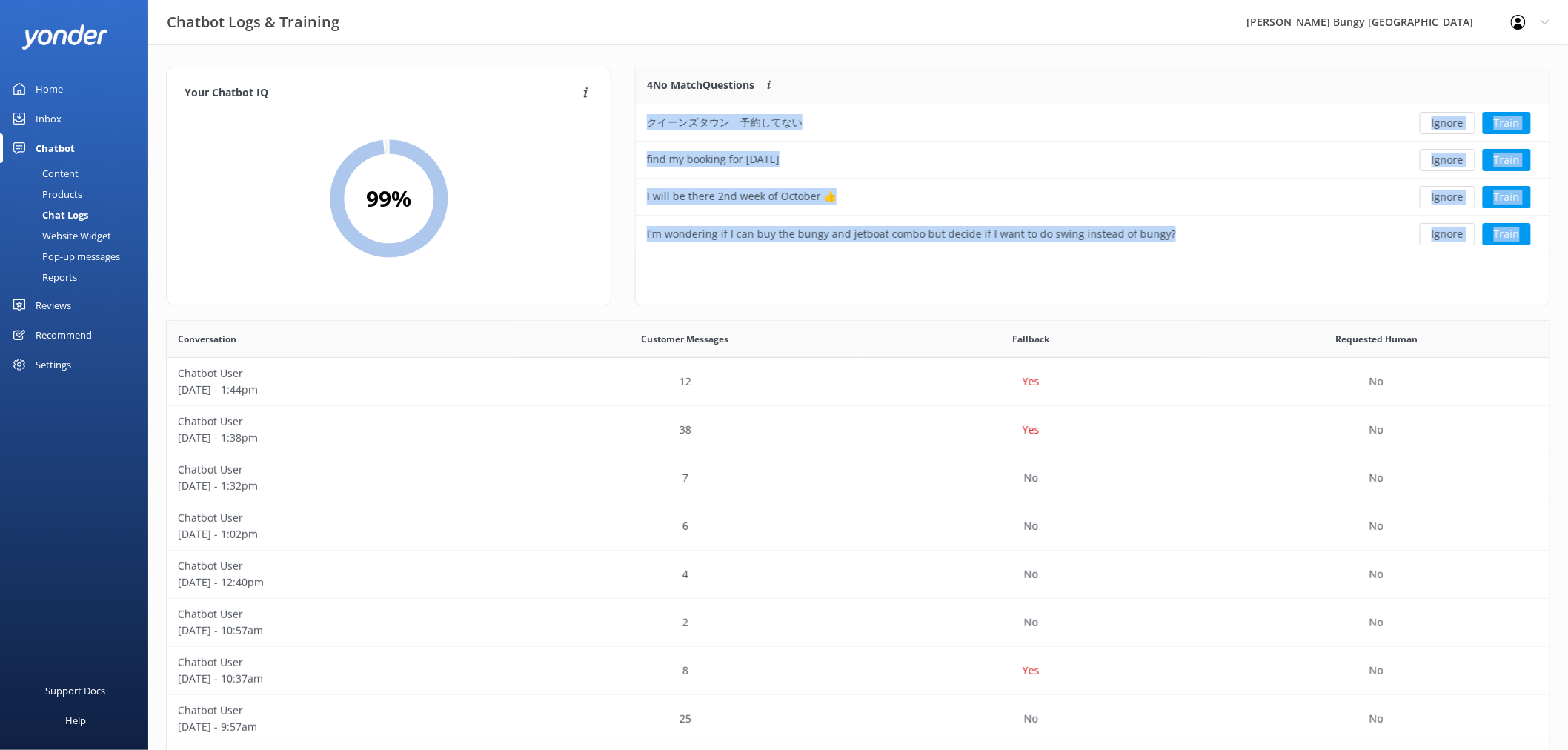
click at [1445, 122] on button "Ignore" at bounding box center [1447, 123] width 56 height 22
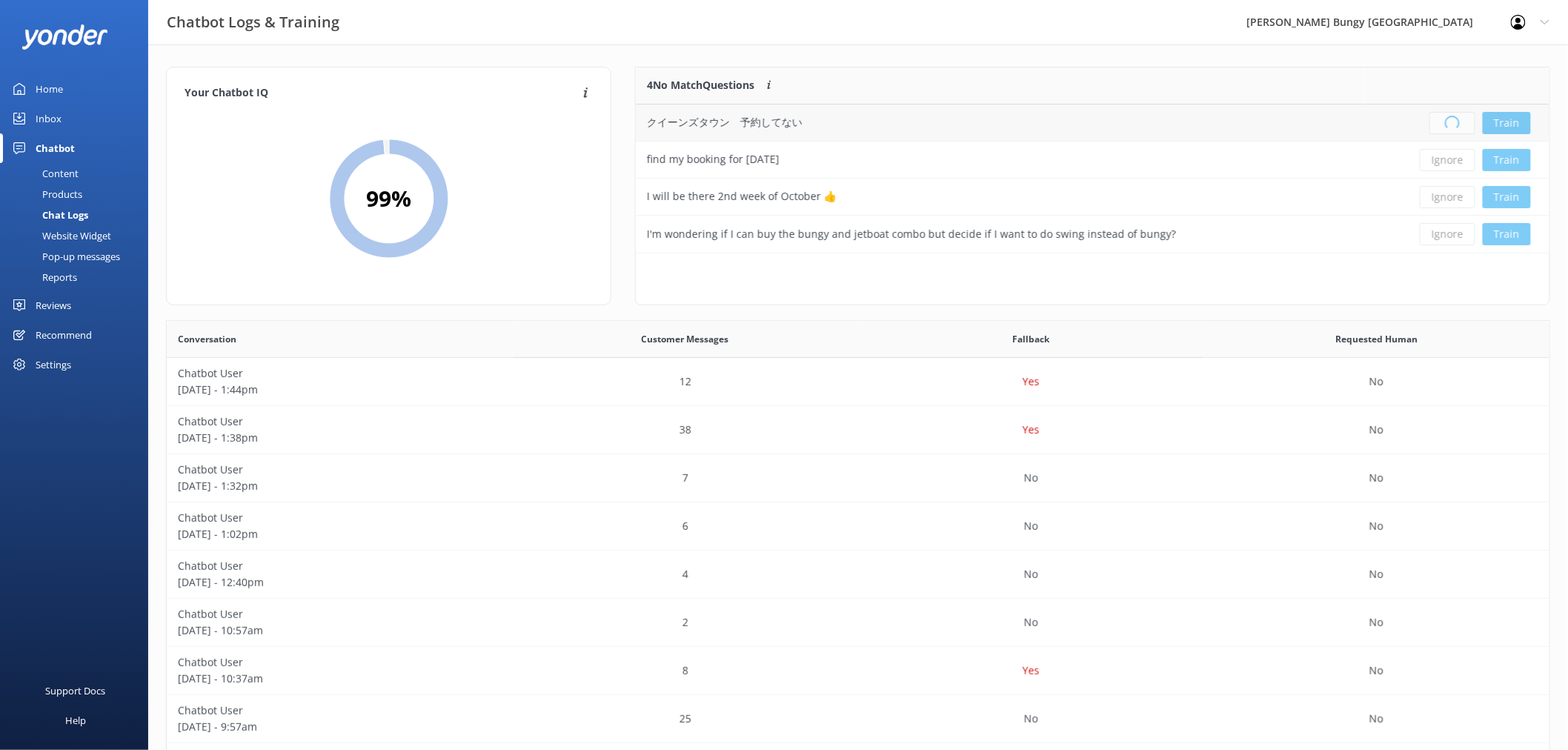
click at [1445, 122] on div "Loading.. Train" at bounding box center [1457, 123] width 163 height 22
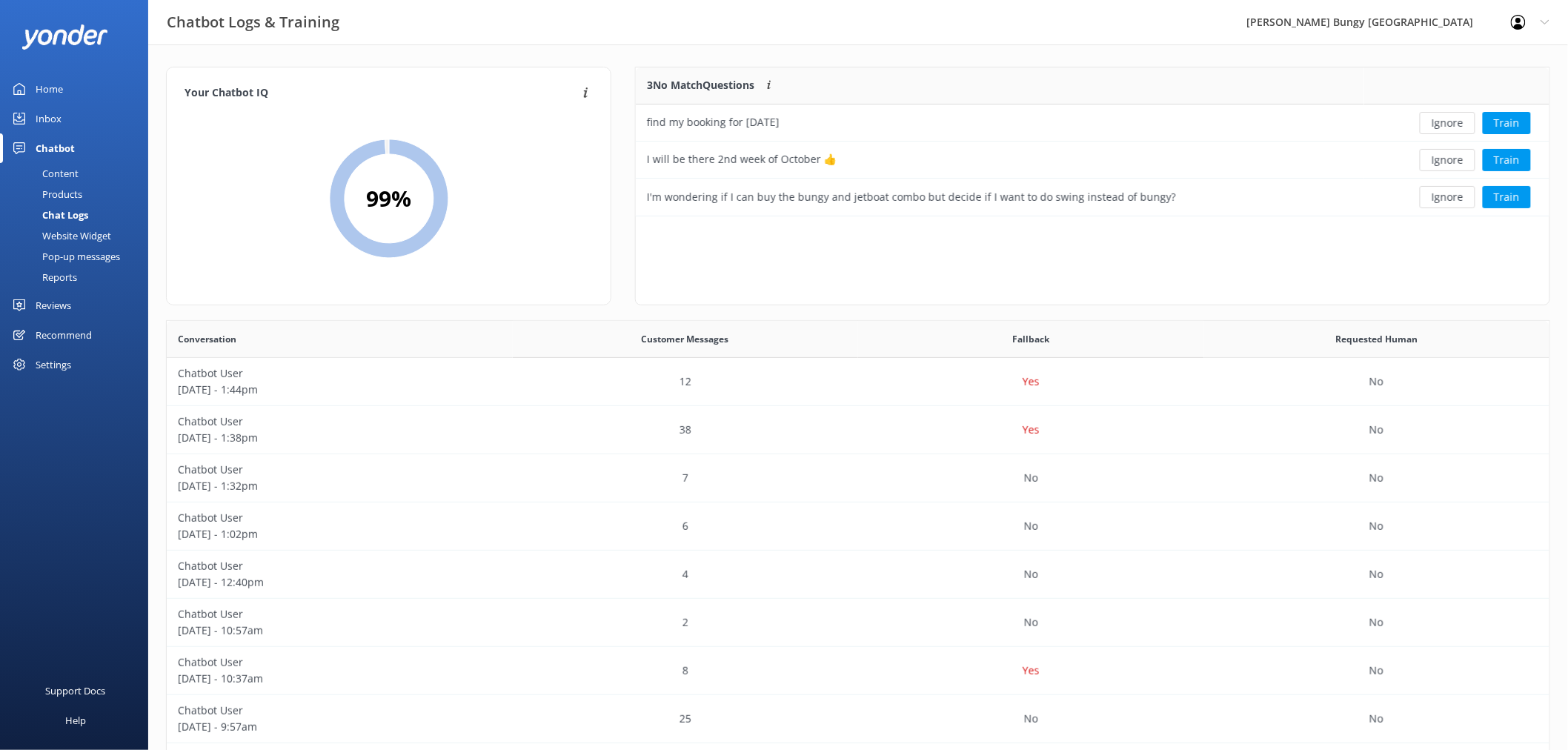
scroll to position [137, 900]
click at [1445, 122] on button "Ignore" at bounding box center [1447, 123] width 56 height 22
click at [1445, 122] on div "Loading.. Train" at bounding box center [1457, 123] width 163 height 22
click at [1443, 122] on div "Loading.. Train" at bounding box center [1457, 123] width 163 height 22
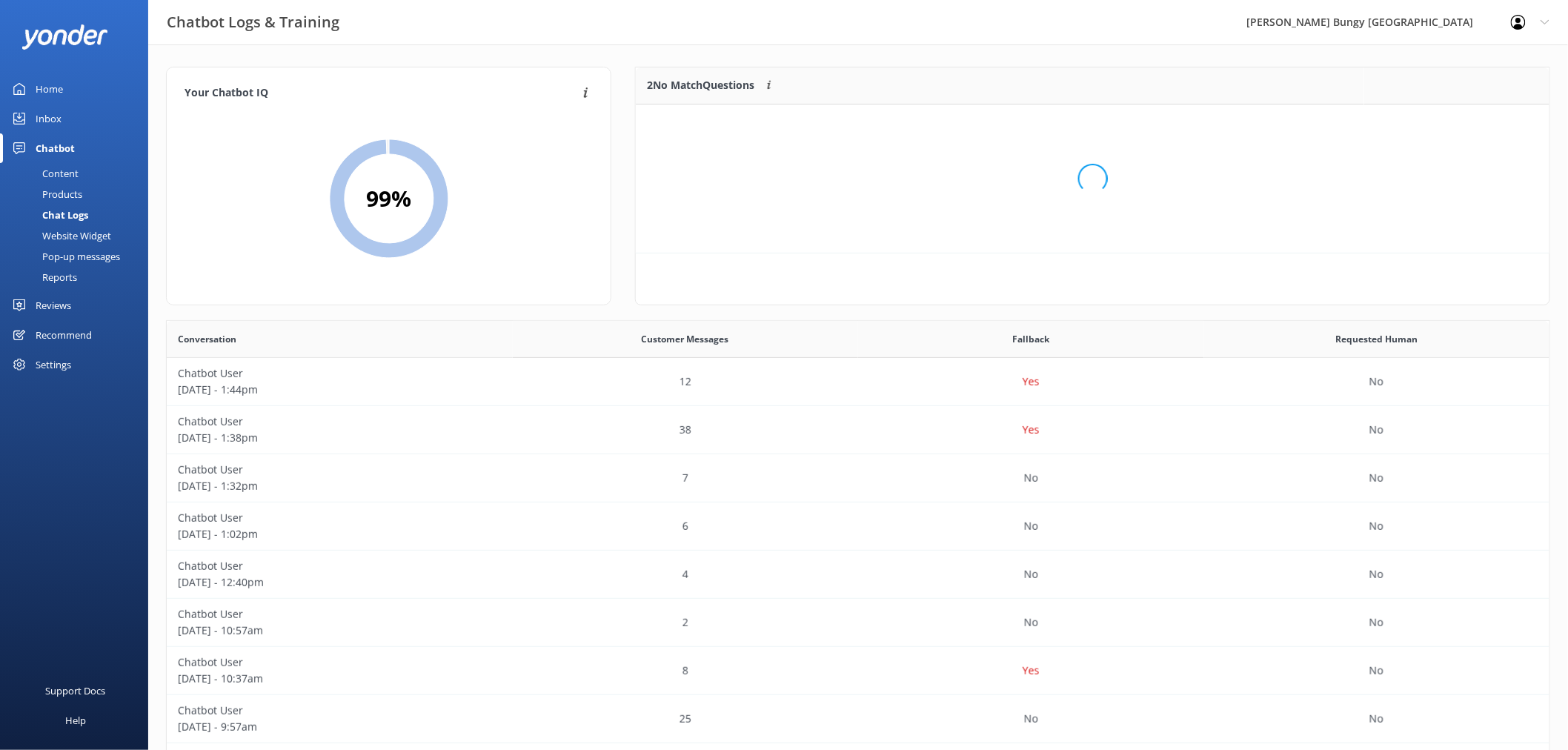
scroll to position [13, 13]
click at [1443, 122] on div "Loading.." at bounding box center [1092, 179] width 884 height 750
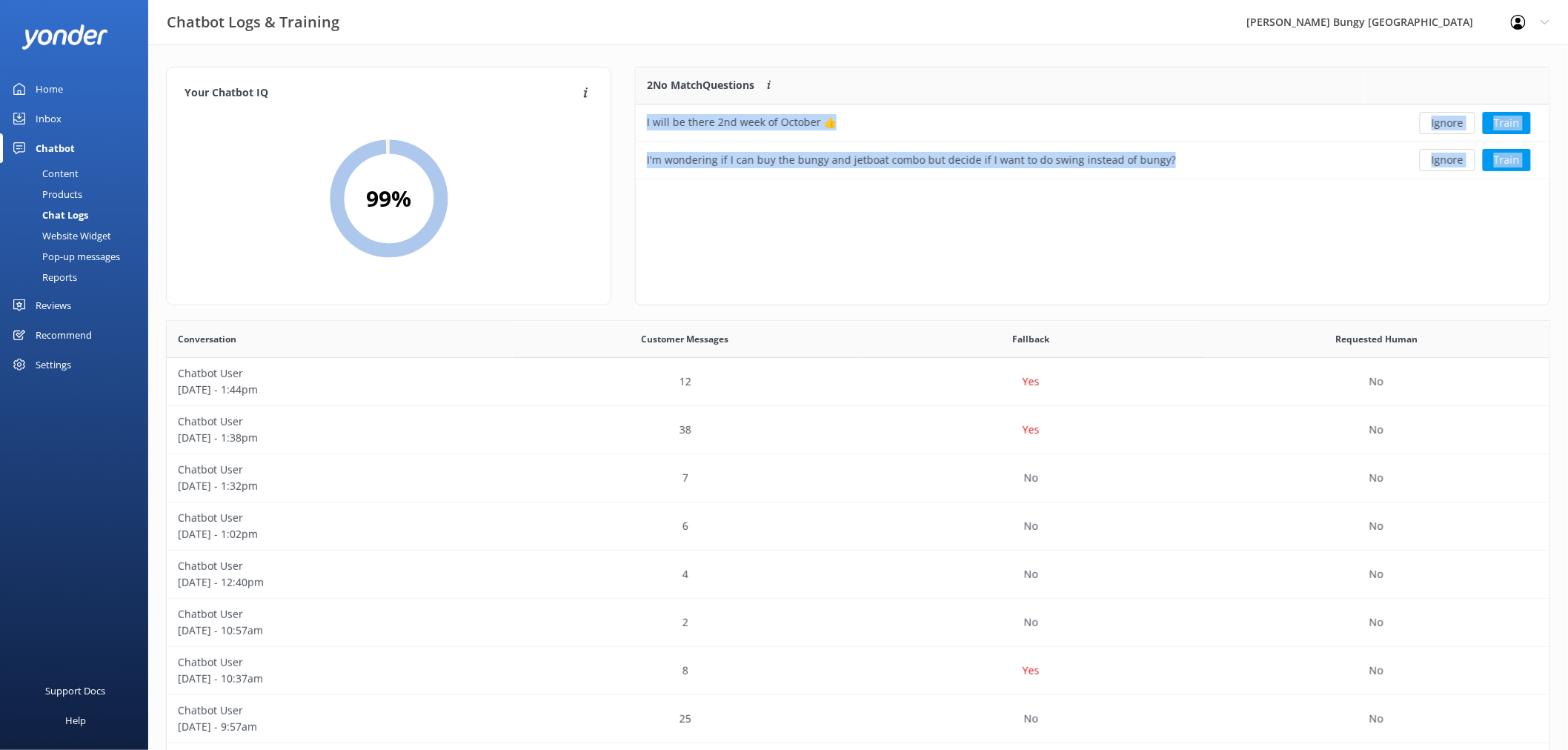
click at [1443, 122] on button "Ignore" at bounding box center [1447, 123] width 56 height 22
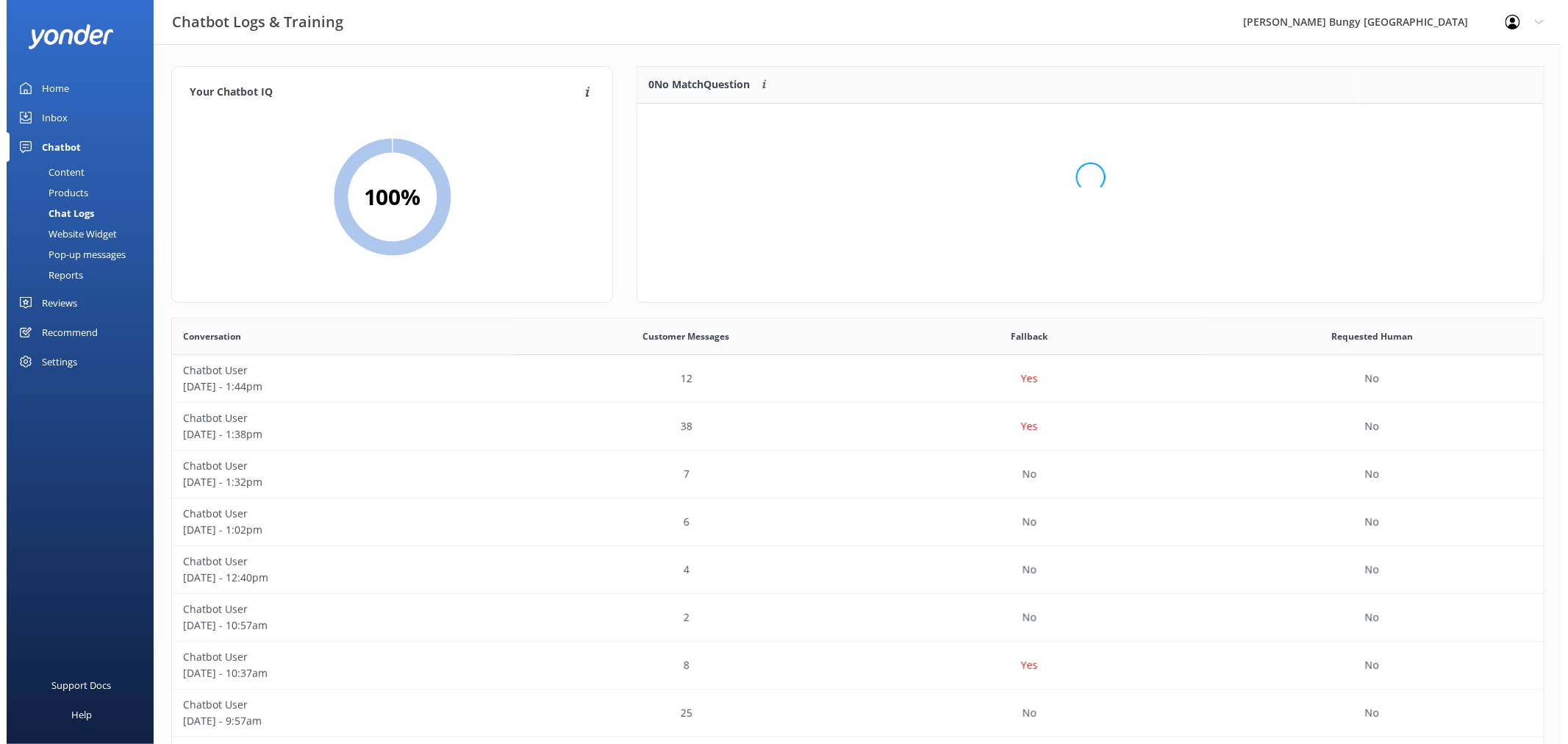
scroll to position [171, 893]
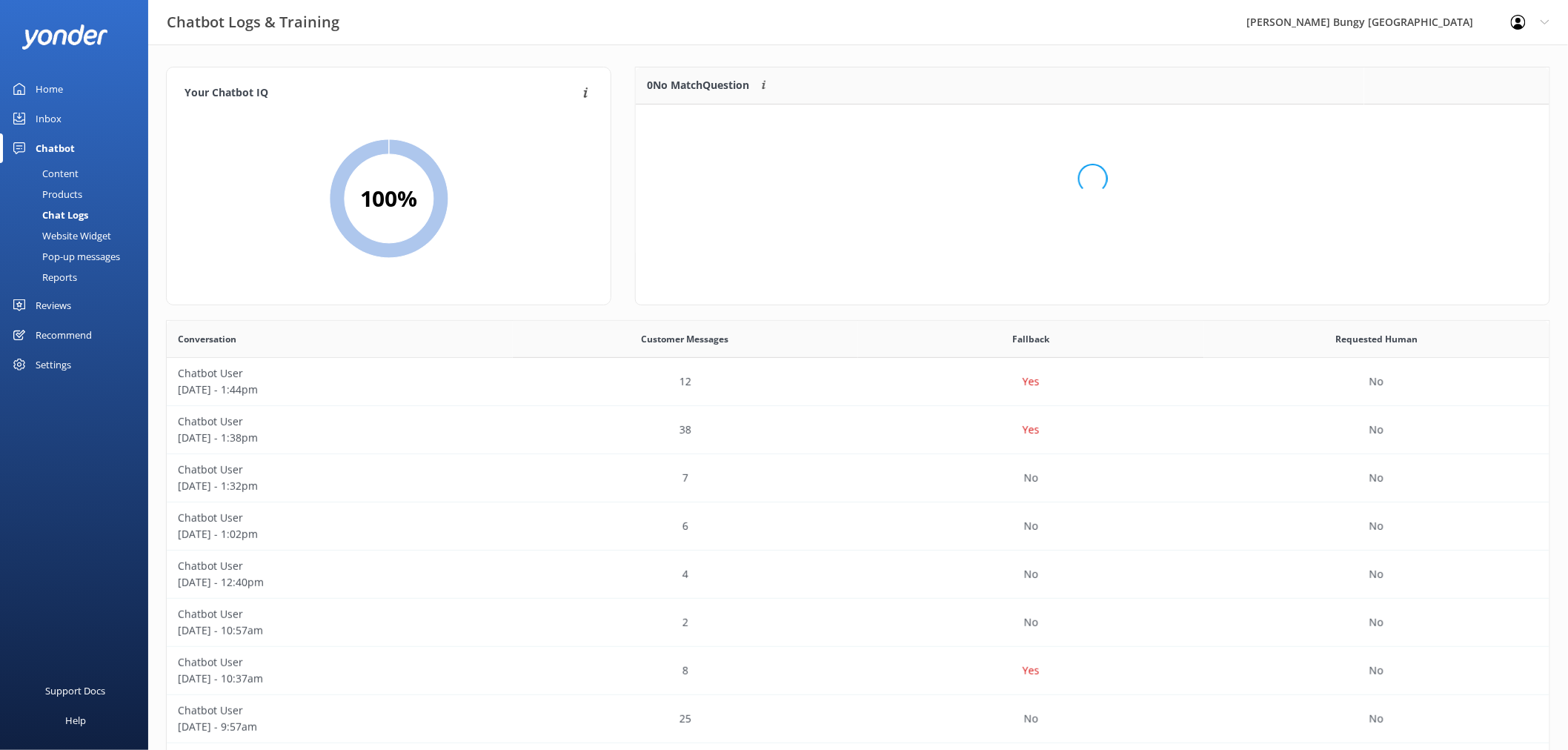
click at [1443, 122] on div "Loading.." at bounding box center [1092, 178] width 913 height 148
click at [1443, 122] on div "You're at Max IQ! 🎉 You've trained all recent unknown questions" at bounding box center [1092, 178] width 913 height 148
click at [47, 115] on div "Inbox" at bounding box center [48, 118] width 26 height 30
